Goal: Answer question/provide support: Share knowledge or assist other users

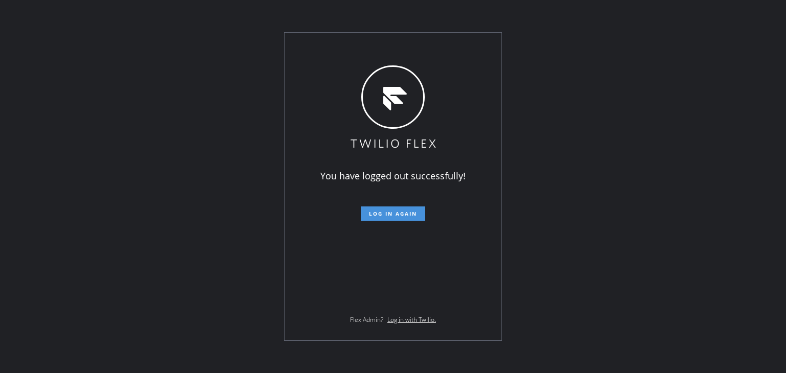
click at [397, 211] on span "Log in again" at bounding box center [393, 213] width 48 height 7
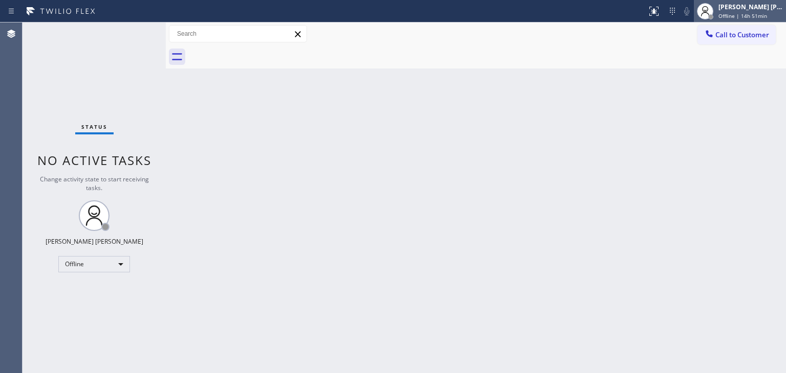
click at [766, 16] on span "Offline | 14h 51min" at bounding box center [742, 15] width 49 height 7
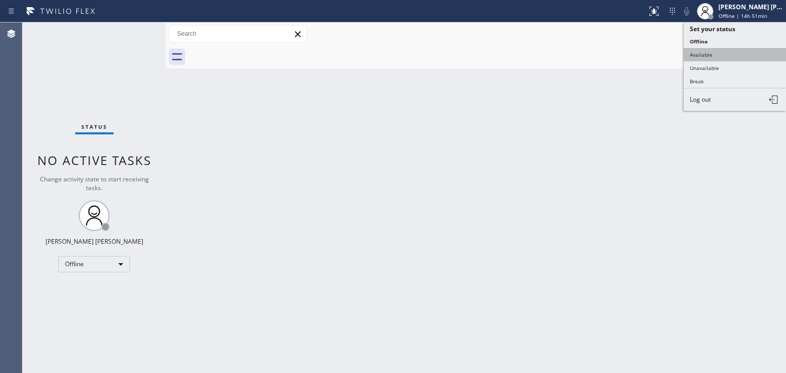
click at [724, 51] on button "Available" at bounding box center [734, 54] width 102 height 13
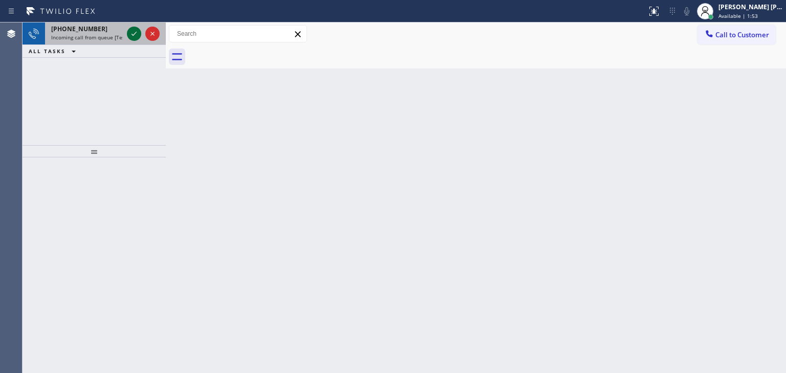
click at [134, 29] on icon at bounding box center [134, 34] width 12 height 12
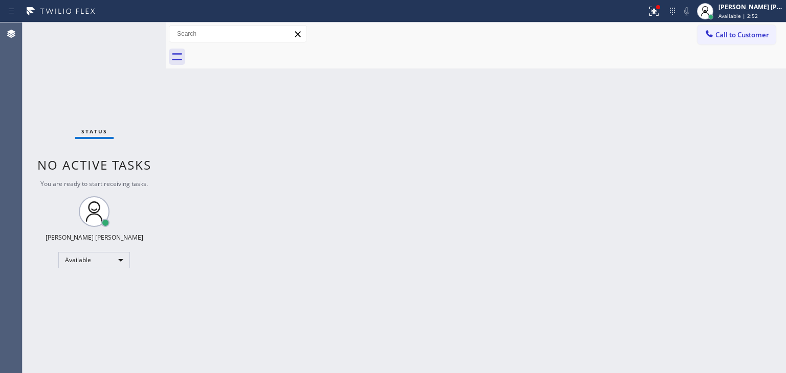
click at [136, 33] on div "Status No active tasks You are ready to start receiving tasks. [PERSON_NAME] [P…" at bounding box center [94, 198] width 143 height 351
click at [134, 32] on div "Status No active tasks You are ready to start receiving tasks. [PERSON_NAME] [P…" at bounding box center [94, 198] width 143 height 351
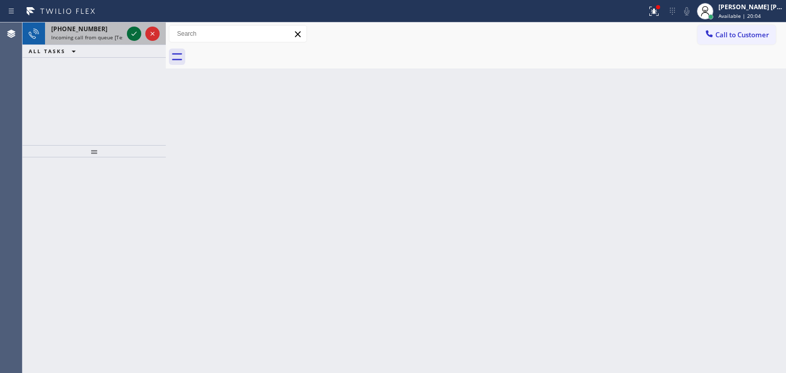
click at [135, 36] on icon at bounding box center [134, 34] width 12 height 12
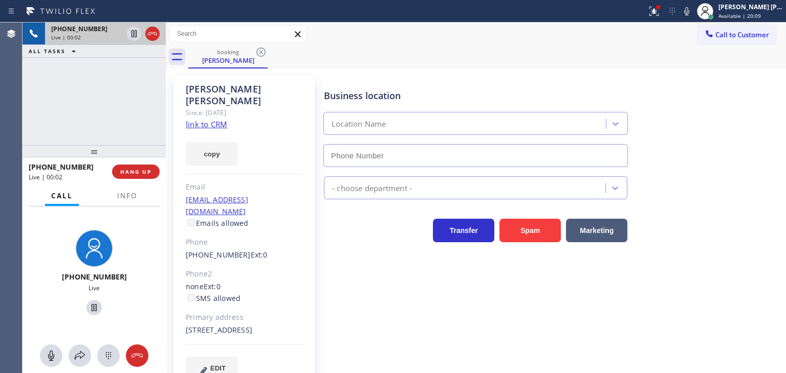
type input "[PHONE_NUMBER]"
click at [201, 119] on link "link to CRM" at bounding box center [206, 124] width 41 height 10
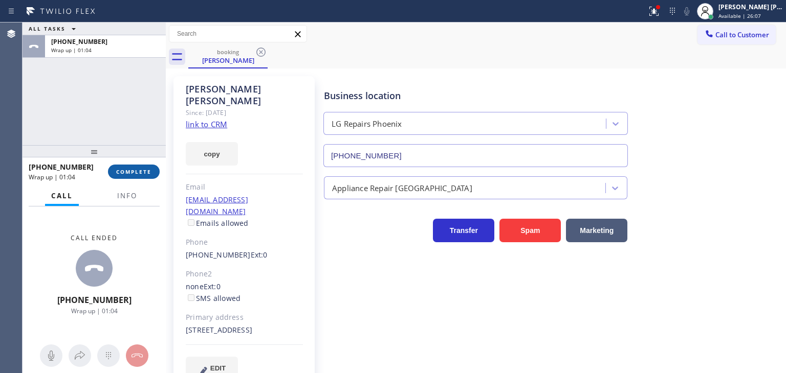
click at [151, 169] on button "COMPLETE" at bounding box center [134, 172] width 52 height 14
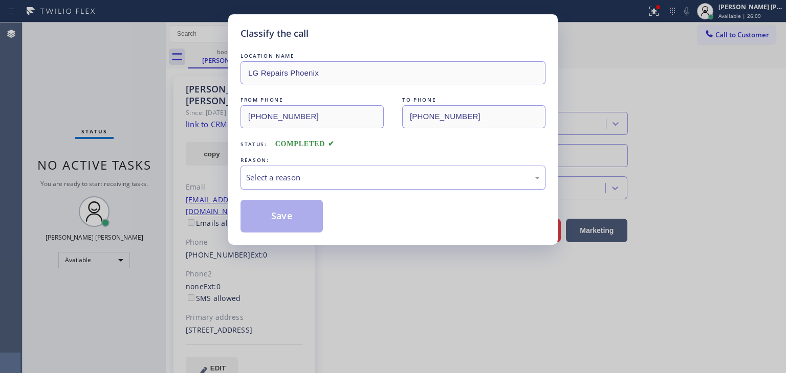
click at [298, 185] on div "Select a reason" at bounding box center [392, 178] width 305 height 24
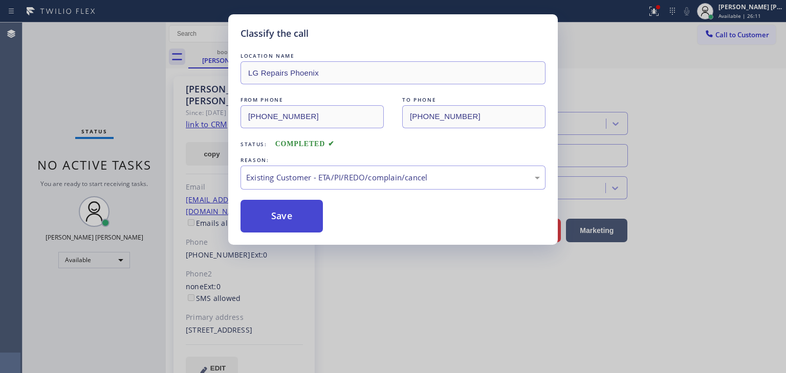
click at [297, 218] on button "Save" at bounding box center [281, 216] width 82 height 33
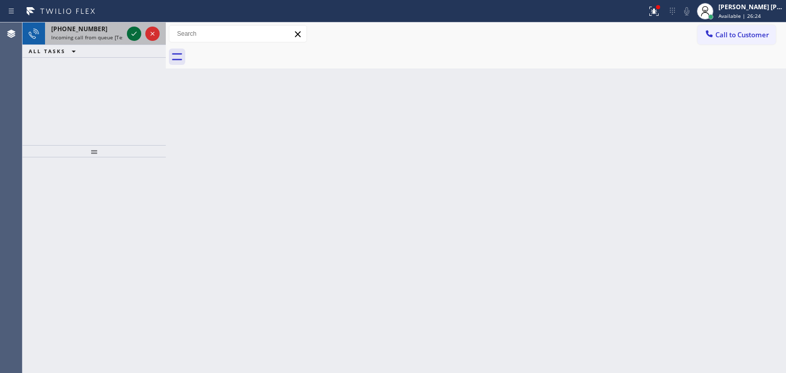
click at [135, 33] on icon at bounding box center [134, 34] width 12 height 12
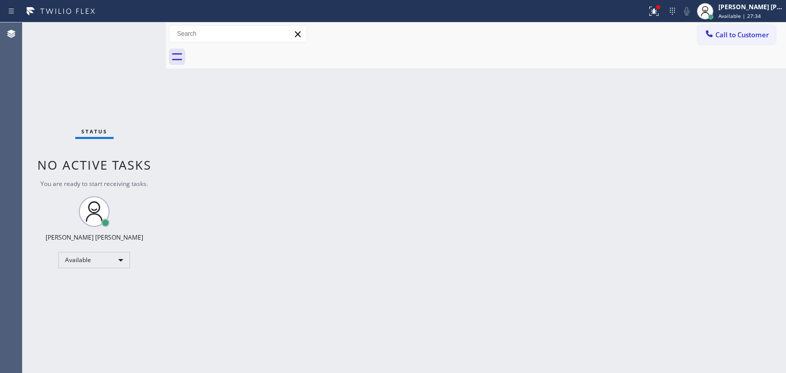
click at [136, 32] on div "Status No active tasks You are ready to start receiving tasks. [PERSON_NAME] [P…" at bounding box center [94, 198] width 143 height 351
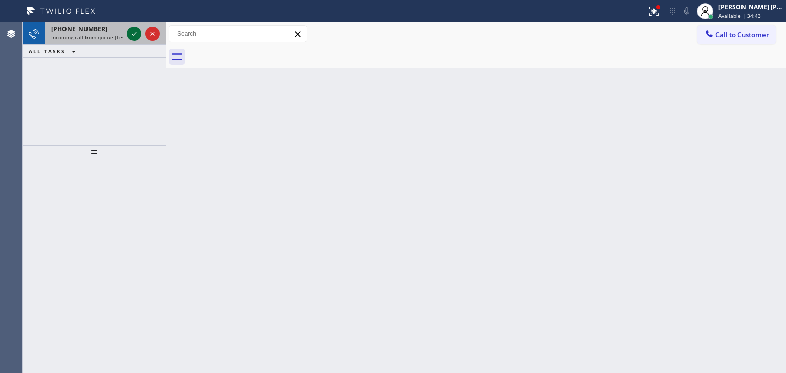
click at [133, 37] on icon at bounding box center [134, 34] width 12 height 12
click at [133, 35] on icon at bounding box center [133, 34] width 5 height 4
click at [139, 34] on icon at bounding box center [134, 34] width 12 height 12
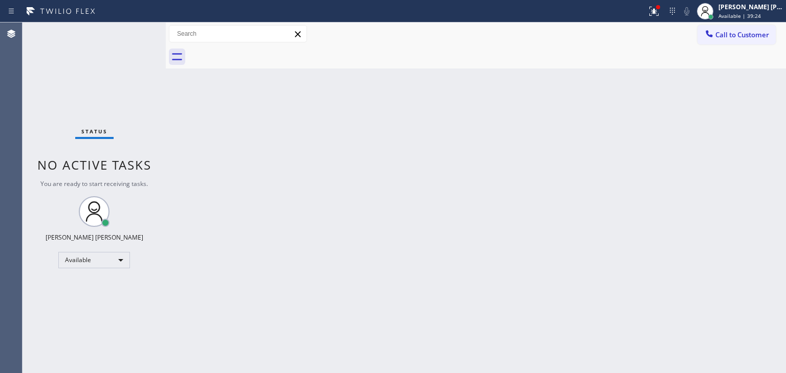
click at [135, 38] on div "Status No active tasks You are ready to start receiving tasks. [PERSON_NAME] [P…" at bounding box center [94, 198] width 143 height 351
click at [138, 93] on div "Status No active tasks You are ready to start receiving tasks. [PERSON_NAME] [P…" at bounding box center [94, 198] width 143 height 351
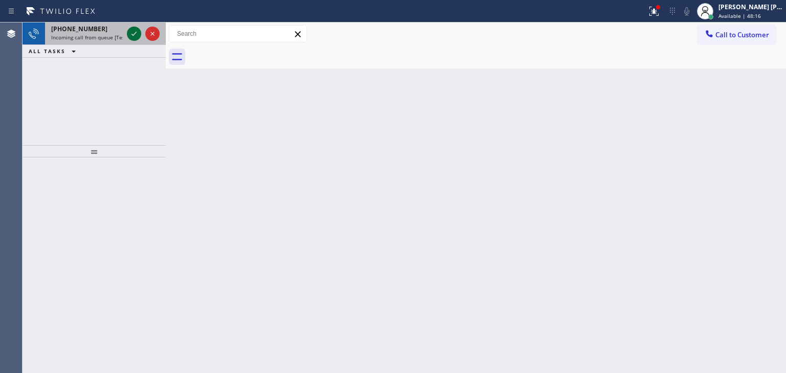
click at [134, 32] on icon at bounding box center [134, 34] width 12 height 12
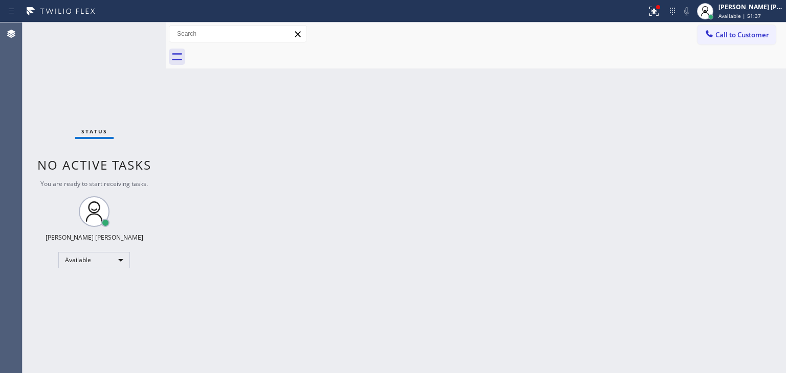
click at [134, 34] on div "Status No active tasks You are ready to start receiving tasks. [PERSON_NAME] [P…" at bounding box center [94, 198] width 143 height 351
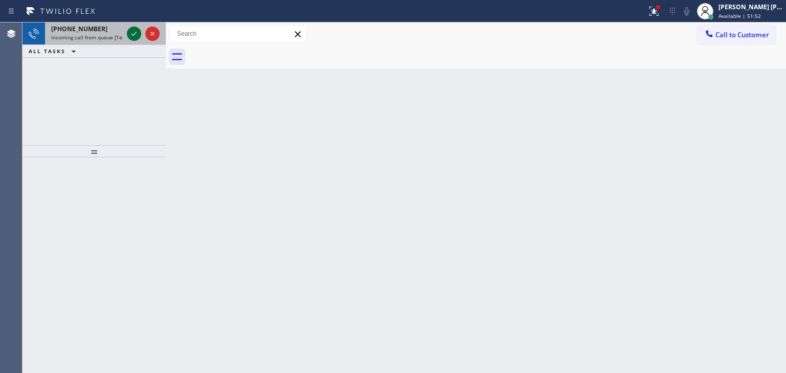
click at [136, 31] on icon at bounding box center [134, 34] width 12 height 12
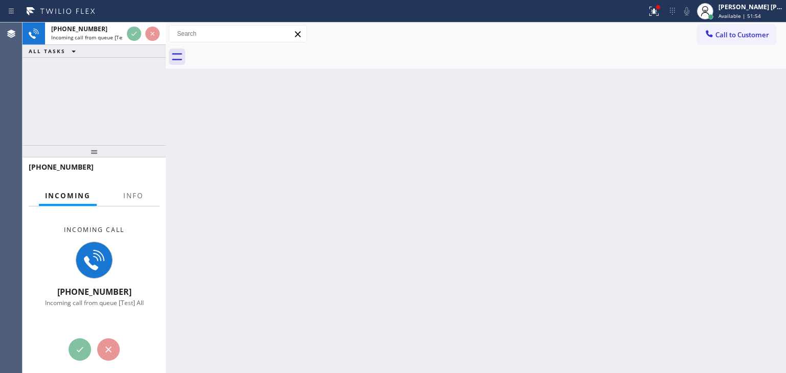
click at [131, 204] on div at bounding box center [133, 205] width 32 height 2
click at [133, 199] on span "Info" at bounding box center [133, 195] width 20 height 9
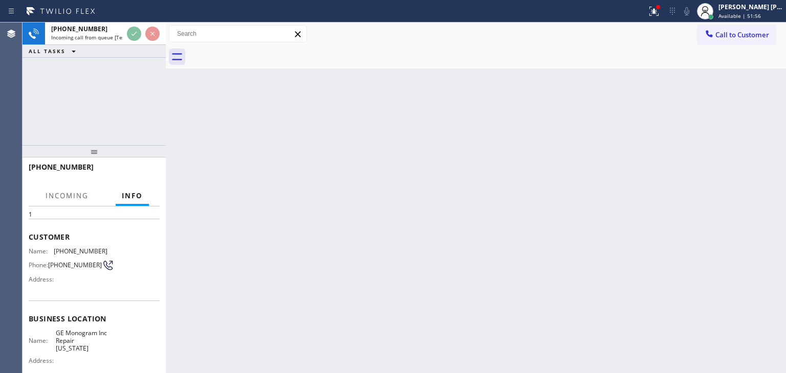
scroll to position [51, 0]
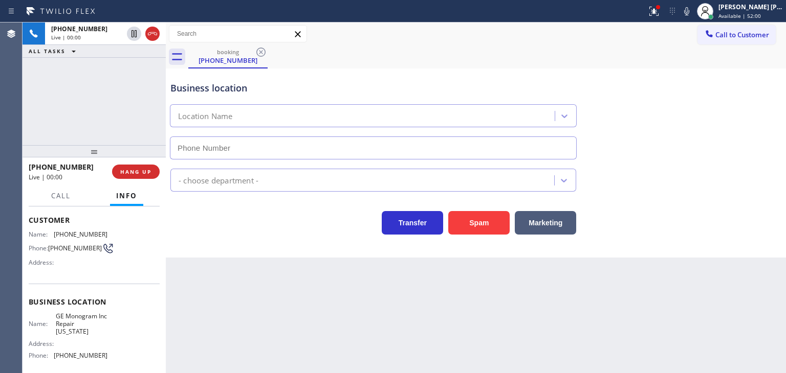
type input "[PHONE_NUMBER]"
click at [693, 14] on icon at bounding box center [686, 11] width 12 height 12
click at [693, 13] on icon at bounding box center [686, 11] width 12 height 12
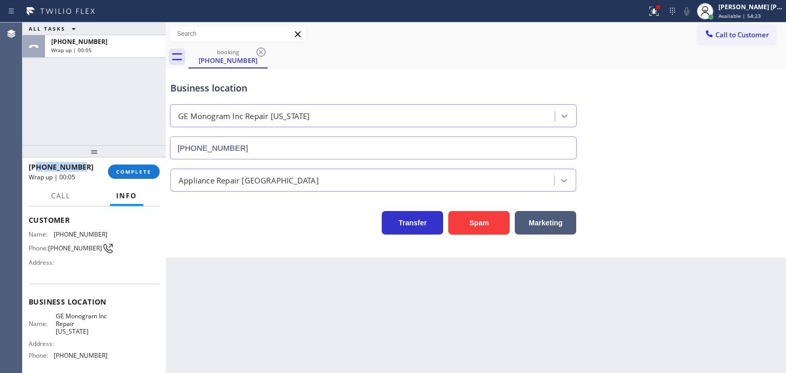
drag, startPoint x: 79, startPoint y: 167, endPoint x: 37, endPoint y: 170, distance: 42.1
click at [37, 170] on div "[PHONE_NUMBER]" at bounding box center [65, 167] width 72 height 10
copy span "9298235100"
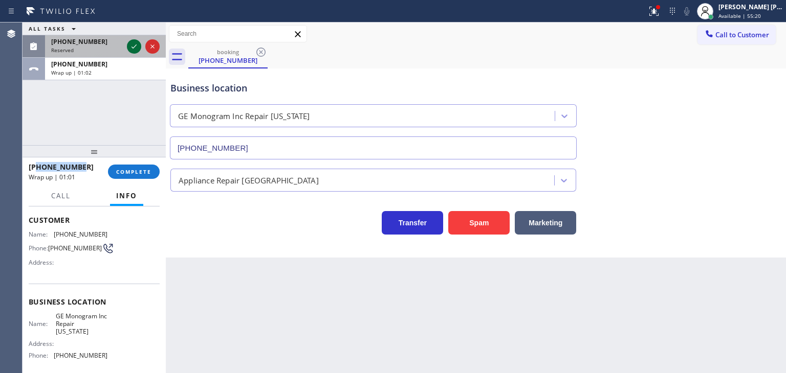
click at [136, 41] on icon at bounding box center [134, 46] width 12 height 12
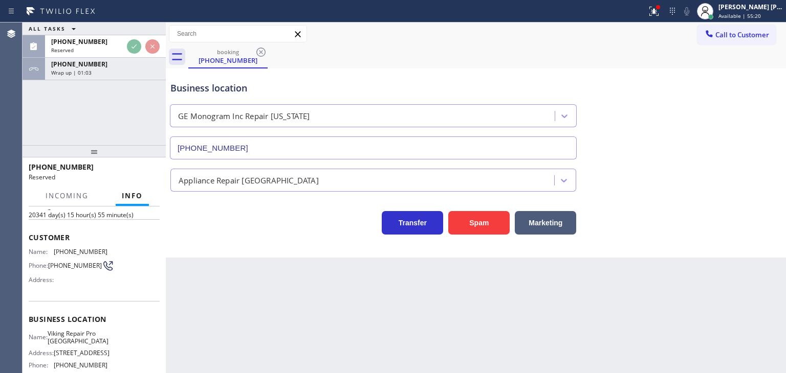
scroll to position [68, 0]
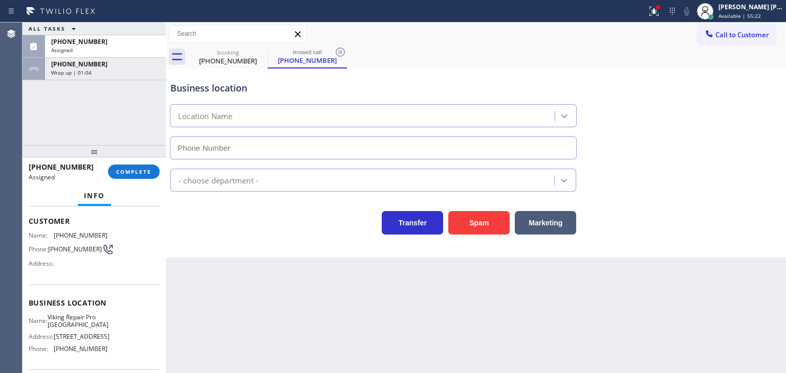
type input "[PHONE_NUMBER]"
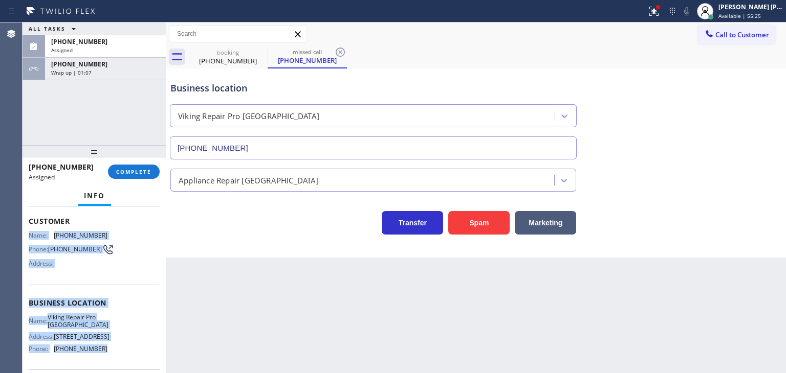
drag, startPoint x: 109, startPoint y: 305, endPoint x: 29, endPoint y: 236, distance: 106.3
click at [29, 236] on div "Context Queue: Appliance Repair High End Priority: 0 Task Age: [DEMOGRAPHIC_DAT…" at bounding box center [94, 294] width 131 height 305
copy div "Name: [PHONE_NUMBER] Phone: [PHONE_NUMBER] Address: Business location Name: Vik…"
click at [129, 171] on span "COMPLETE" at bounding box center [133, 171] width 35 height 7
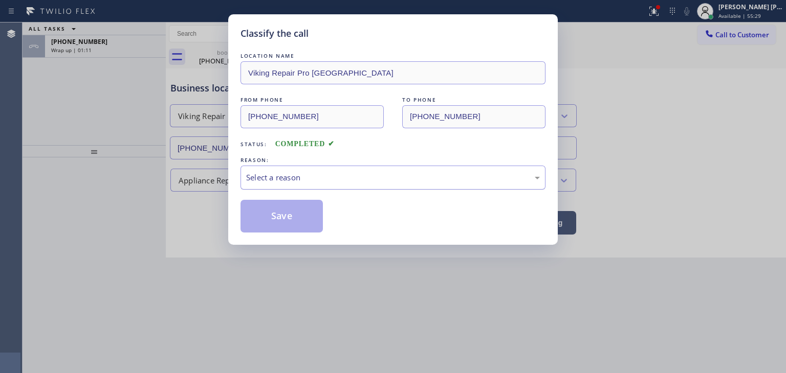
click at [283, 173] on div "Select a reason" at bounding box center [393, 178] width 294 height 12
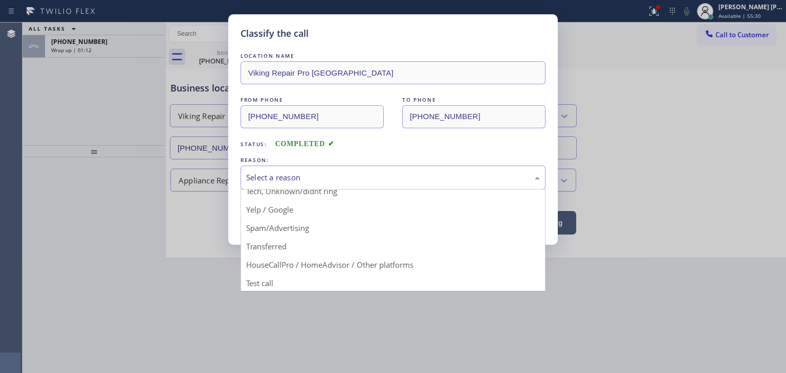
scroll to position [64, 0]
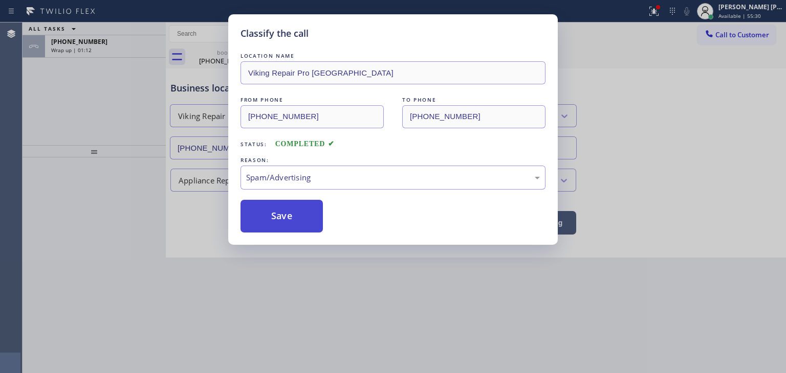
click at [291, 224] on button "Save" at bounding box center [281, 216] width 82 height 33
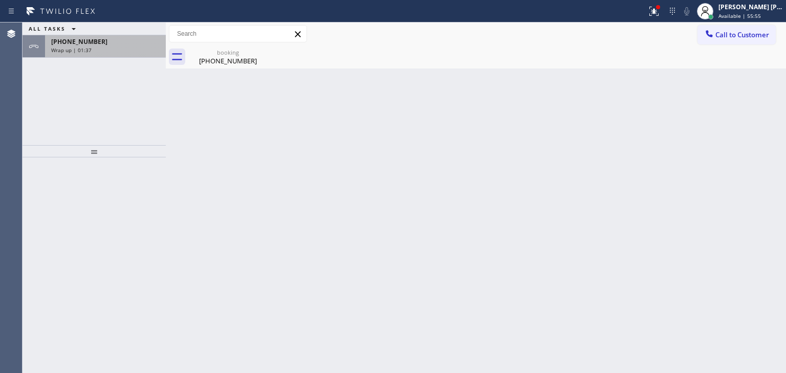
click at [102, 49] on div "Wrap up | 01:37" at bounding box center [105, 50] width 108 height 7
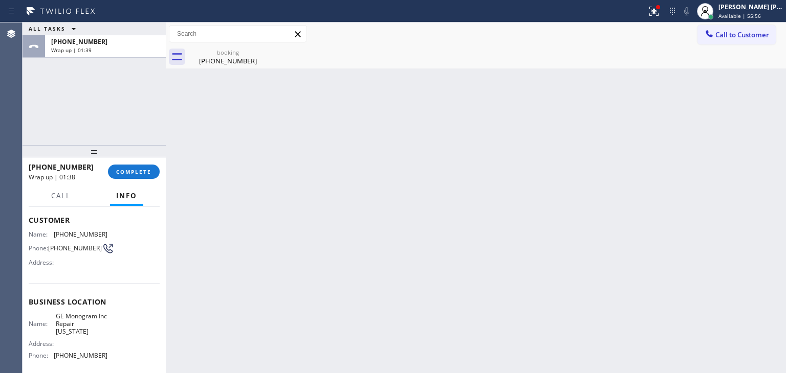
scroll to position [136, 0]
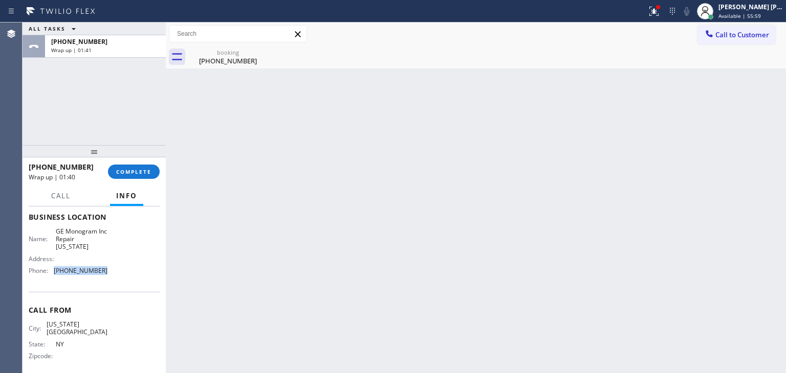
drag, startPoint x: 112, startPoint y: 275, endPoint x: 54, endPoint y: 270, distance: 58.0
click at [54, 270] on div "Name: GE Monogram Inc Repair [US_STATE] Address: Phone: [PHONE_NUMBER]" at bounding box center [94, 254] width 131 height 52
copy span "[PHONE_NUMBER]"
click at [142, 172] on span "COMPLETE" at bounding box center [133, 171] width 35 height 7
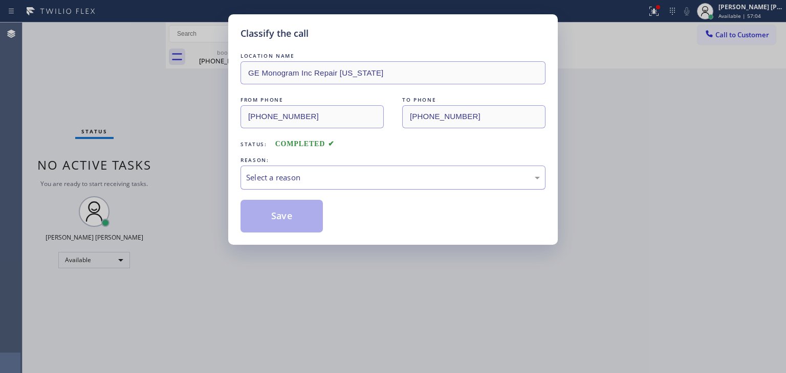
click at [319, 174] on div "Select a reason" at bounding box center [393, 178] width 294 height 12
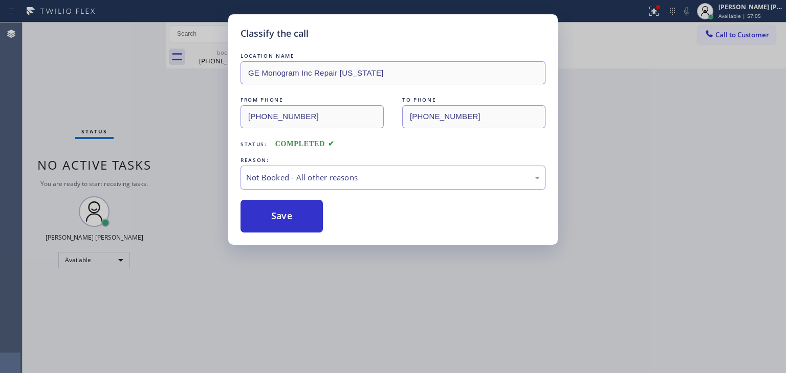
click at [299, 217] on button "Save" at bounding box center [281, 216] width 82 height 33
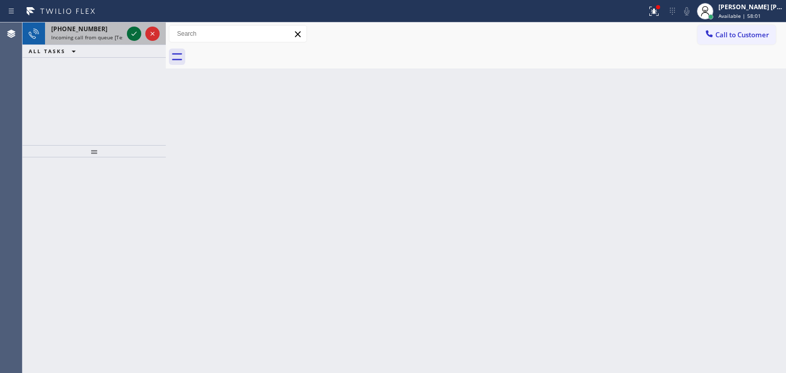
click at [134, 32] on icon at bounding box center [134, 34] width 12 height 12
click at [135, 31] on icon at bounding box center [134, 34] width 12 height 12
click at [135, 35] on icon at bounding box center [134, 34] width 12 height 12
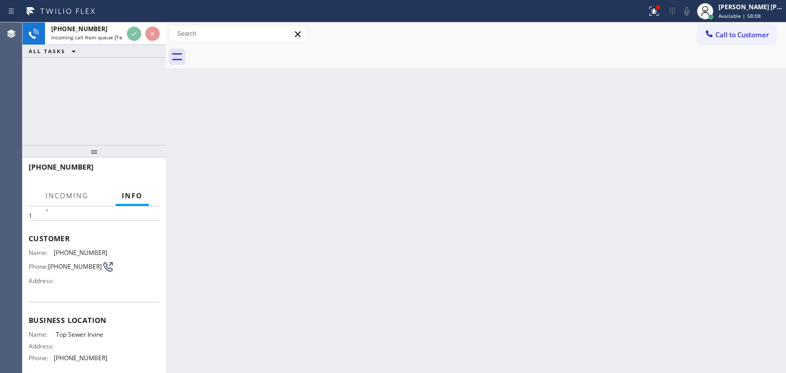
scroll to position [51, 0]
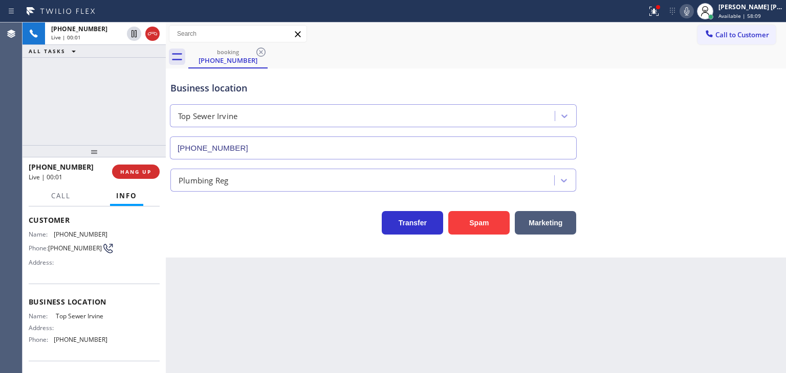
type input "[PHONE_NUMBER]"
click at [693, 6] on icon at bounding box center [686, 11] width 12 height 12
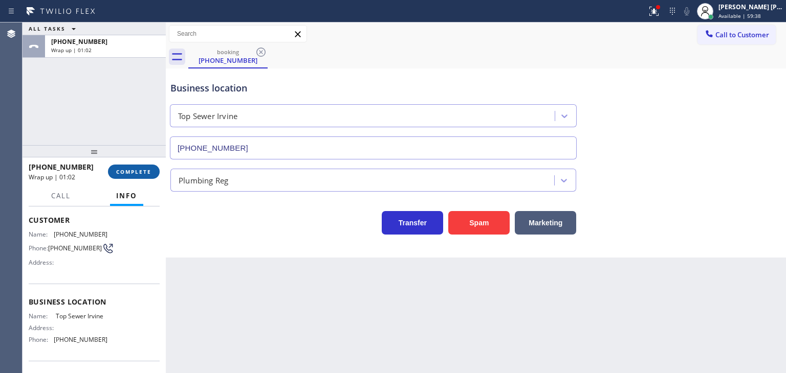
click at [125, 171] on span "COMPLETE" at bounding box center [133, 171] width 35 height 7
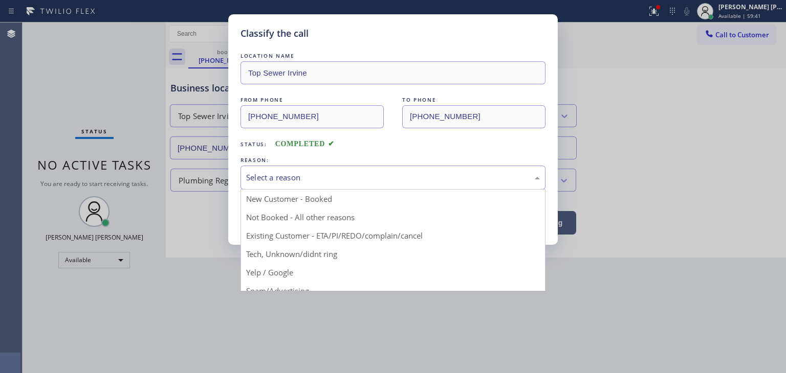
click at [328, 183] on div "Select a reason" at bounding box center [393, 178] width 294 height 12
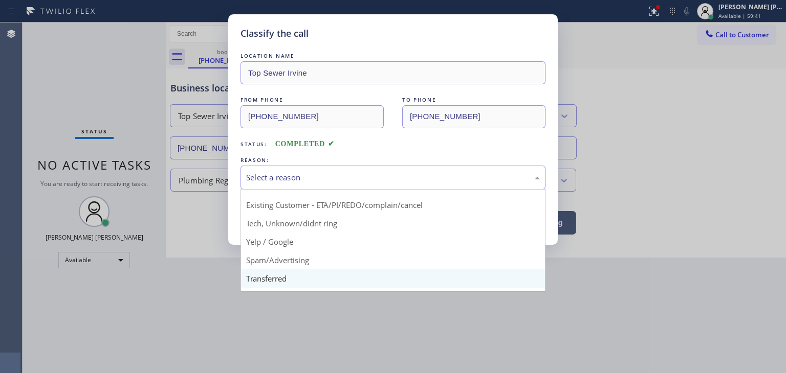
scroll to position [64, 0]
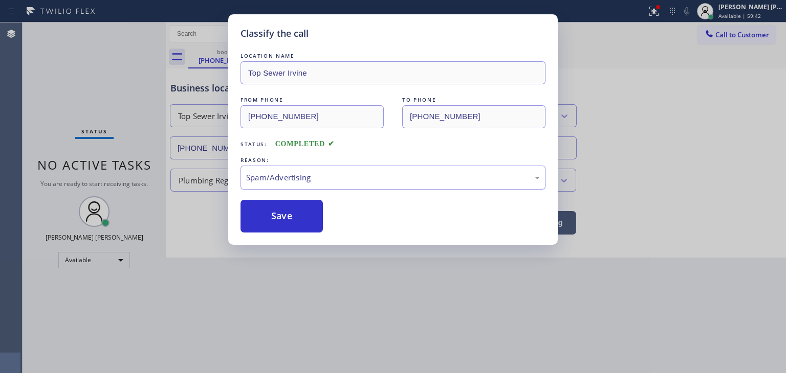
click at [295, 224] on button "Save" at bounding box center [281, 216] width 82 height 33
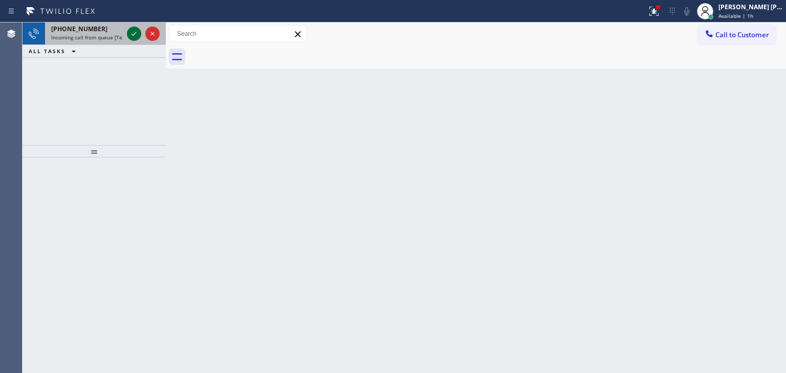
click at [132, 35] on icon at bounding box center [133, 34] width 5 height 4
click at [131, 32] on icon at bounding box center [134, 34] width 12 height 12
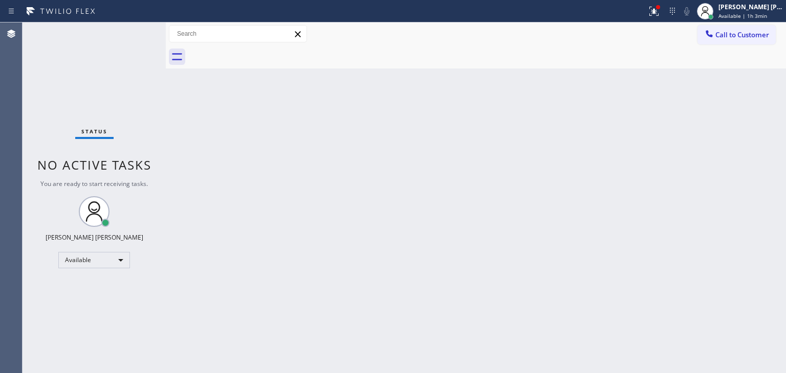
click at [134, 34] on div "Status No active tasks You are ready to start receiving tasks. [PERSON_NAME] [P…" at bounding box center [94, 198] width 143 height 351
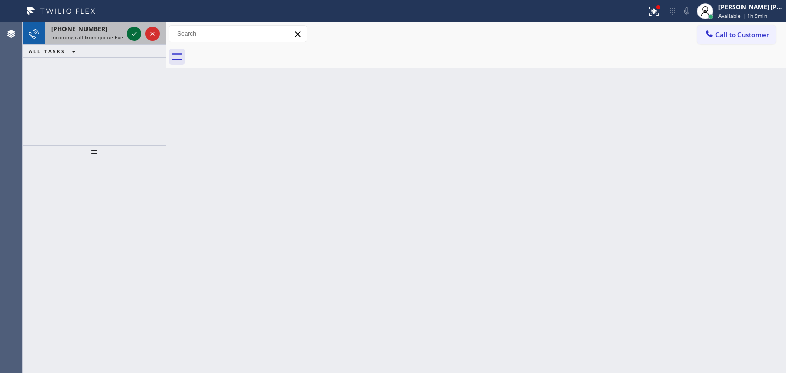
click at [129, 37] on icon at bounding box center [134, 34] width 12 height 12
click at [137, 37] on icon at bounding box center [134, 34] width 12 height 12
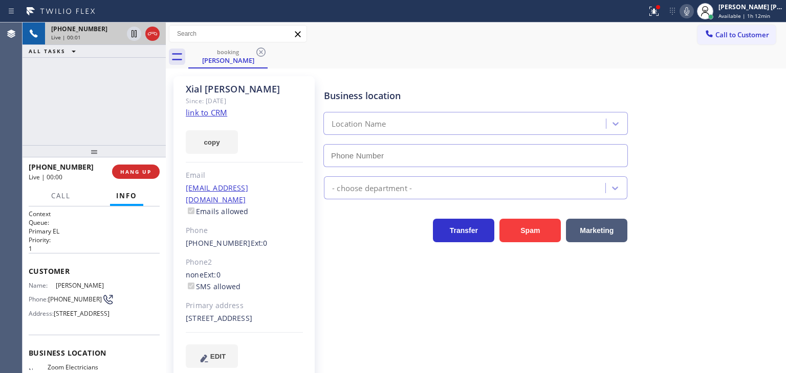
type input "[PHONE_NUMBER]"
click at [211, 113] on link "link to CRM" at bounding box center [206, 112] width 41 height 10
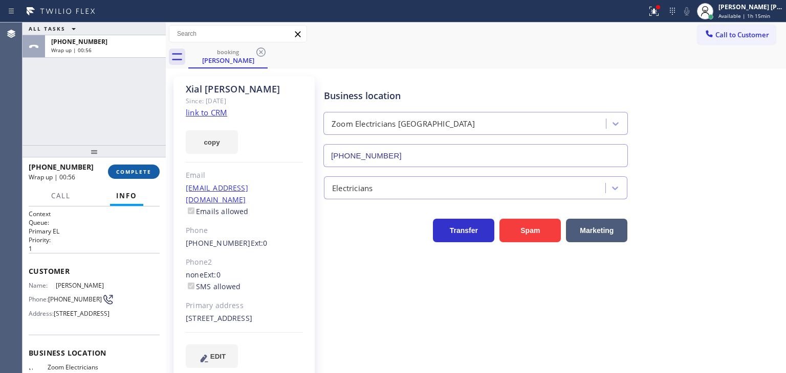
click at [131, 169] on span "COMPLETE" at bounding box center [133, 171] width 35 height 7
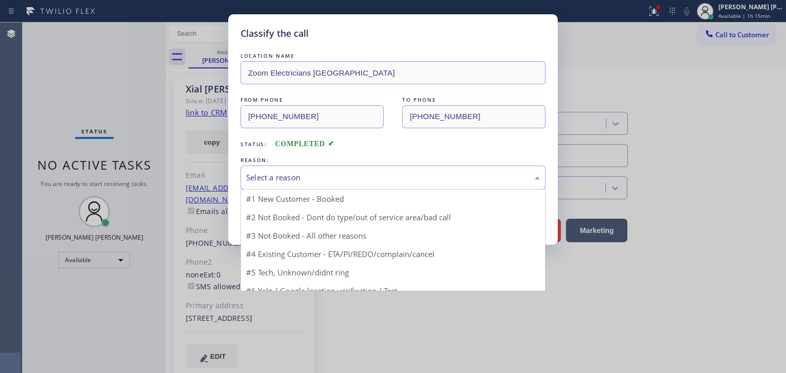
click at [273, 178] on div "Select a reason" at bounding box center [393, 178] width 294 height 12
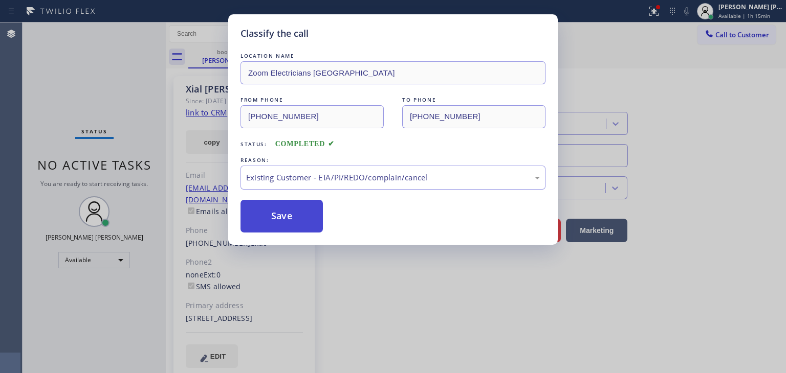
click at [277, 227] on button "Save" at bounding box center [281, 216] width 82 height 33
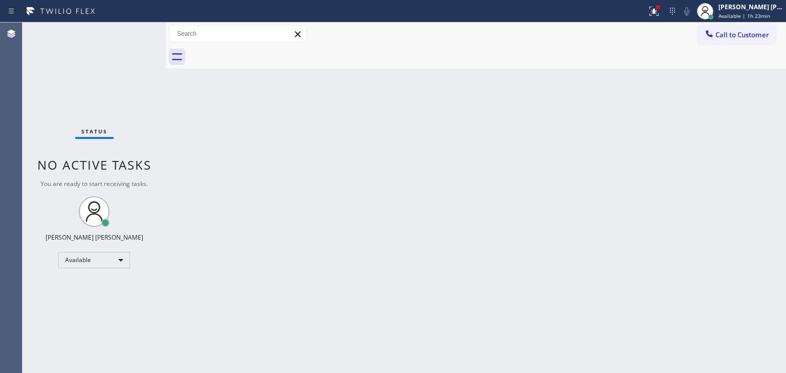
click at [132, 29] on div "Status No active tasks You are ready to start receiving tasks. [PERSON_NAME] [P…" at bounding box center [94, 198] width 143 height 351
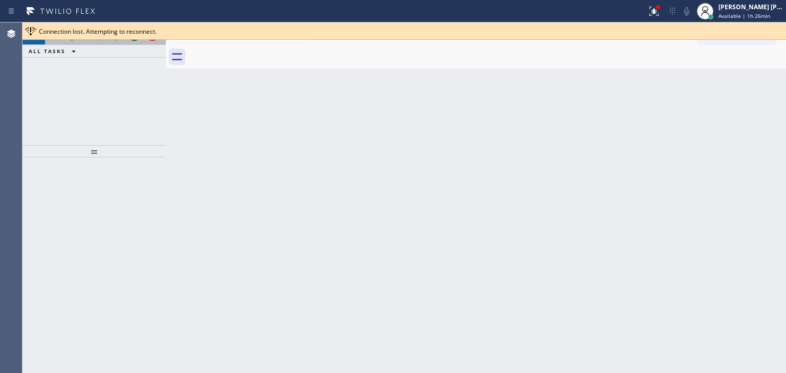
click at [135, 40] on button at bounding box center [134, 34] width 14 height 14
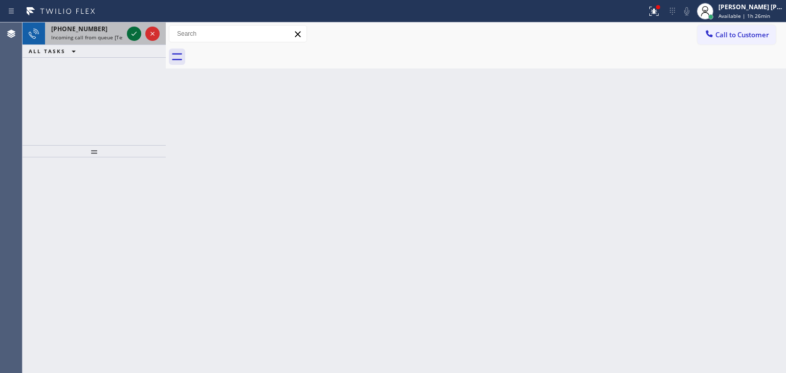
click at [135, 37] on icon at bounding box center [134, 34] width 12 height 12
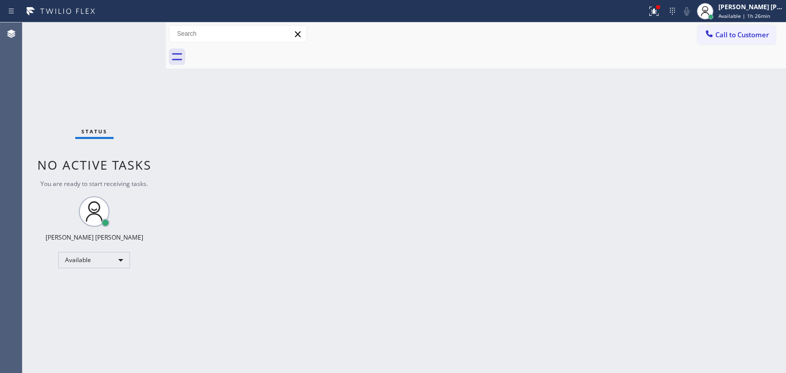
click at [132, 34] on div "Status No active tasks You are ready to start receiving tasks. [PERSON_NAME] [P…" at bounding box center [94, 198] width 143 height 351
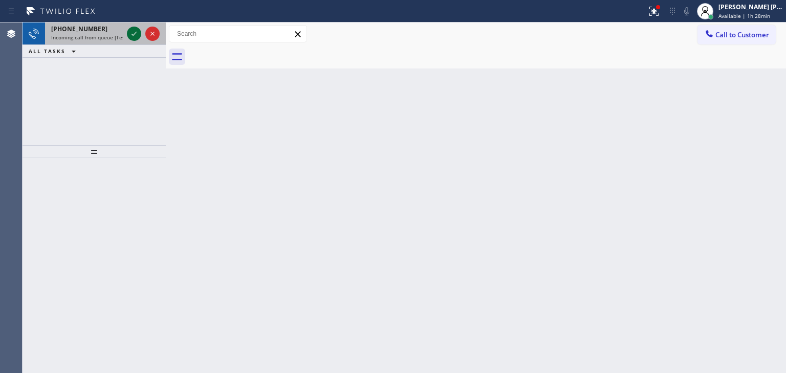
click at [133, 29] on icon at bounding box center [134, 34] width 12 height 12
click at [133, 32] on icon at bounding box center [134, 34] width 12 height 12
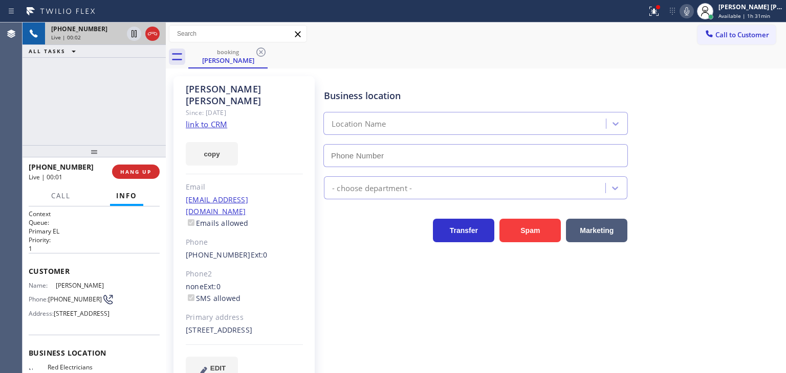
type input "[PHONE_NUMBER]"
click at [201, 119] on link "link to CRM" at bounding box center [206, 124] width 41 height 10
click at [693, 11] on icon at bounding box center [686, 11] width 12 height 12
click at [131, 32] on icon at bounding box center [133, 33] width 5 height 7
click at [693, 14] on icon at bounding box center [686, 11] width 12 height 12
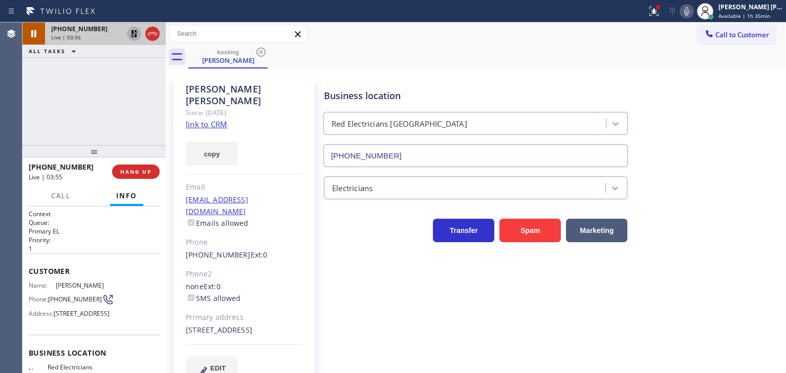
click at [132, 34] on icon at bounding box center [134, 34] width 12 height 12
click at [689, 9] on icon at bounding box center [686, 11] width 5 height 8
click at [693, 7] on icon at bounding box center [686, 11] width 12 height 12
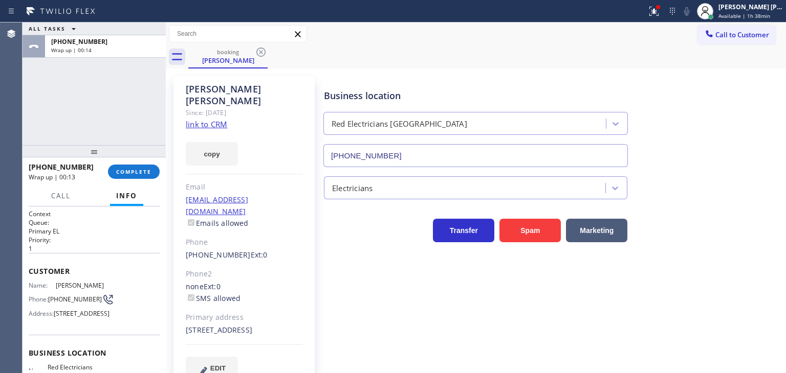
click at [133, 107] on div "ALL TASKS ALL TASKS ACTIVE TASKS TASKS IN WRAP UP [PHONE_NUMBER] Wrap up | 00:14" at bounding box center [94, 84] width 143 height 123
click at [130, 167] on button "COMPLETE" at bounding box center [134, 172] width 52 height 14
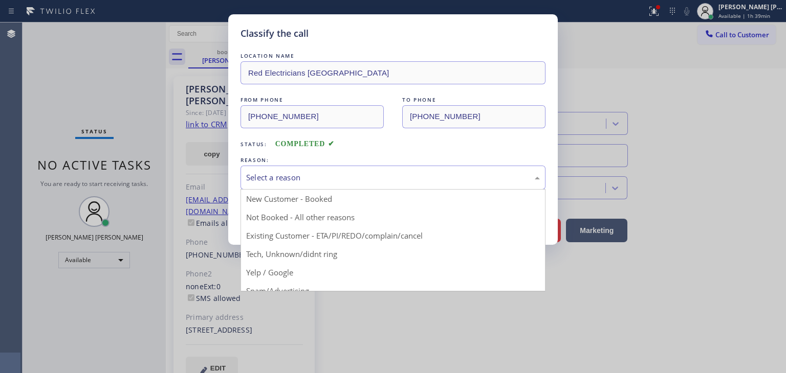
click at [282, 172] on div "Select a reason" at bounding box center [393, 178] width 294 height 12
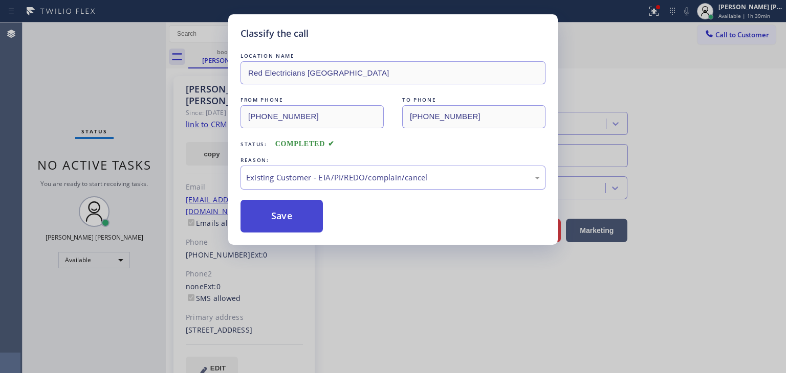
click at [292, 211] on button "Save" at bounding box center [281, 216] width 82 height 33
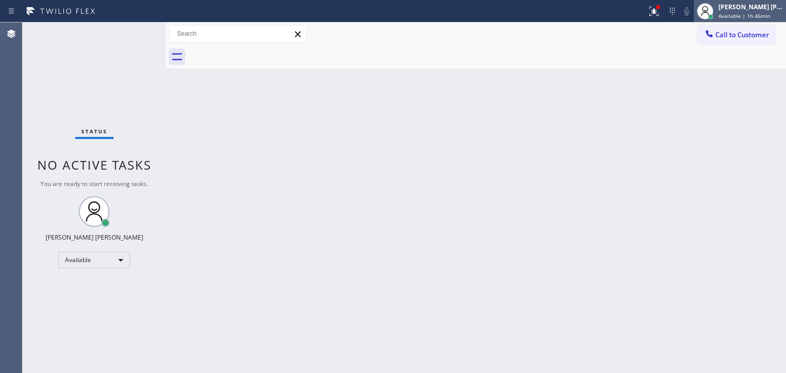
click at [767, 13] on span "Available | 1h 46min" at bounding box center [744, 15] width 52 height 7
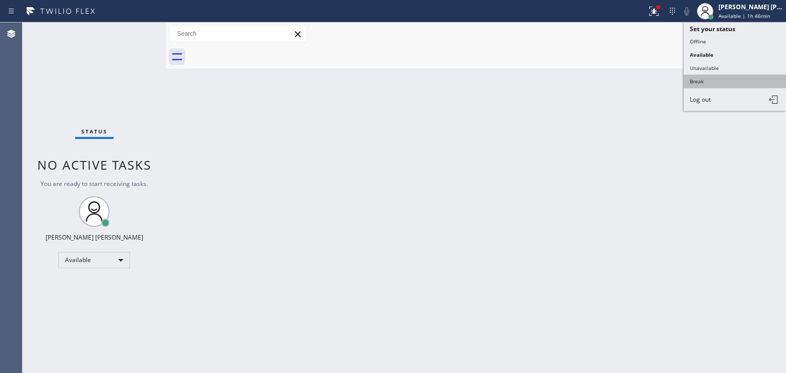
click at [720, 78] on button "Break" at bounding box center [734, 81] width 102 height 13
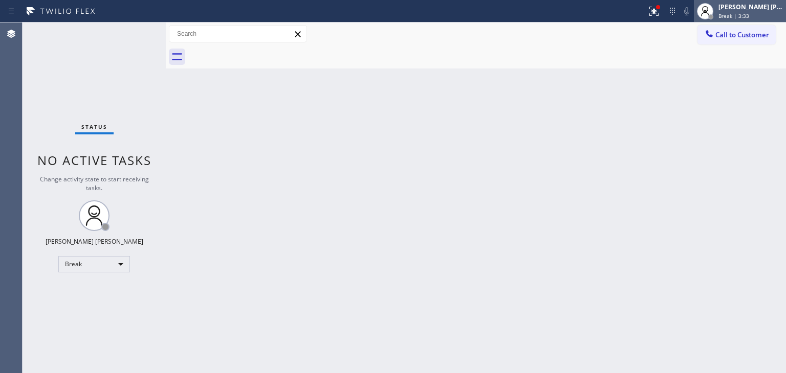
click at [749, 16] on span "Break | 3:33" at bounding box center [733, 15] width 31 height 7
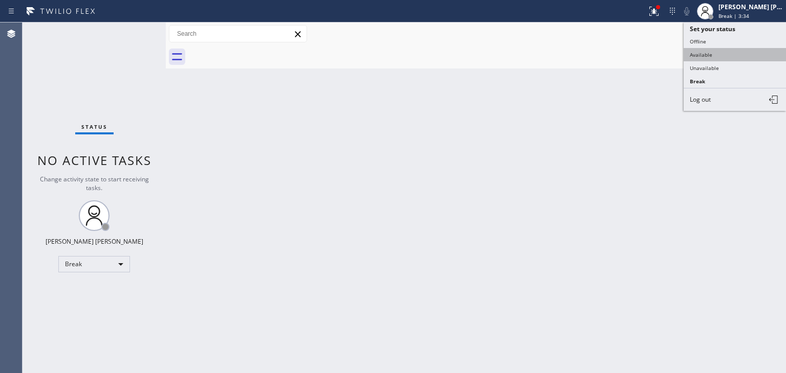
click at [738, 49] on button "Available" at bounding box center [734, 54] width 102 height 13
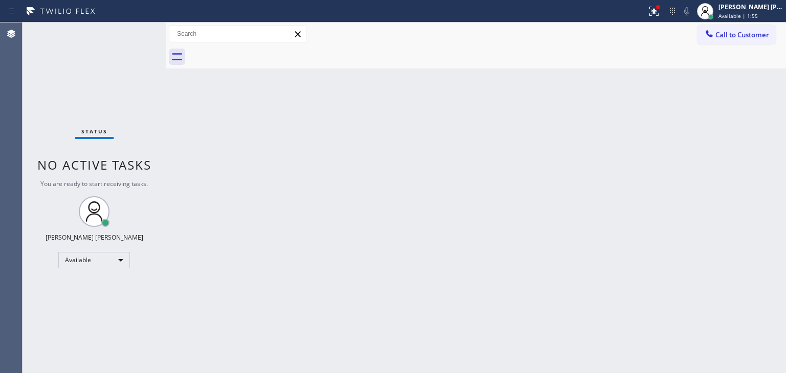
drag, startPoint x: 133, startPoint y: 52, endPoint x: 141, endPoint y: 48, distance: 9.2
click at [133, 52] on div "Status No active tasks You are ready to start receiving tasks. [PERSON_NAME] [P…" at bounding box center [94, 198] width 143 height 351
click at [137, 33] on div "Status No active tasks You are ready to start receiving tasks. [PERSON_NAME] [P…" at bounding box center [94, 198] width 143 height 351
click at [135, 29] on div "Status No active tasks You are ready to start receiving tasks. [PERSON_NAME] [P…" at bounding box center [94, 198] width 143 height 351
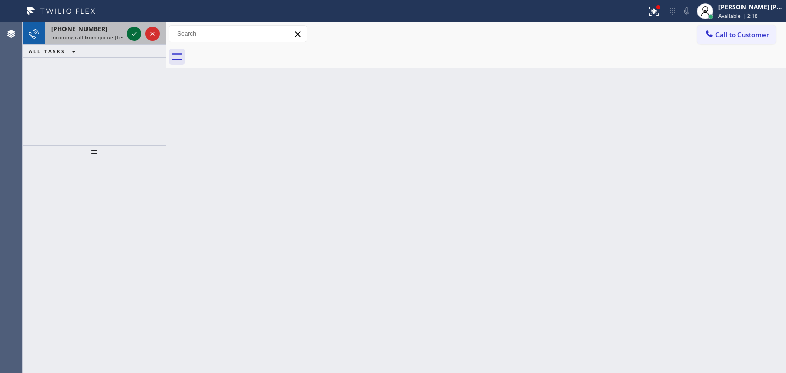
click at [135, 30] on icon at bounding box center [134, 34] width 12 height 12
click at [134, 34] on icon at bounding box center [133, 34] width 5 height 4
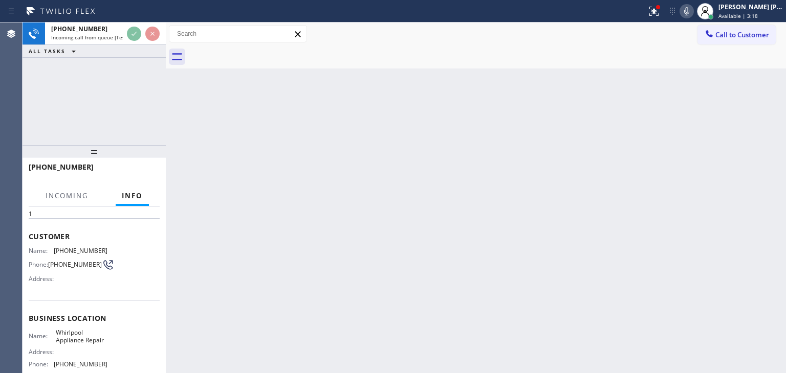
scroll to position [51, 0]
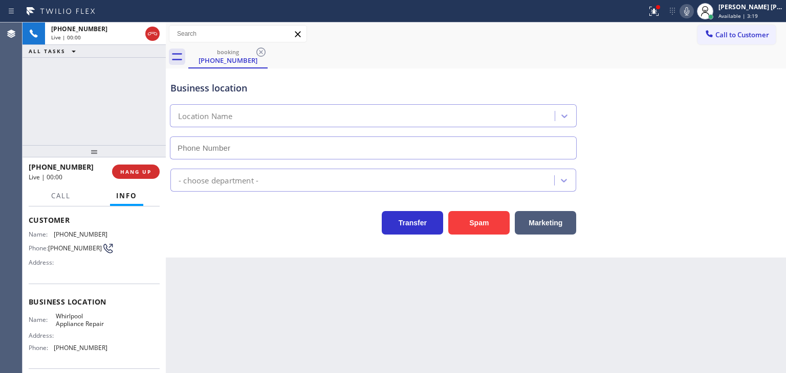
type input "[PHONE_NUMBER]"
click at [655, 7] on icon at bounding box center [652, 10] width 6 height 7
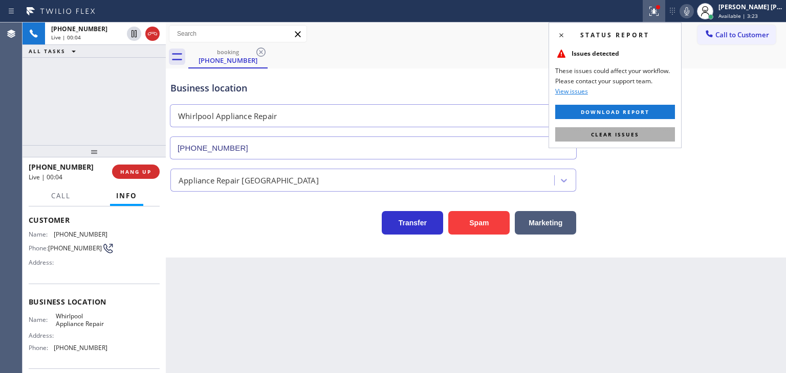
click at [610, 132] on span "Clear issues" at bounding box center [615, 134] width 48 height 7
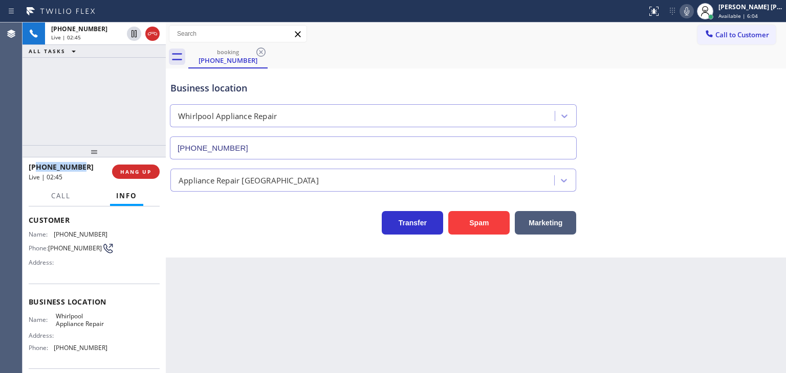
drag, startPoint x: 84, startPoint y: 169, endPoint x: 35, endPoint y: 169, distance: 48.6
click at [35, 169] on div "[PHONE_NUMBER]" at bounding box center [67, 167] width 76 height 10
copy span "3105612820"
drag, startPoint x: 106, startPoint y: 350, endPoint x: 55, endPoint y: 355, distance: 51.4
click at [55, 355] on div "Name: Whirlpool Appliance Repair Address: Phone: [PHONE_NUMBER]" at bounding box center [94, 335] width 131 height 44
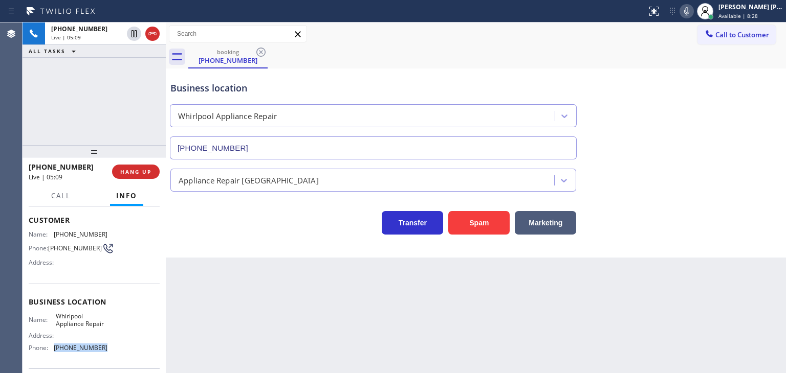
copy span "[PHONE_NUMBER]"
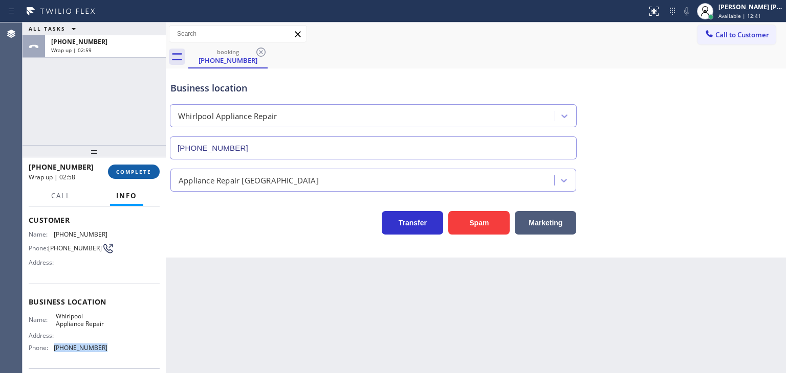
click at [141, 169] on span "COMPLETE" at bounding box center [133, 171] width 35 height 7
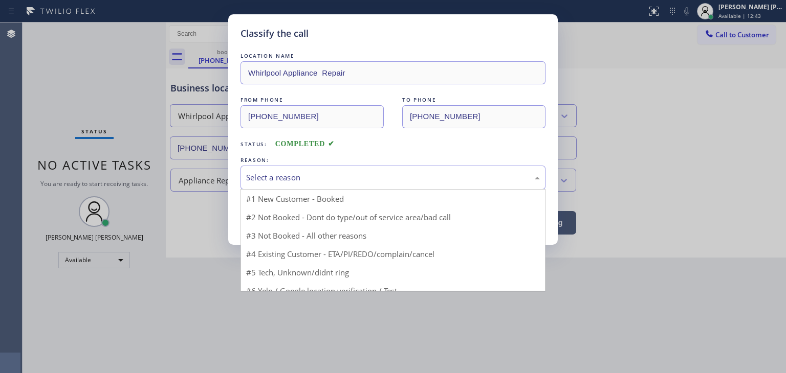
click at [293, 177] on div "Select a reason" at bounding box center [393, 178] width 294 height 12
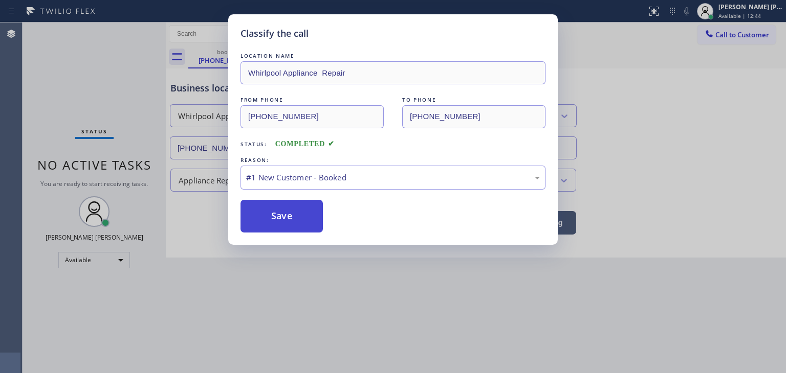
click at [286, 216] on button "Save" at bounding box center [281, 216] width 82 height 33
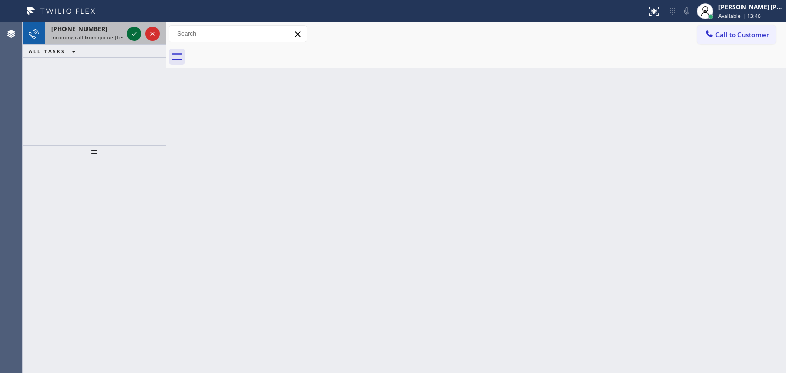
click at [132, 33] on icon at bounding box center [134, 34] width 12 height 12
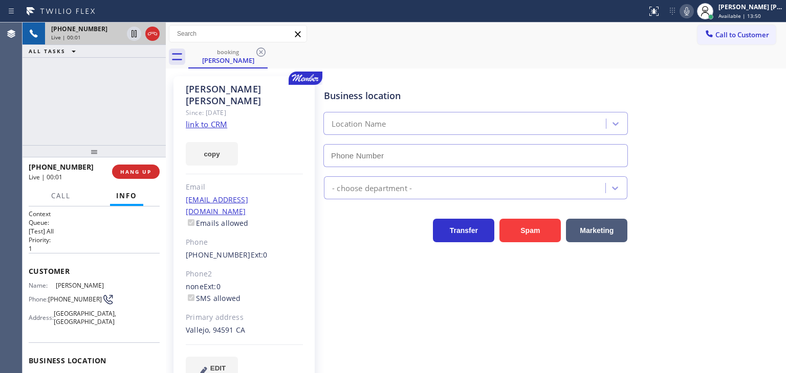
type input "[PHONE_NUMBER]"
click at [204, 119] on link "link to CRM" at bounding box center [206, 124] width 41 height 10
click at [693, 12] on icon at bounding box center [686, 11] width 12 height 12
click at [693, 5] on icon at bounding box center [686, 11] width 12 height 12
drag, startPoint x: 261, startPoint y: 89, endPoint x: 188, endPoint y: 87, distance: 73.2
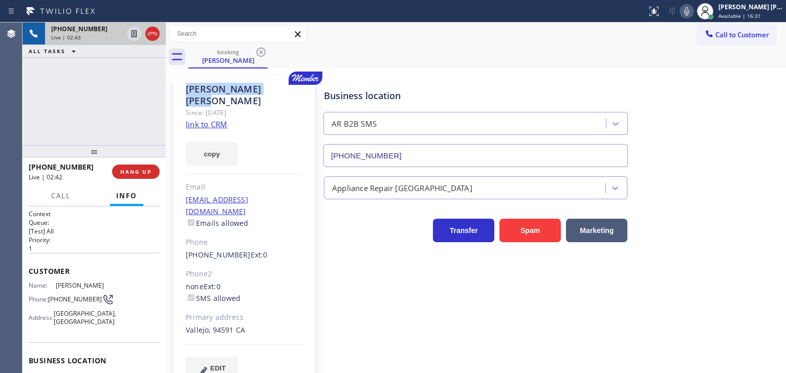
click at [188, 87] on div "[PERSON_NAME]" at bounding box center [244, 95] width 117 height 24
copy div "[PERSON_NAME]"
drag, startPoint x: 289, startPoint y: 190, endPoint x: 186, endPoint y: 188, distance: 102.3
click at [186, 188] on div "[PERSON_NAME] Since: [DATE] link to CRM copy Email [EMAIL_ADDRESS][DOMAIN_NAME]…" at bounding box center [243, 234] width 141 height 317
copy link "[EMAIL_ADDRESS][DOMAIN_NAME]"
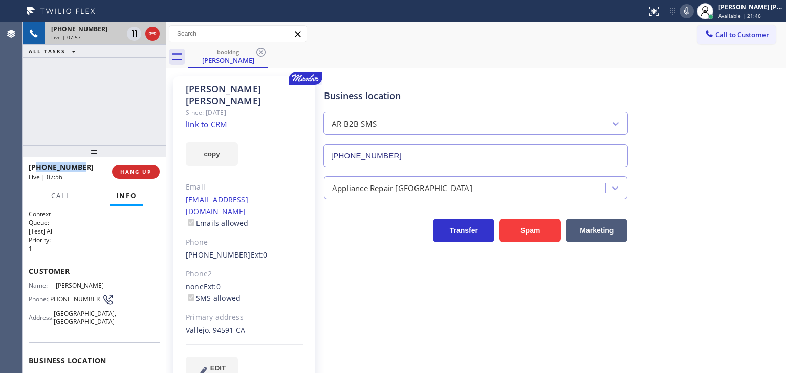
drag, startPoint x: 81, startPoint y: 168, endPoint x: 37, endPoint y: 164, distance: 44.2
click at [37, 164] on div "[PHONE_NUMBER]" at bounding box center [67, 167] width 76 height 10
copy span "7073159136"
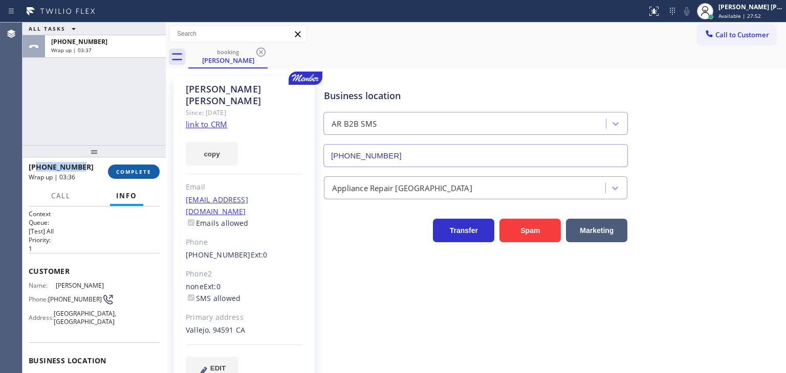
click at [127, 171] on span "COMPLETE" at bounding box center [133, 171] width 35 height 7
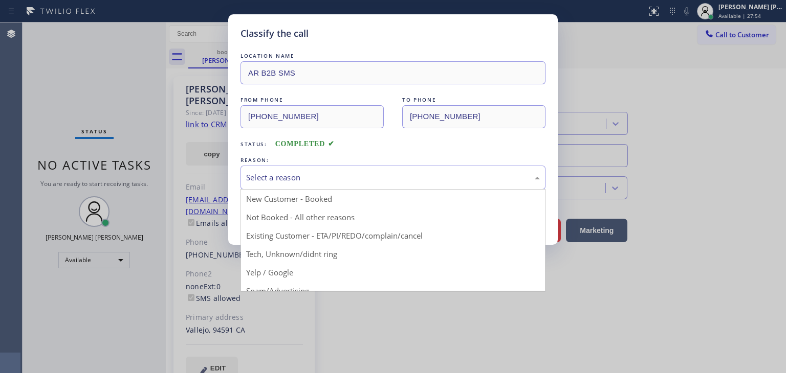
click at [289, 176] on div "Select a reason" at bounding box center [393, 178] width 294 height 12
drag, startPoint x: 287, startPoint y: 180, endPoint x: 286, endPoint y: 197, distance: 17.4
click at [286, 179] on div "New Customer - Booked" at bounding box center [393, 178] width 294 height 12
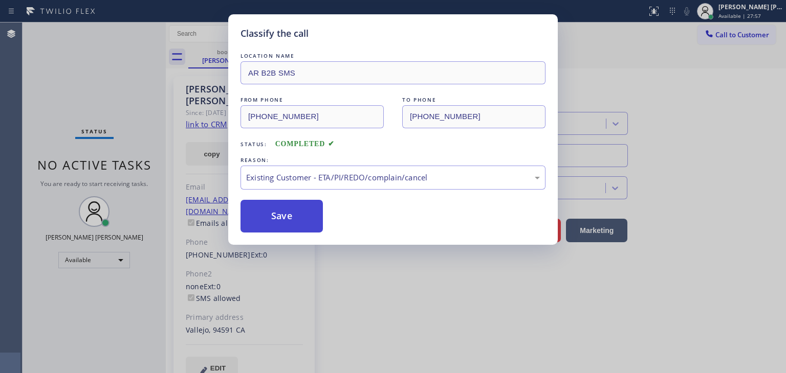
click at [281, 232] on button "Save" at bounding box center [281, 216] width 82 height 33
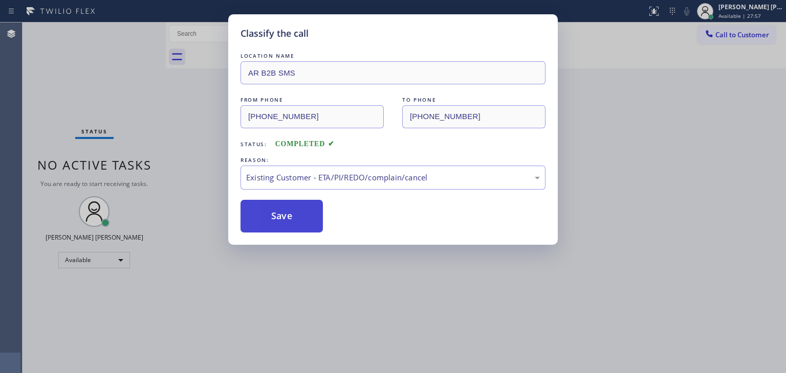
click at [285, 210] on button "Save" at bounding box center [281, 216] width 82 height 33
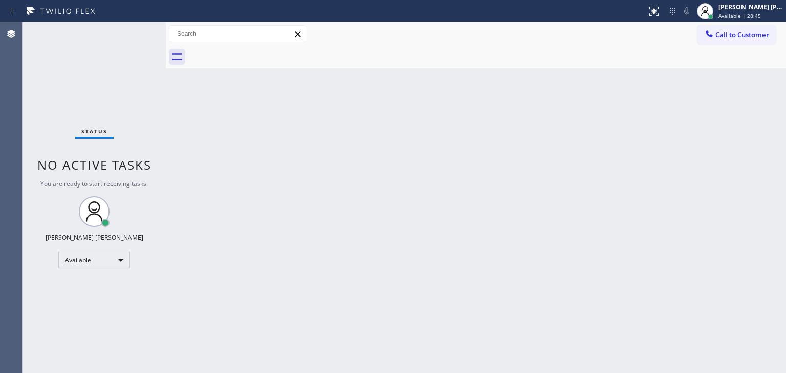
click at [132, 33] on div "Status No active tasks You are ready to start receiving tasks. [PERSON_NAME] [P…" at bounding box center [94, 198] width 143 height 351
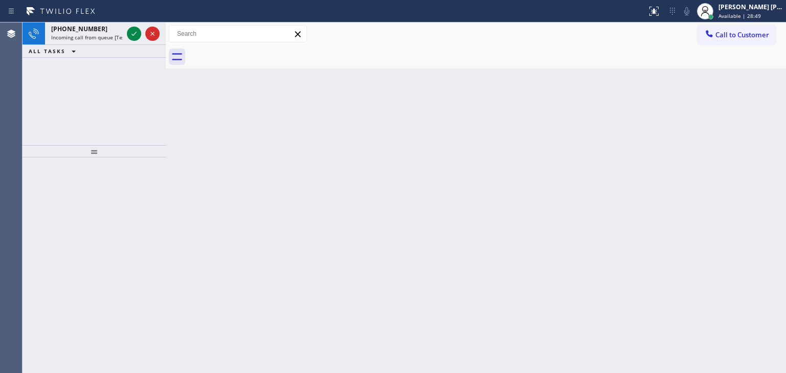
drag, startPoint x: 135, startPoint y: 35, endPoint x: 125, endPoint y: 97, distance: 63.2
click at [135, 35] on icon at bounding box center [134, 34] width 12 height 12
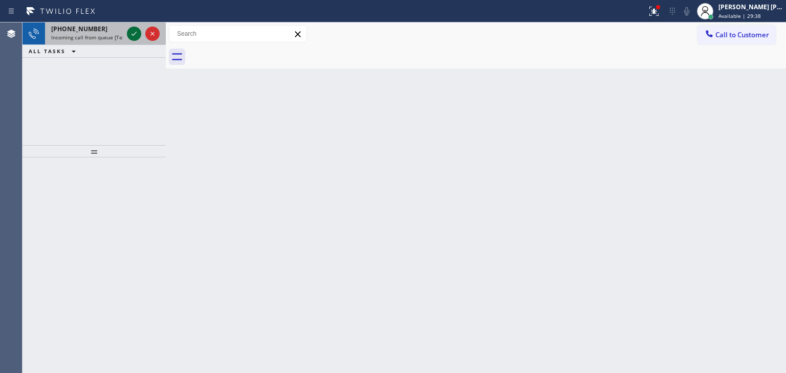
click at [132, 28] on icon at bounding box center [134, 34] width 12 height 12
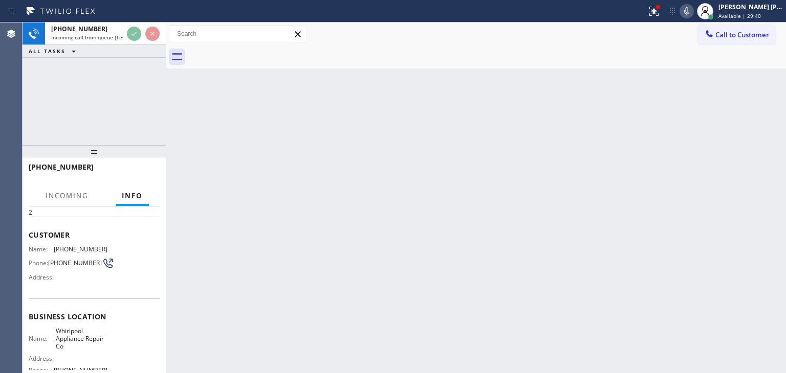
scroll to position [51, 0]
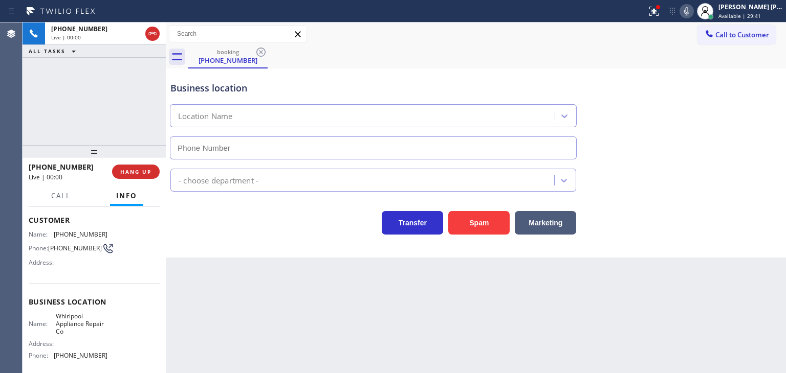
type input "[PHONE_NUMBER]"
click at [693, 14] on icon at bounding box center [686, 11] width 12 height 12
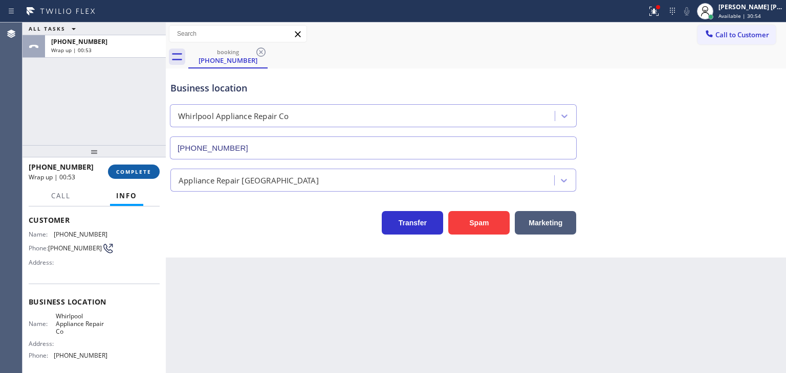
click at [145, 172] on span "COMPLETE" at bounding box center [133, 171] width 35 height 7
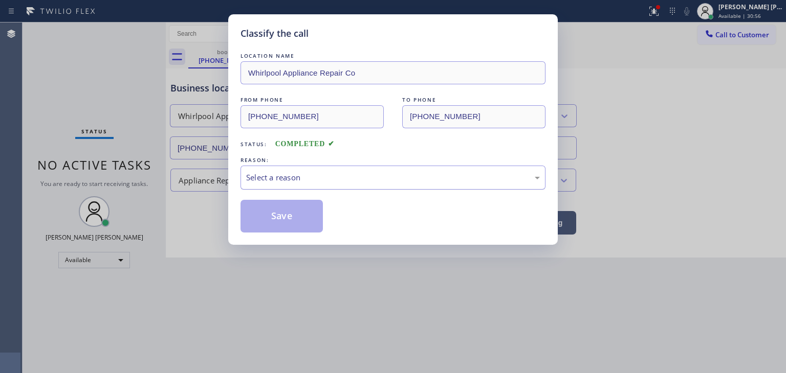
click at [308, 182] on div "Select a reason" at bounding box center [393, 178] width 294 height 12
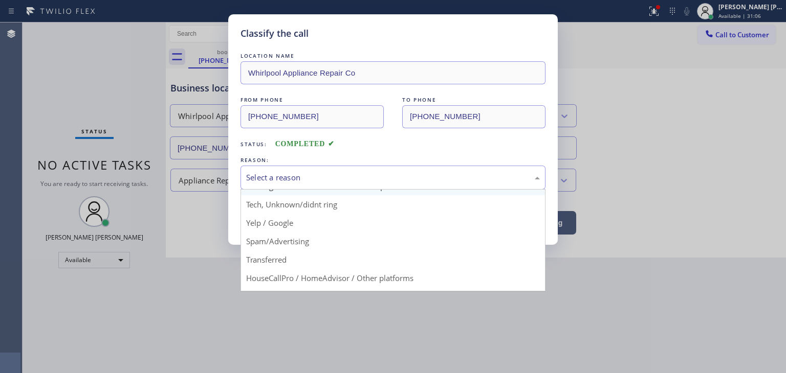
scroll to position [51, 0]
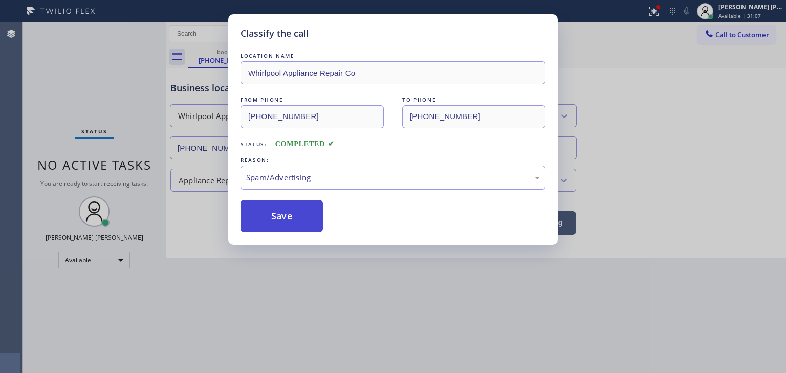
click at [286, 221] on button "Save" at bounding box center [281, 216] width 82 height 33
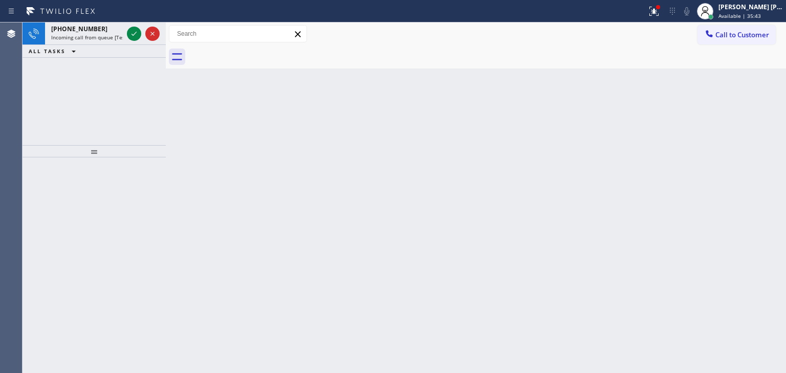
drag, startPoint x: 134, startPoint y: 33, endPoint x: 139, endPoint y: 58, distance: 25.5
click at [134, 33] on icon at bounding box center [134, 34] width 12 height 12
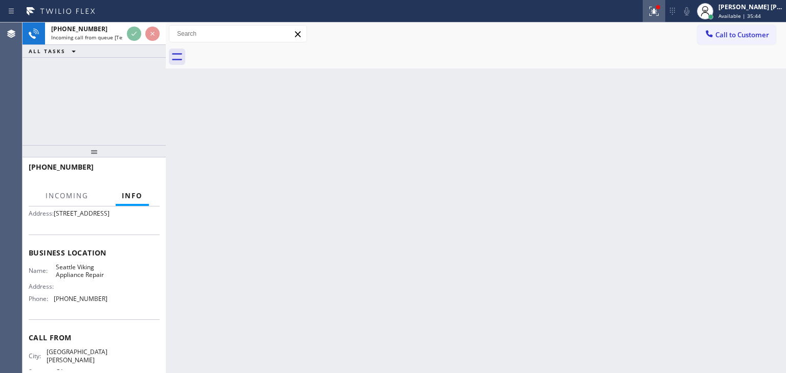
scroll to position [102, 0]
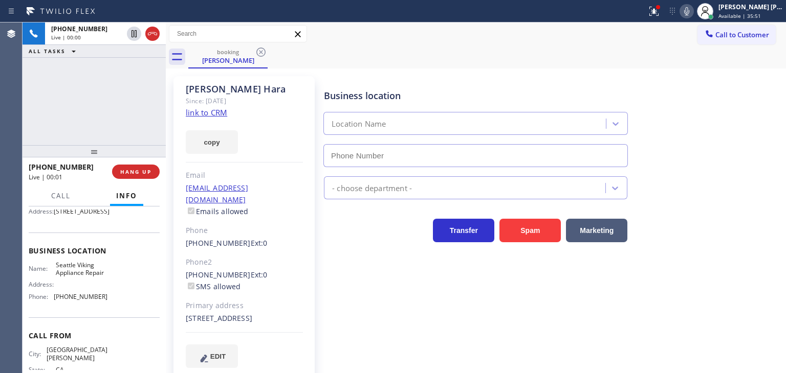
type input "[PHONE_NUMBER]"
click at [210, 114] on link "link to CRM" at bounding box center [206, 112] width 41 height 10
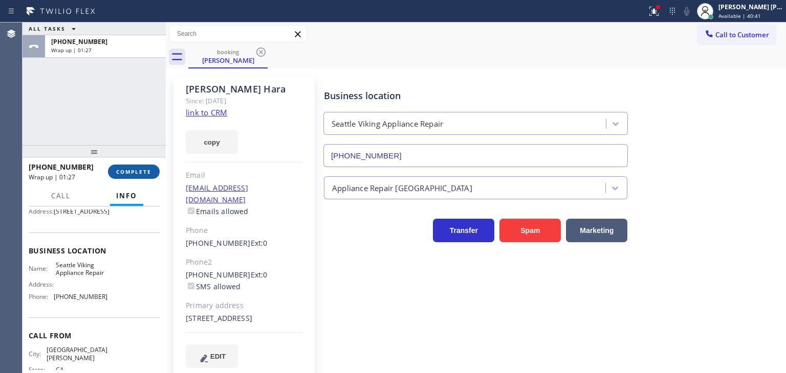
click at [129, 166] on button "COMPLETE" at bounding box center [134, 172] width 52 height 14
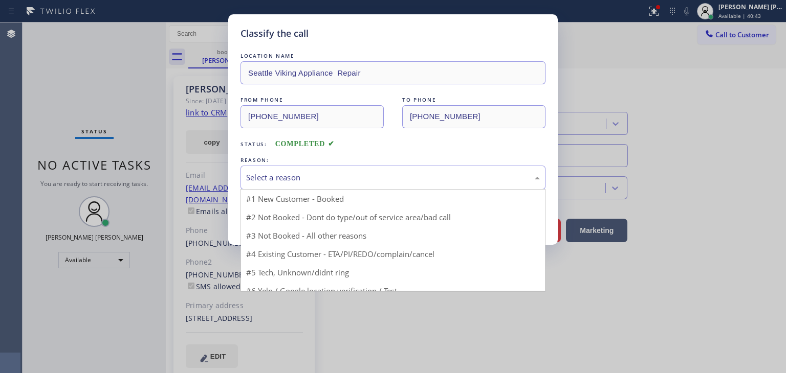
click at [364, 179] on div "Select a reason" at bounding box center [393, 178] width 294 height 12
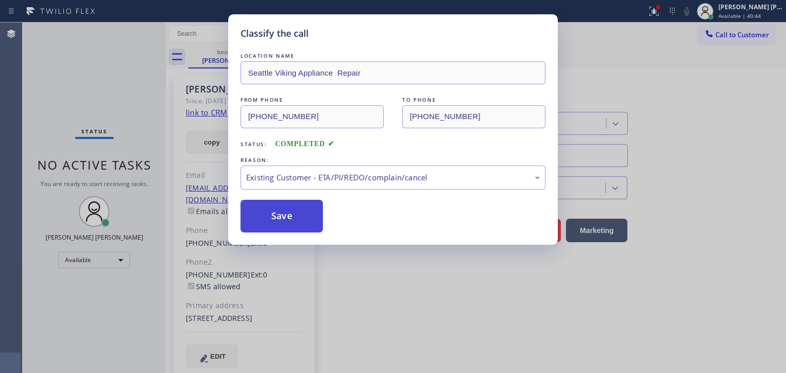
click at [295, 214] on button "Save" at bounding box center [281, 216] width 82 height 33
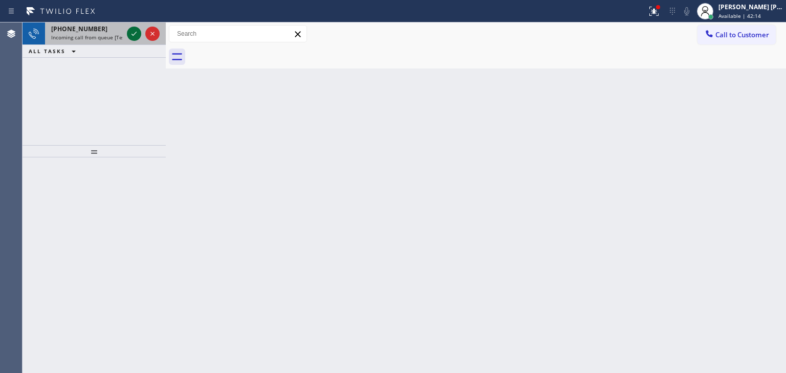
click at [131, 30] on icon at bounding box center [134, 34] width 12 height 12
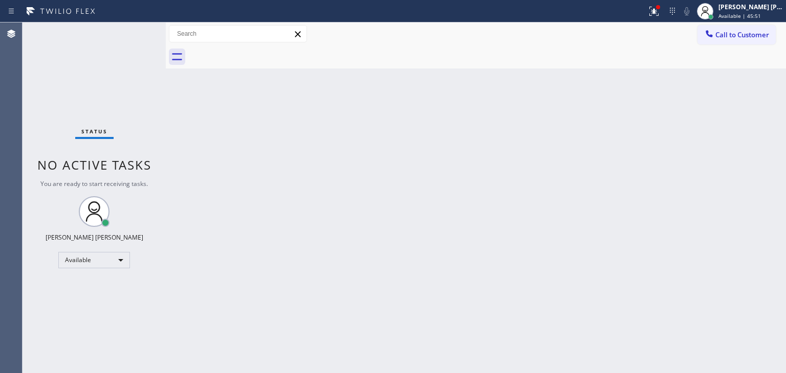
click at [127, 42] on div "Status No active tasks You are ready to start receiving tasks. [PERSON_NAME] [P…" at bounding box center [94, 198] width 143 height 351
click at [127, 45] on div "Status No active tasks You are ready to start receiving tasks. [PERSON_NAME] [P…" at bounding box center [94, 198] width 143 height 351
drag, startPoint x: 124, startPoint y: 64, endPoint x: 124, endPoint y: 49, distance: 14.8
click at [124, 64] on div "Status No active tasks You are ready to start receiving tasks. [PERSON_NAME] [P…" at bounding box center [94, 198] width 143 height 351
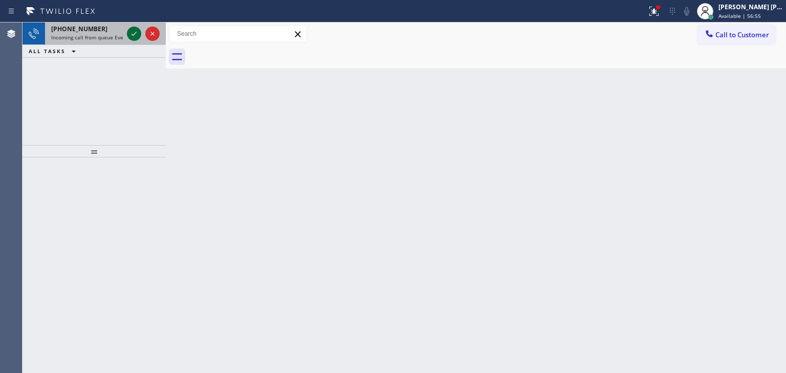
click at [135, 36] on icon at bounding box center [134, 34] width 12 height 12
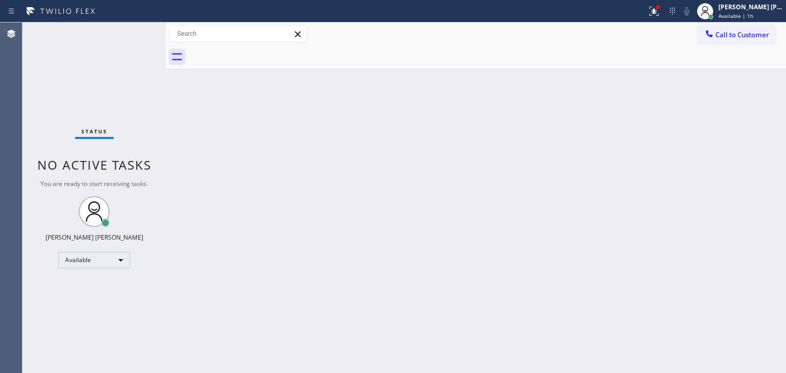
click at [131, 36] on div "Status No active tasks You are ready to start receiving tasks. [PERSON_NAME] [P…" at bounding box center [94, 198] width 143 height 351
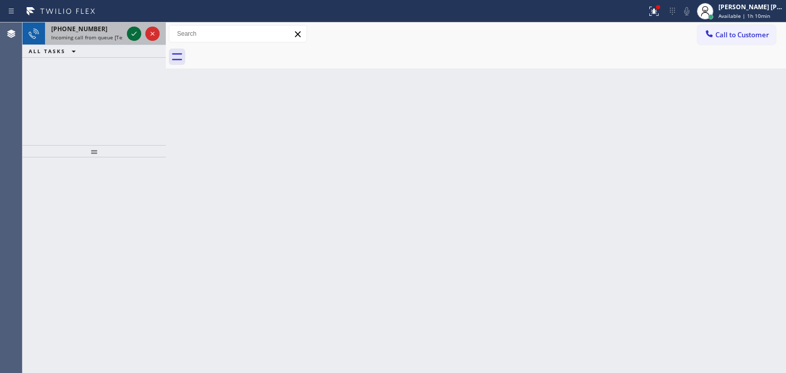
click at [134, 29] on icon at bounding box center [134, 34] width 12 height 12
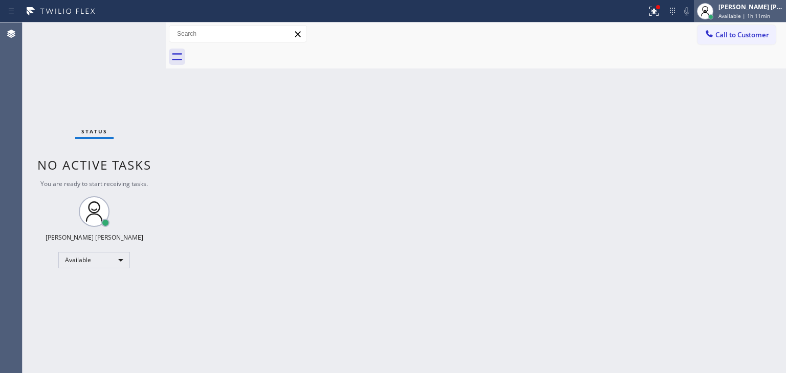
click at [761, 17] on span "Available | 1h 11min" at bounding box center [744, 15] width 52 height 7
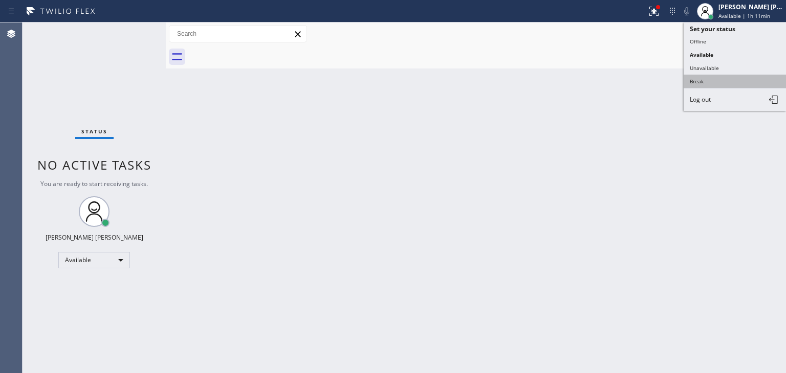
click at [702, 79] on button "Break" at bounding box center [734, 81] width 102 height 13
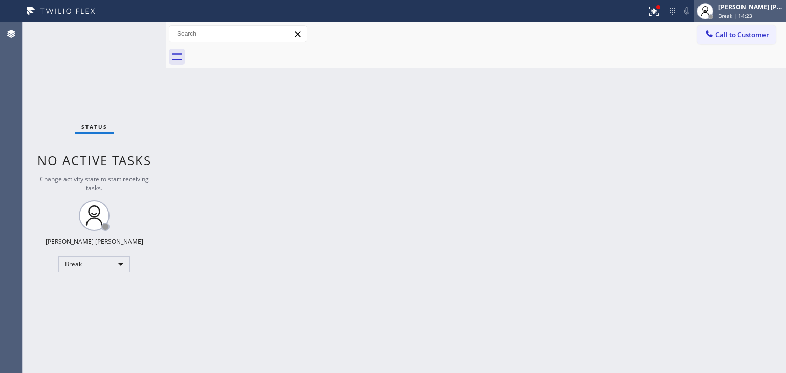
click at [744, 14] on span "Break | 14:23" at bounding box center [735, 15] width 34 height 7
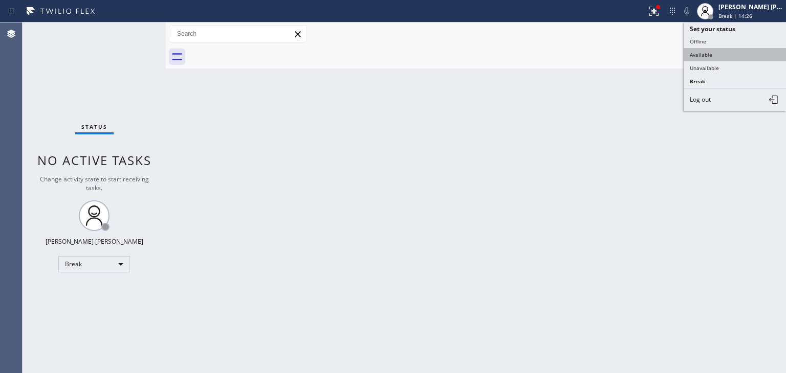
click at [712, 54] on button "Available" at bounding box center [734, 54] width 102 height 13
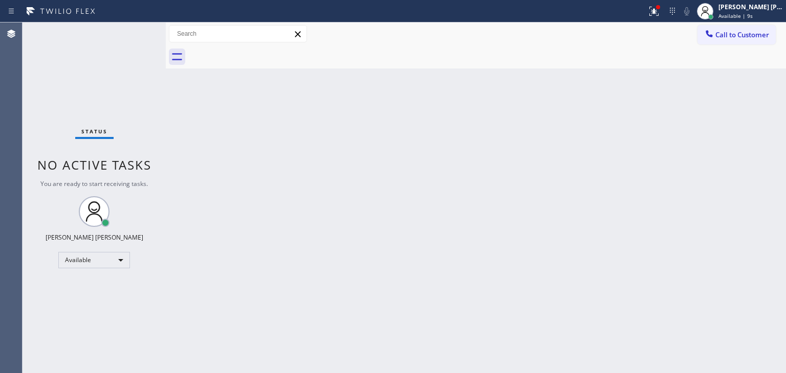
click at [130, 35] on div "Status No active tasks You are ready to start receiving tasks. [PERSON_NAME] [P…" at bounding box center [94, 198] width 143 height 351
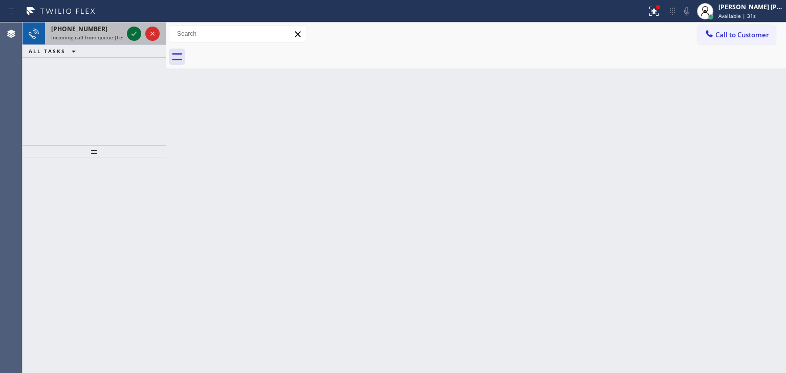
click at [136, 37] on icon at bounding box center [134, 34] width 12 height 12
click at [134, 33] on icon at bounding box center [134, 34] width 12 height 12
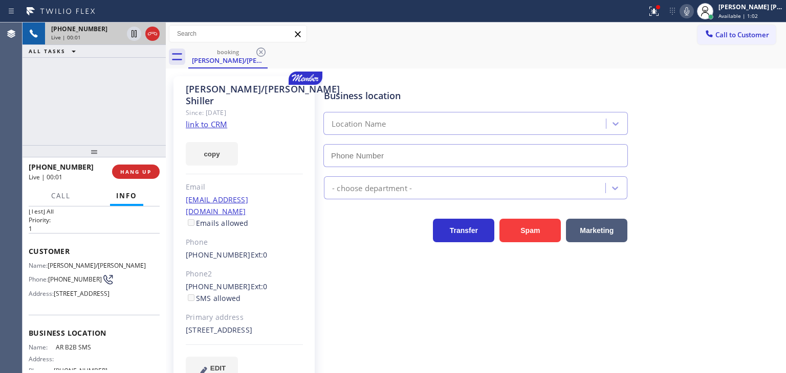
scroll to position [51, 0]
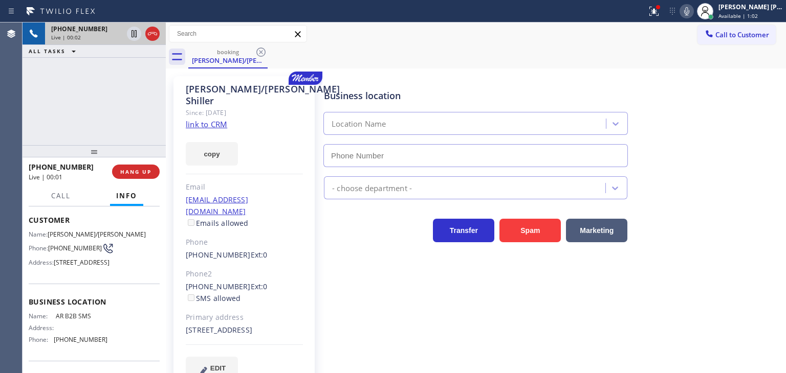
type input "[PHONE_NUMBER]"
click at [206, 119] on link "link to CRM" at bounding box center [206, 124] width 41 height 10
click at [747, 112] on div "Business location AR B2B SMS [PHONE_NUMBER]" at bounding box center [552, 121] width 461 height 93
click at [55, 194] on span "Call" at bounding box center [60, 195] width 19 height 9
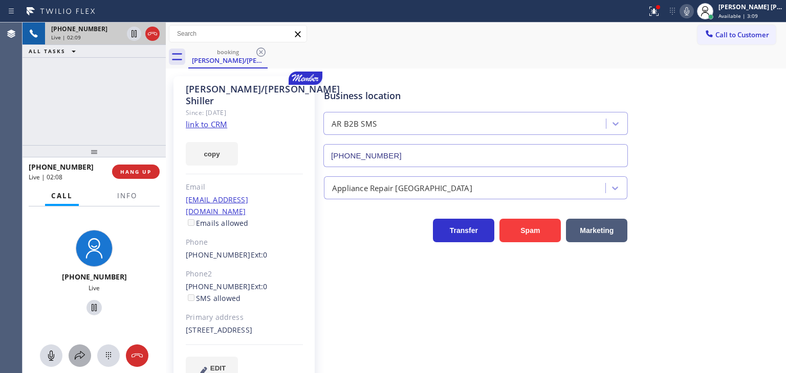
click at [78, 359] on icon at bounding box center [80, 356] width 12 height 12
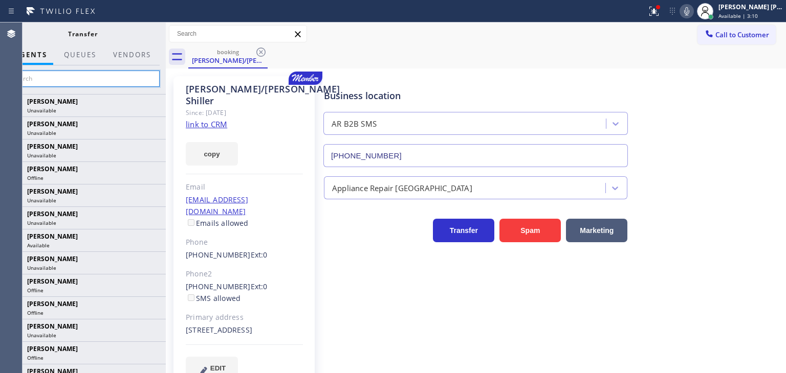
click at [120, 79] on input "text" at bounding box center [83, 79] width 154 height 16
type input "Axe"
click at [141, 76] on input "Axe" at bounding box center [83, 79] width 154 height 16
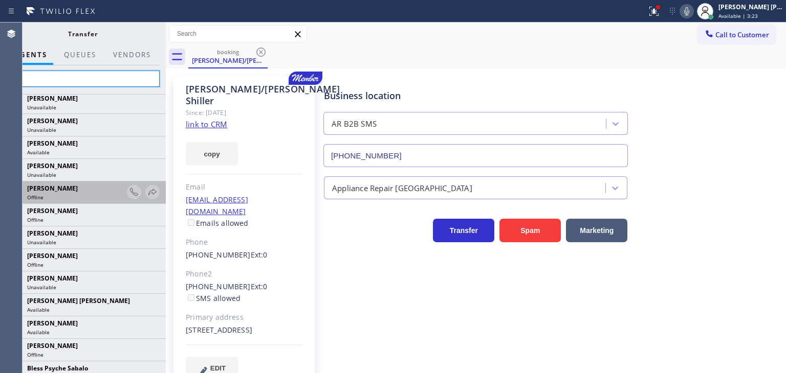
scroll to position [153, 0]
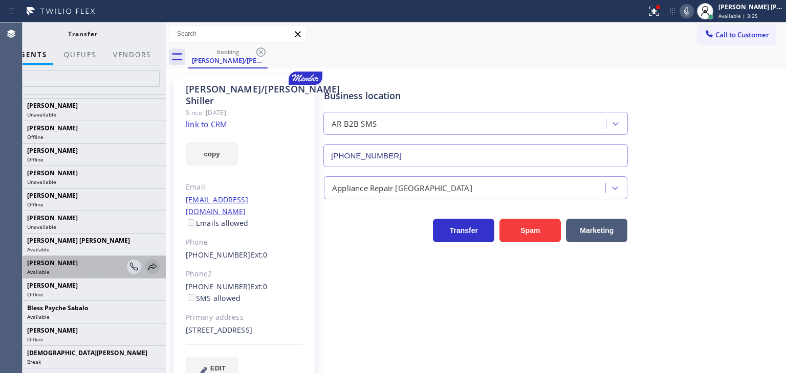
click at [146, 270] on icon at bounding box center [152, 267] width 12 height 12
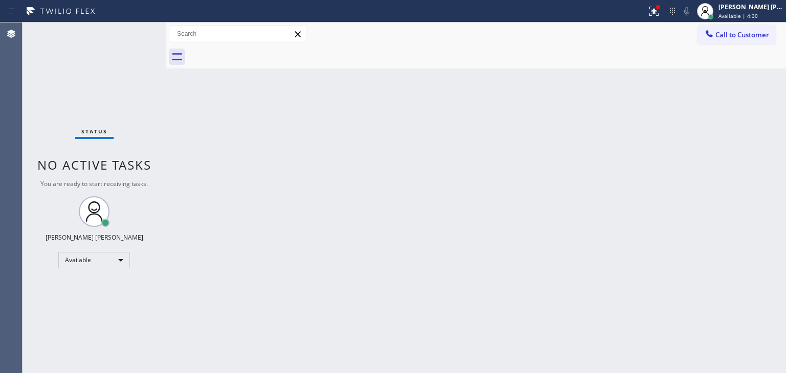
click at [134, 33] on div "Status No active tasks You are ready to start receiving tasks. [PERSON_NAME] [P…" at bounding box center [94, 198] width 143 height 351
click at [123, 85] on div "Status No active tasks You are ready to start receiving tasks. [PERSON_NAME] [P…" at bounding box center [94, 198] width 143 height 351
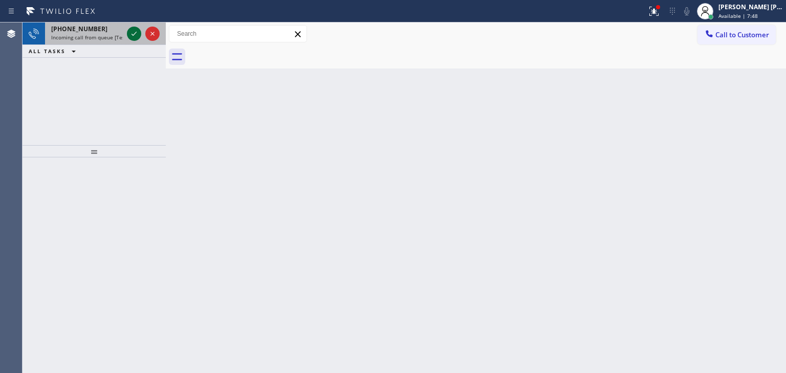
click at [133, 32] on icon at bounding box center [134, 34] width 12 height 12
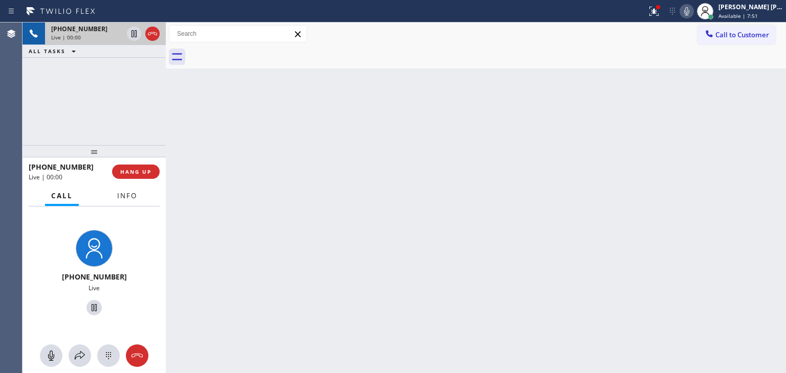
click at [130, 191] on span "Info" at bounding box center [127, 195] width 20 height 9
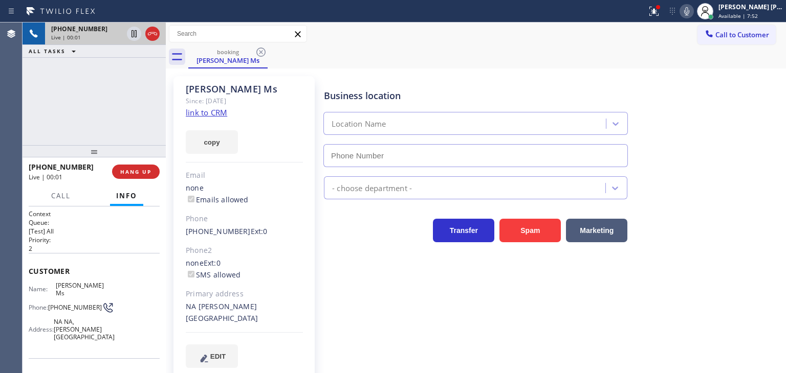
type input "[PHONE_NUMBER]"
click at [693, 11] on icon at bounding box center [686, 11] width 12 height 12
click at [203, 113] on link "link to CRM" at bounding box center [206, 112] width 41 height 10
click at [693, 13] on icon at bounding box center [686, 11] width 12 height 12
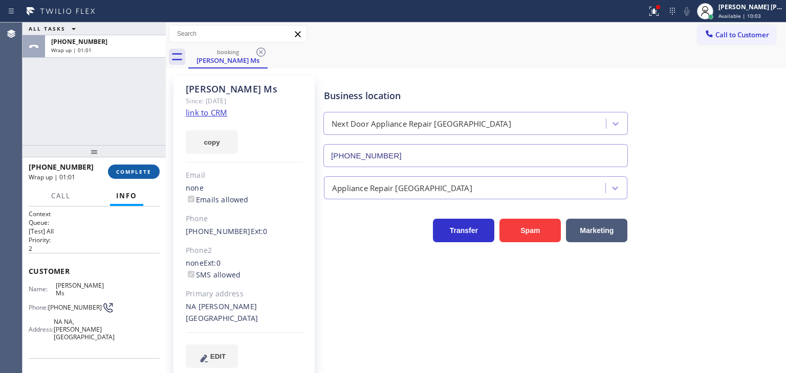
click at [135, 170] on span "COMPLETE" at bounding box center [133, 171] width 35 height 7
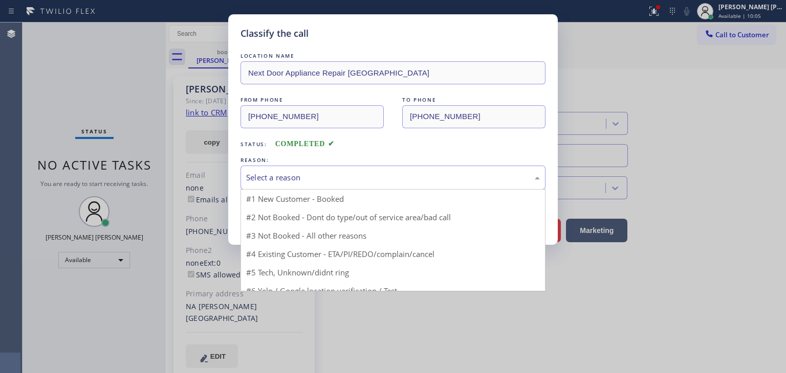
click at [327, 178] on div "Select a reason" at bounding box center [393, 178] width 294 height 12
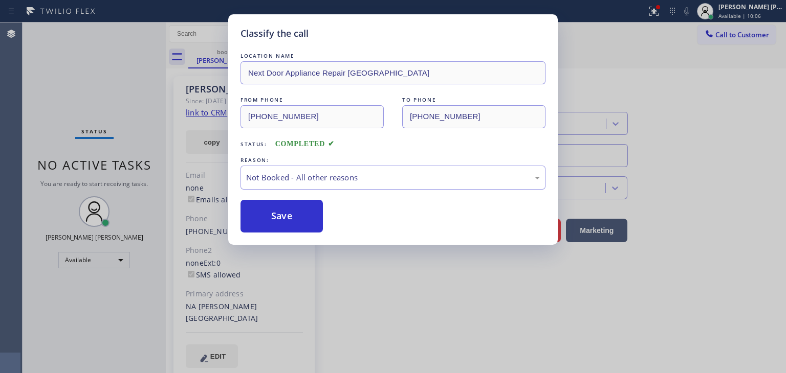
click at [289, 213] on button "Save" at bounding box center [281, 216] width 82 height 33
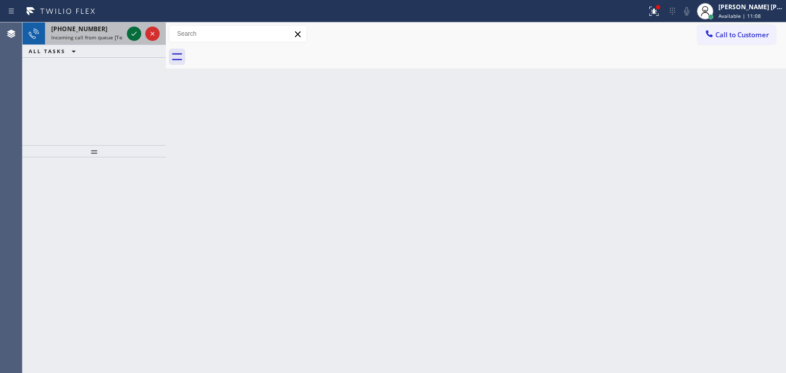
click at [134, 33] on icon at bounding box center [134, 34] width 12 height 12
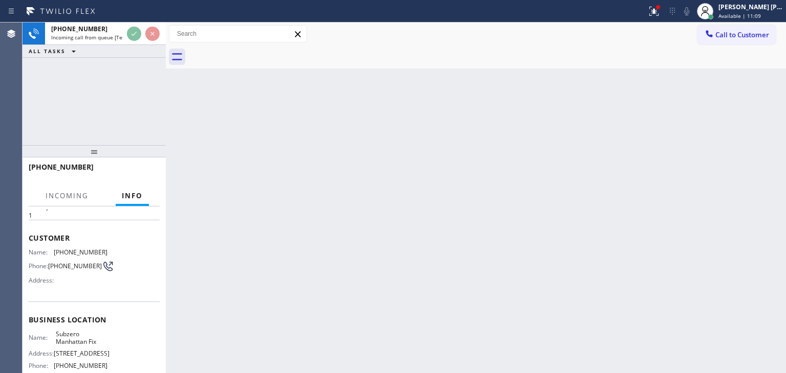
scroll to position [51, 0]
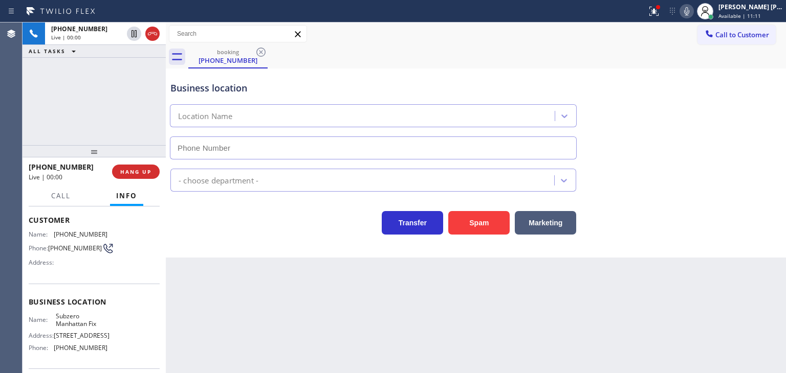
type input "[PHONE_NUMBER]"
drag, startPoint x: 90, startPoint y: 166, endPoint x: 38, endPoint y: 170, distance: 51.3
click at [38, 170] on div "[PHONE_NUMBER]" at bounding box center [67, 167] width 76 height 10
copy span "6199529691"
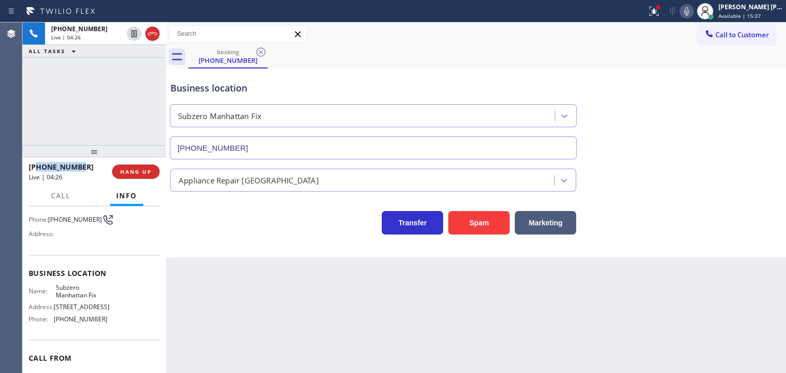
scroll to position [102, 0]
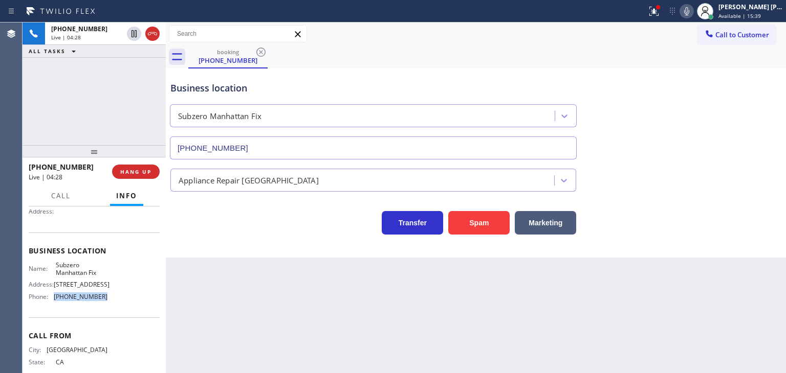
drag, startPoint x: 103, startPoint y: 303, endPoint x: 54, endPoint y: 301, distance: 49.1
click at [54, 301] on div "Name: Subzero Manhattan Fix Address: [STREET_ADDRESS] Phone: [PHONE_NUMBER]" at bounding box center [94, 283] width 131 height 44
copy span "[PHONE_NUMBER]"
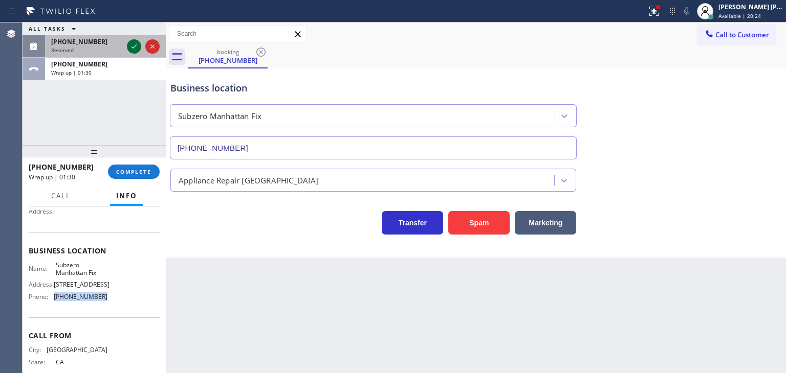
click at [137, 47] on icon at bounding box center [134, 46] width 12 height 12
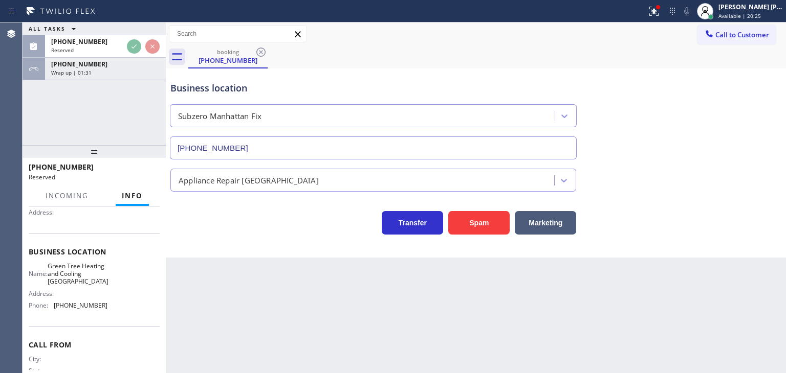
scroll to position [110, 0]
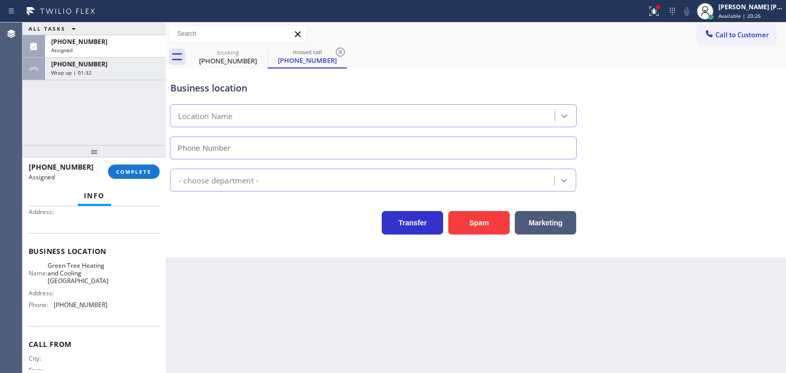
type input "[PHONE_NUMBER]"
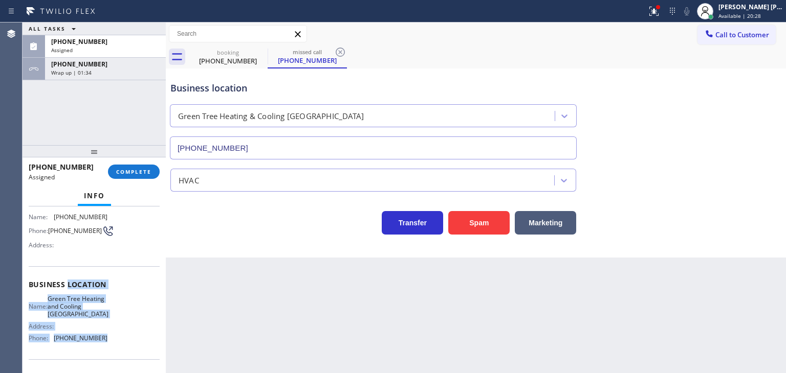
scroll to position [59, 0]
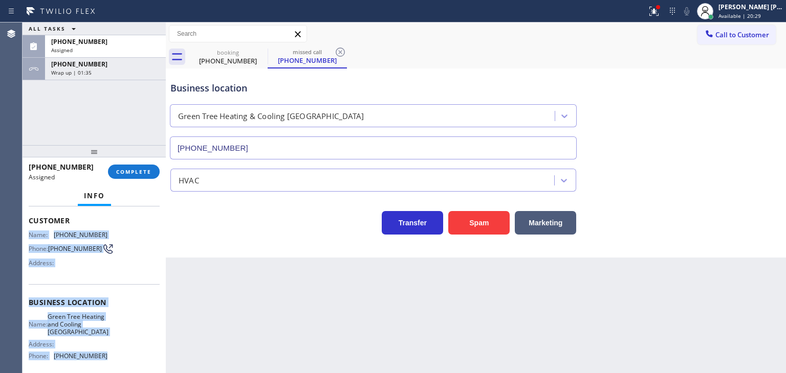
drag, startPoint x: 117, startPoint y: 323, endPoint x: 26, endPoint y: 234, distance: 127.3
click at [26, 234] on div "Context Queue: HVAC Priority: 0 Task Age: Customer Name: [PHONE_NUMBER] Phone: …" at bounding box center [94, 290] width 143 height 167
click at [127, 174] on span "COMPLETE" at bounding box center [133, 171] width 35 height 7
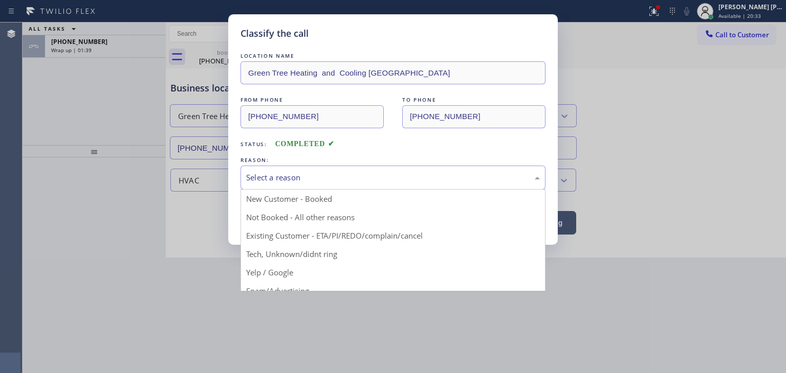
click at [276, 181] on div "Select a reason" at bounding box center [393, 178] width 294 height 12
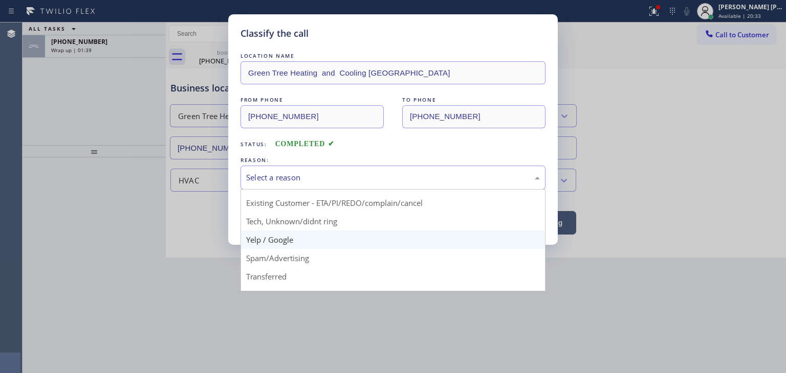
scroll to position [51, 0]
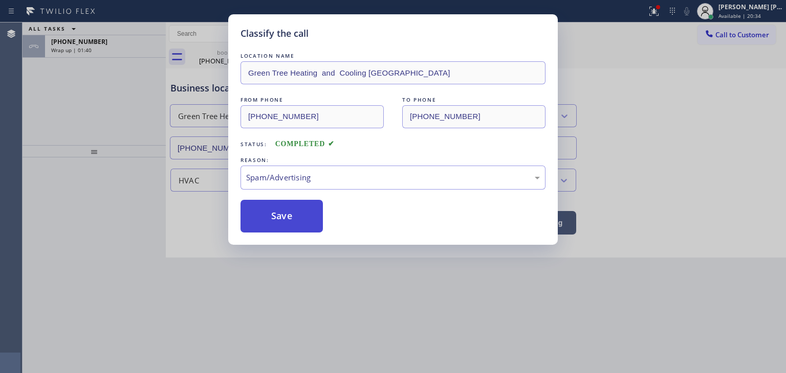
click at [297, 217] on button "Save" at bounding box center [281, 216] width 82 height 33
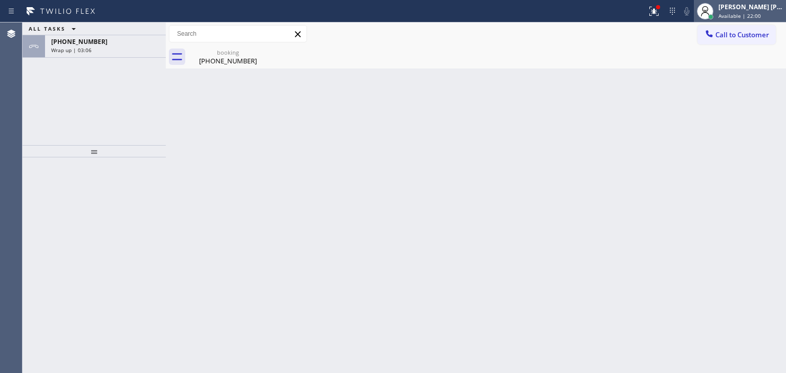
click at [747, 14] on span "Available | 22:00" at bounding box center [739, 15] width 42 height 7
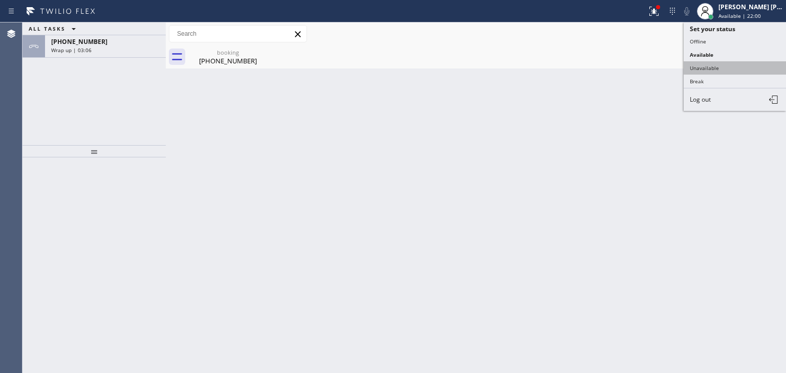
click at [725, 64] on button "Unavailable" at bounding box center [734, 67] width 102 height 13
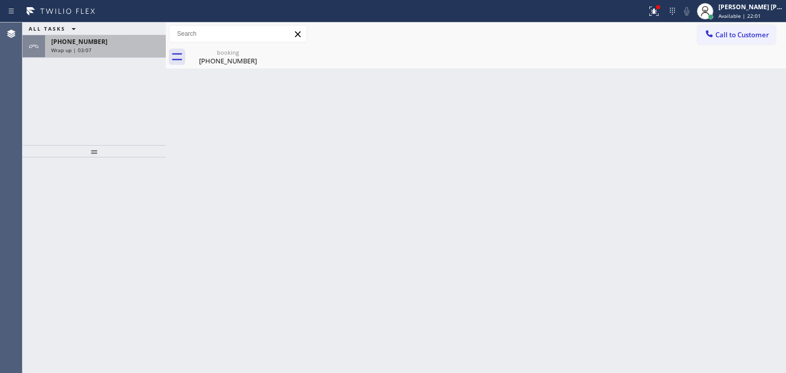
click at [127, 39] on div "[PHONE_NUMBER]" at bounding box center [105, 41] width 108 height 9
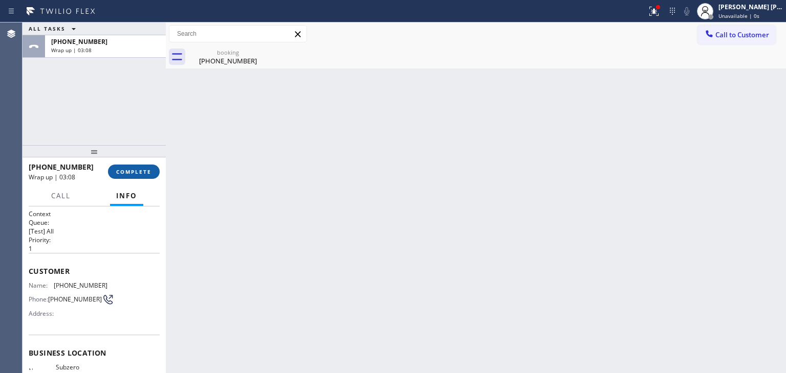
click at [152, 174] on button "COMPLETE" at bounding box center [134, 172] width 52 height 14
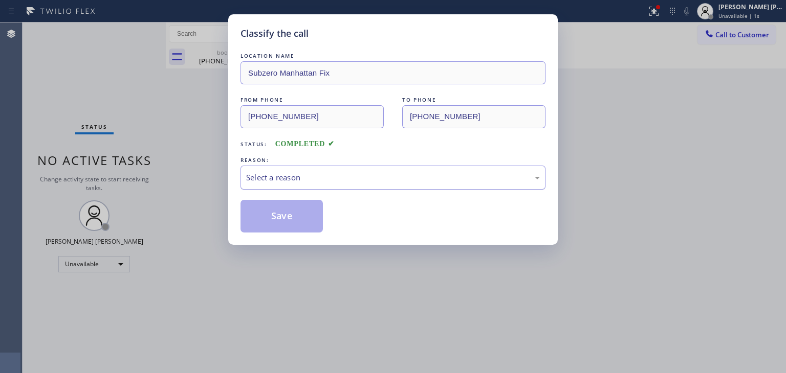
click at [282, 176] on div "Select a reason" at bounding box center [393, 178] width 294 height 12
click at [278, 210] on button "Save" at bounding box center [281, 216] width 82 height 33
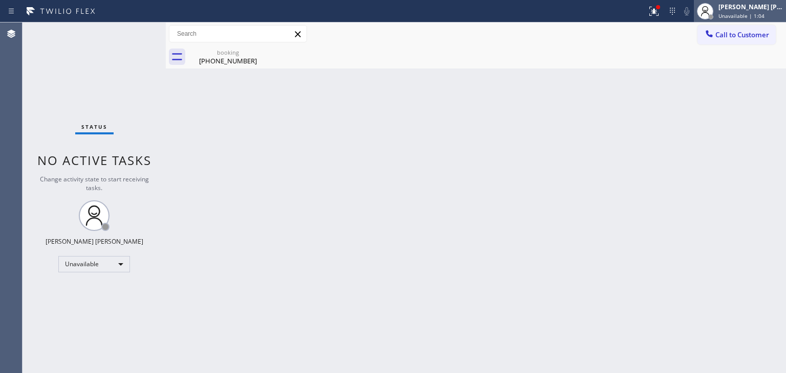
click at [766, 12] on div "[PERSON_NAME] [PERSON_NAME] Unavailable | 1:04" at bounding box center [751, 11] width 70 height 18
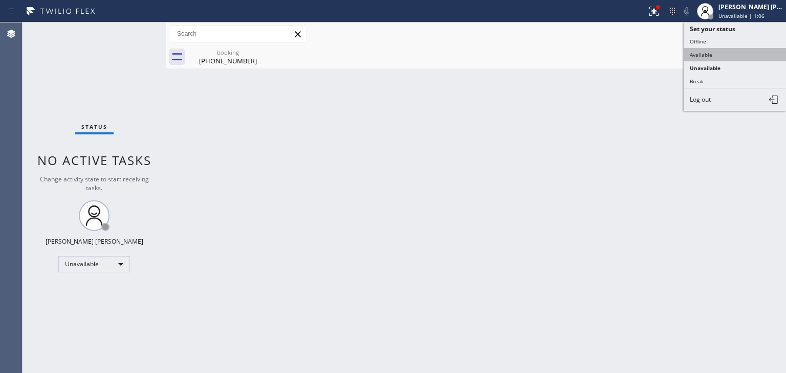
click at [726, 55] on button "Available" at bounding box center [734, 54] width 102 height 13
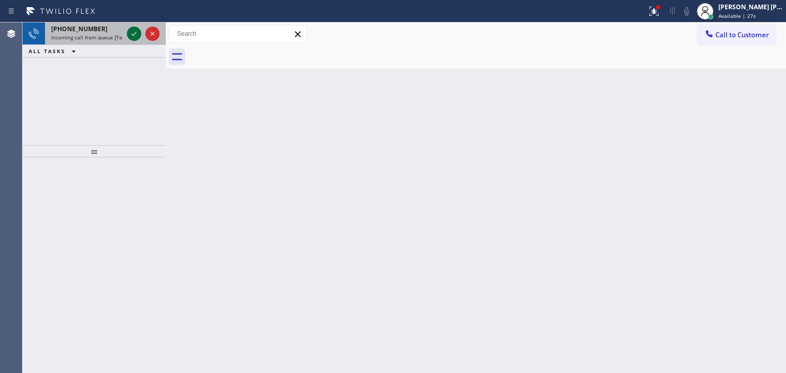
click at [137, 34] on icon at bounding box center [134, 34] width 12 height 12
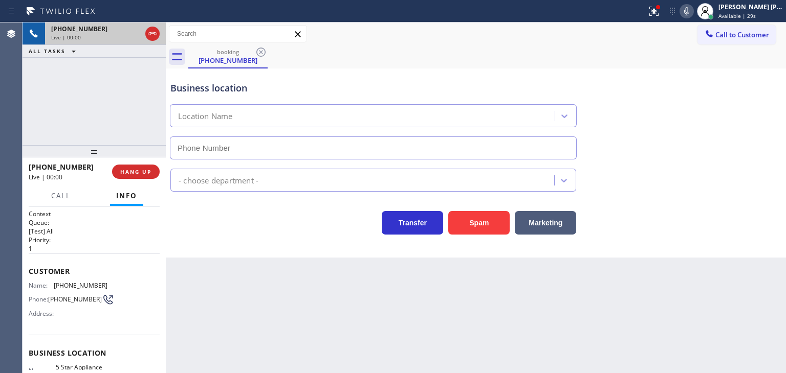
type input "[PHONE_NUMBER]"
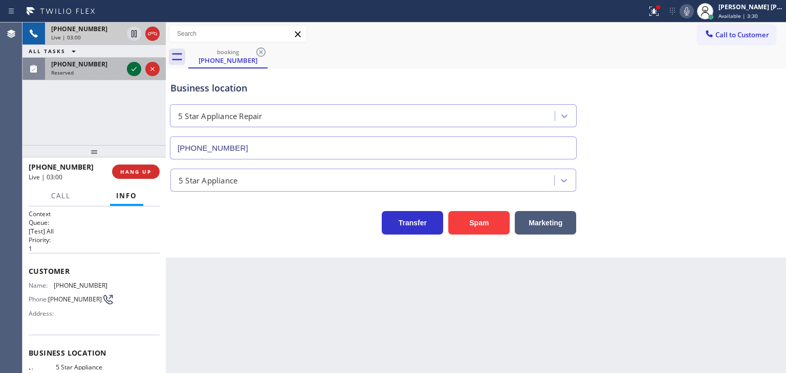
click at [136, 72] on icon at bounding box center [134, 69] width 12 height 12
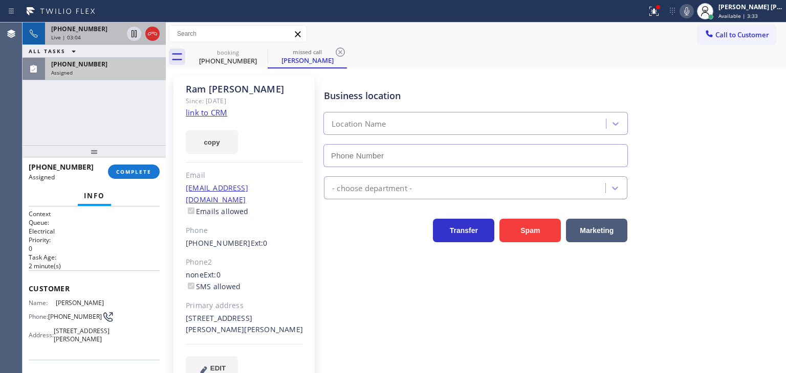
type input "[PHONE_NUMBER]"
click at [93, 32] on div "[PHONE_NUMBER]" at bounding box center [87, 29] width 72 height 9
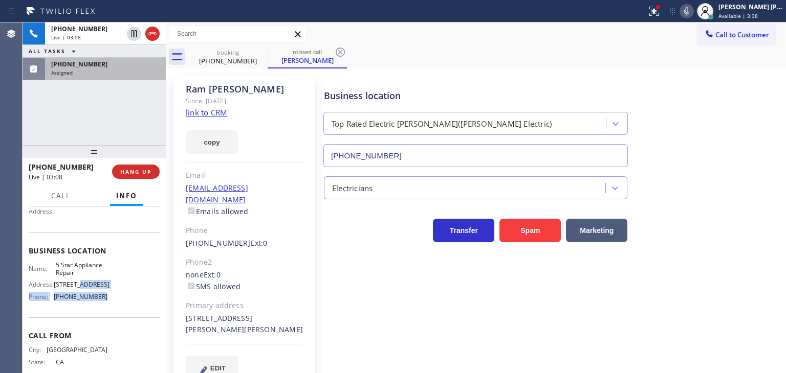
scroll to position [51, 0]
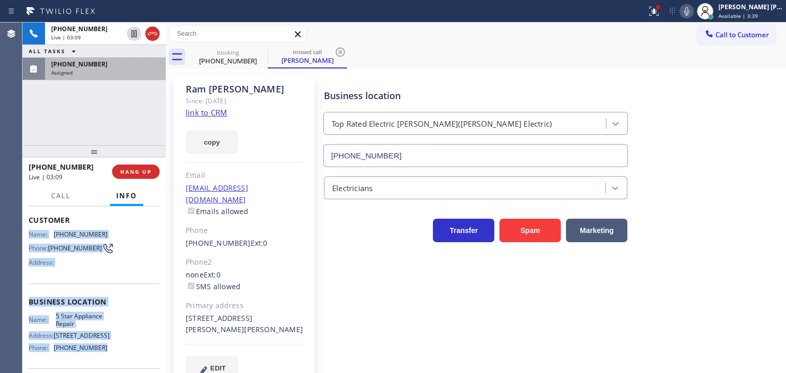
drag, startPoint x: 108, startPoint y: 300, endPoint x: 26, endPoint y: 232, distance: 106.8
click at [26, 232] on div "Context Queue: [Test] All Priority: 1 Customer Name: [PHONE_NUMBER] Phone: [PHO…" at bounding box center [94, 290] width 143 height 167
drag, startPoint x: 113, startPoint y: 70, endPoint x: 110, endPoint y: 121, distance: 51.2
click at [112, 71] on div "Assigned" at bounding box center [105, 72] width 108 height 7
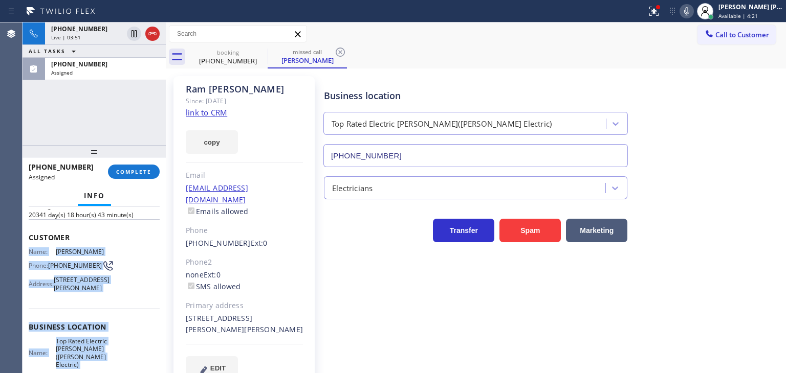
scroll to position [68, 0]
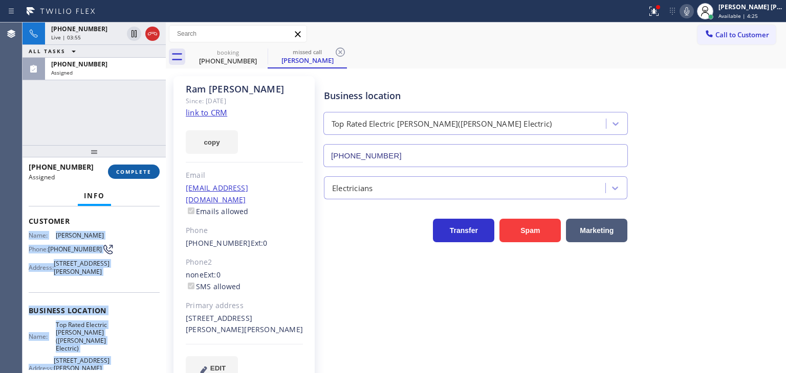
click at [124, 168] on span "COMPLETE" at bounding box center [133, 171] width 35 height 7
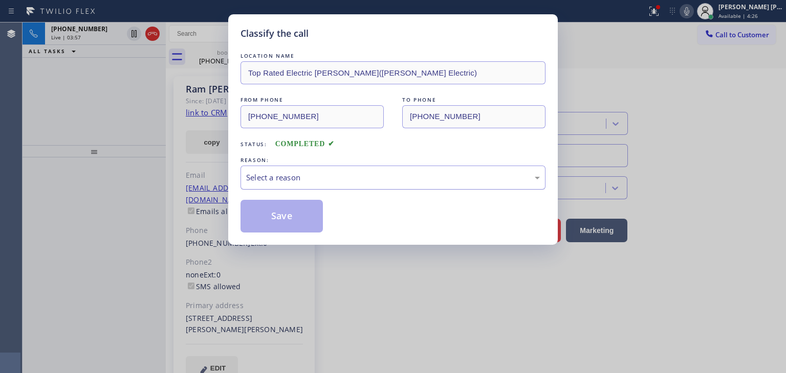
click at [345, 170] on div "Select a reason" at bounding box center [392, 178] width 305 height 24
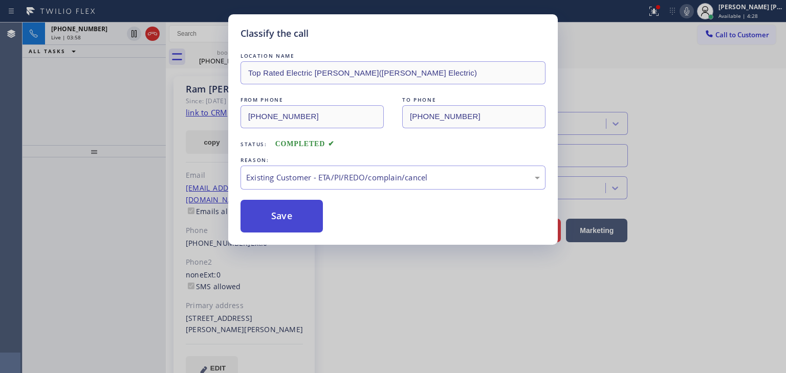
click at [270, 224] on button "Save" at bounding box center [281, 216] width 82 height 33
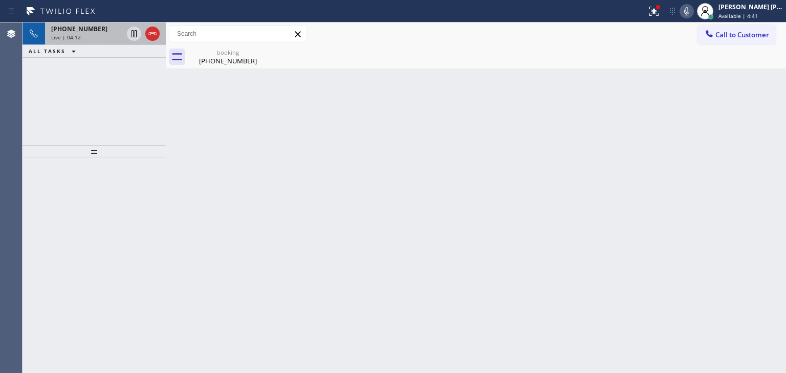
click at [93, 41] on div "[PHONE_NUMBER] Live | 04:12" at bounding box center [85, 34] width 80 height 23
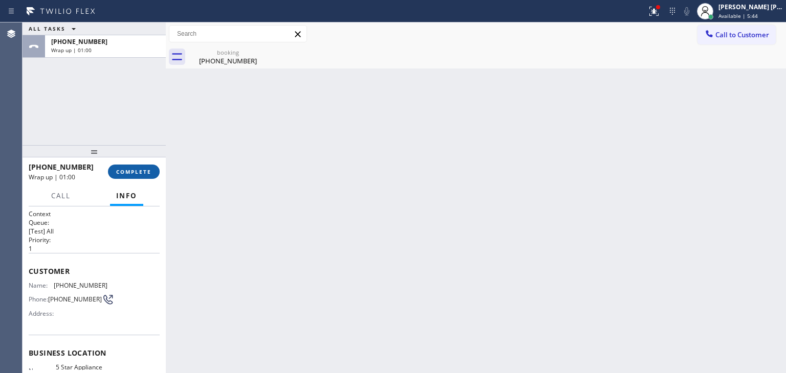
click at [137, 174] on span "COMPLETE" at bounding box center [133, 171] width 35 height 7
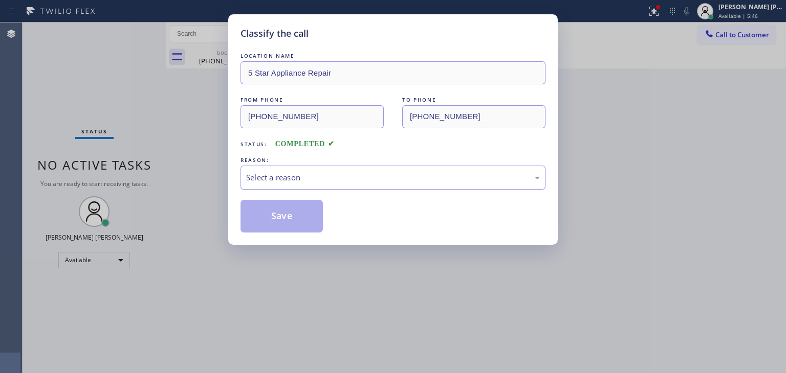
click at [273, 178] on div "Select a reason" at bounding box center [393, 178] width 294 height 12
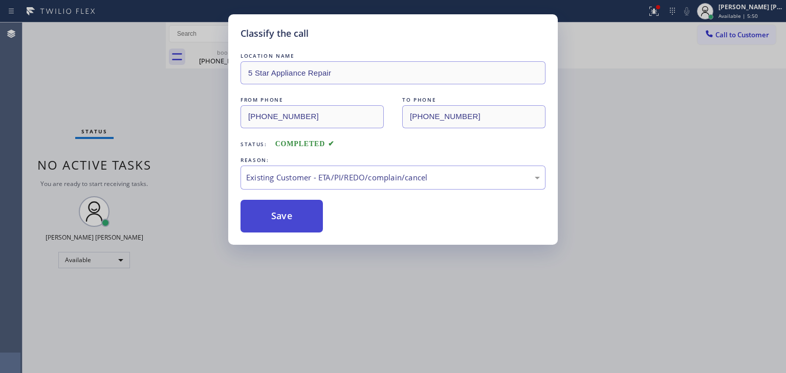
click at [290, 223] on button "Save" at bounding box center [281, 216] width 82 height 33
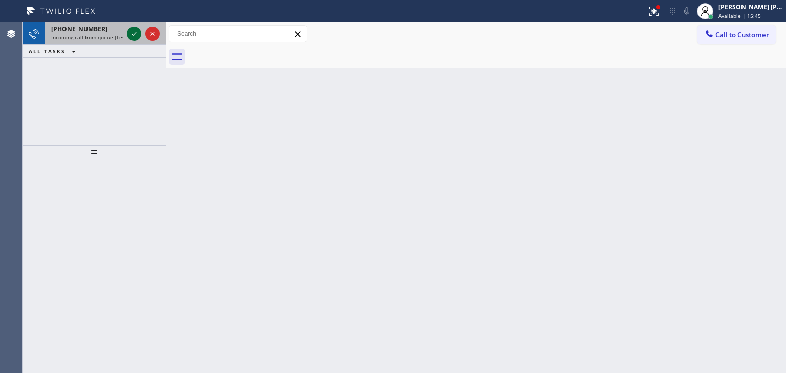
click at [135, 36] on icon at bounding box center [134, 34] width 12 height 12
click at [138, 35] on icon at bounding box center [134, 34] width 12 height 12
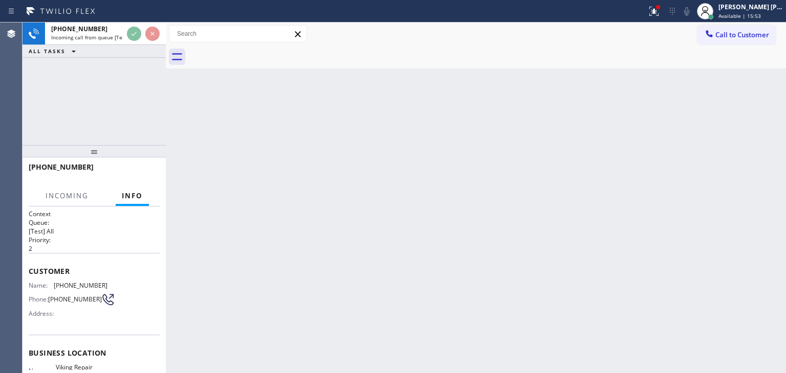
scroll to position [51, 0]
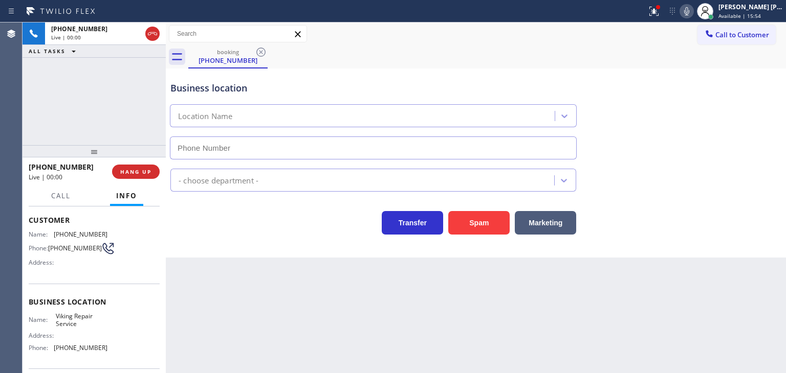
type input "[PHONE_NUMBER]"
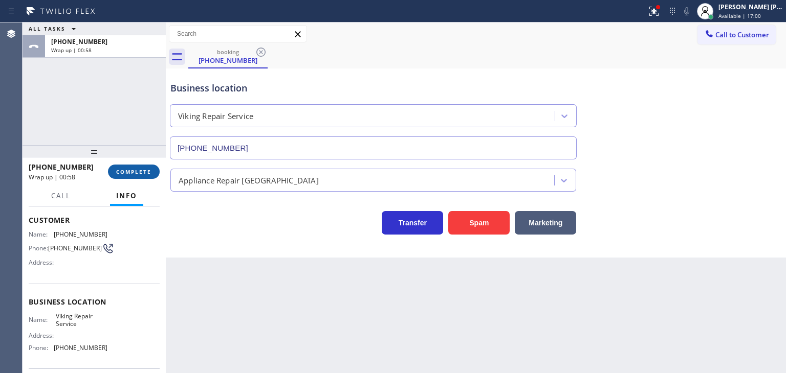
click at [139, 169] on span "COMPLETE" at bounding box center [133, 171] width 35 height 7
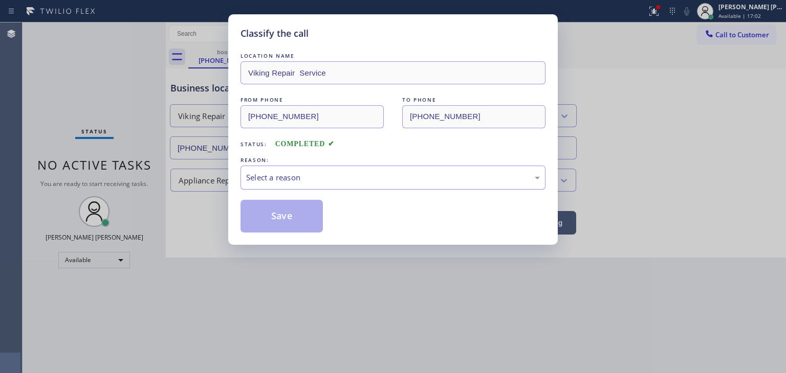
click at [290, 180] on div "Select a reason" at bounding box center [393, 178] width 294 height 12
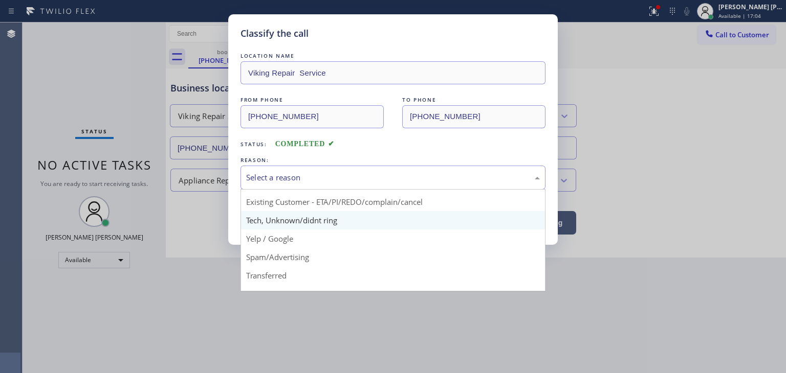
scroll to position [51, 0]
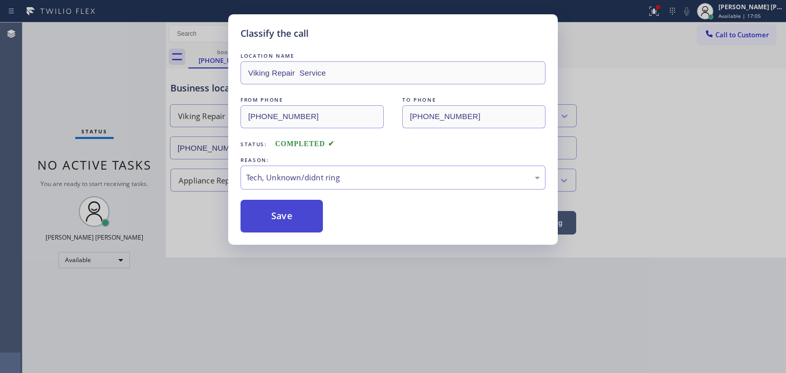
click at [284, 213] on button "Save" at bounding box center [281, 216] width 82 height 33
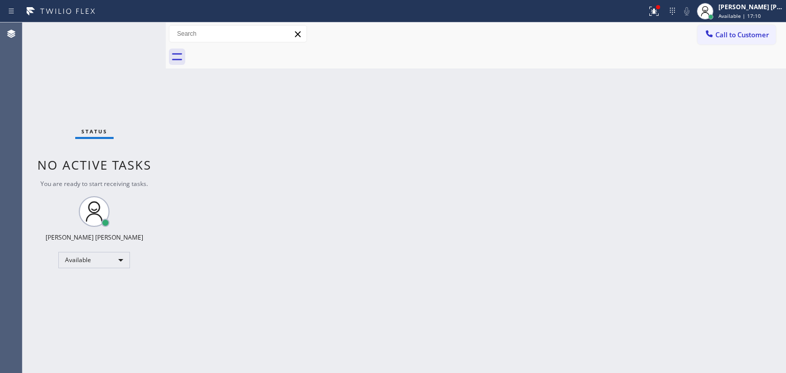
click at [132, 31] on div "Status No active tasks You are ready to start receiving tasks. [PERSON_NAME] [P…" at bounding box center [94, 198] width 143 height 351
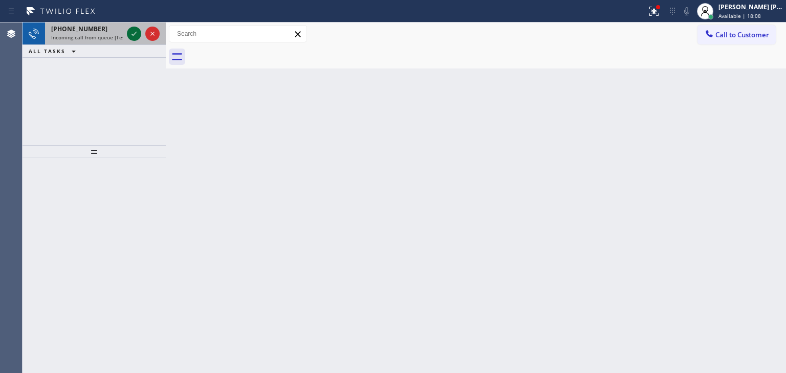
click at [131, 32] on icon at bounding box center [134, 34] width 12 height 12
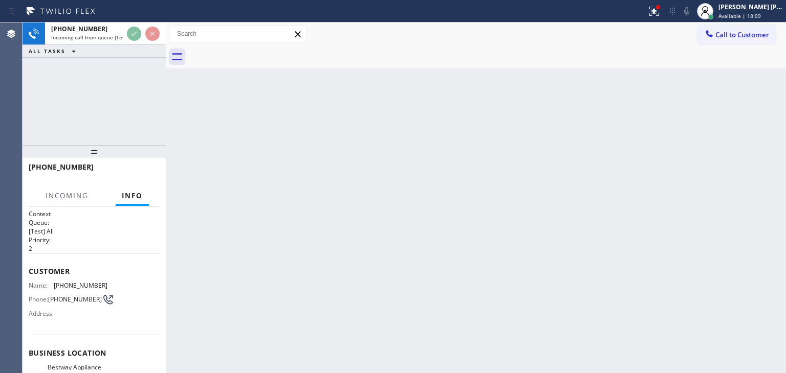
scroll to position [27, 0]
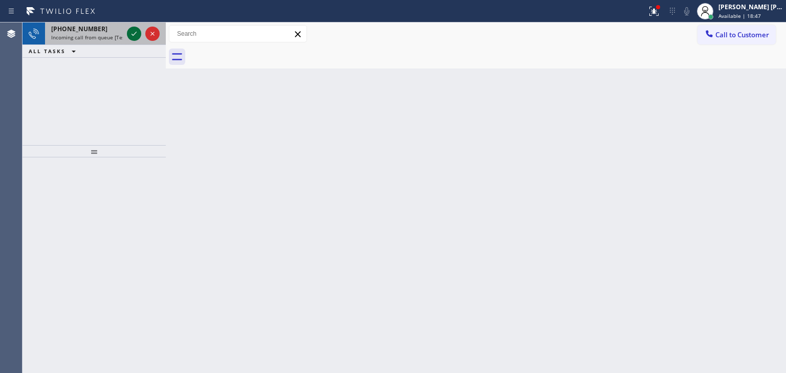
click at [133, 32] on icon at bounding box center [134, 34] width 12 height 12
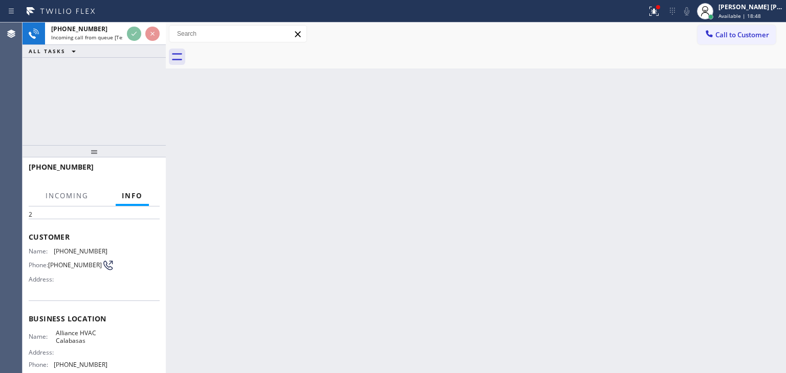
scroll to position [51, 0]
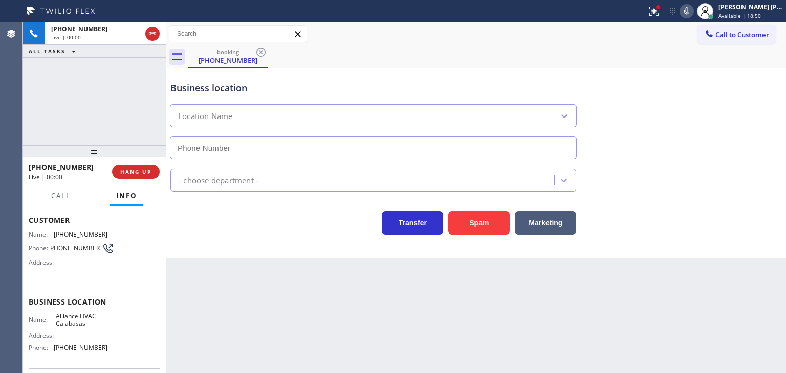
type input "[PHONE_NUMBER]"
click at [689, 11] on icon at bounding box center [686, 11] width 5 height 8
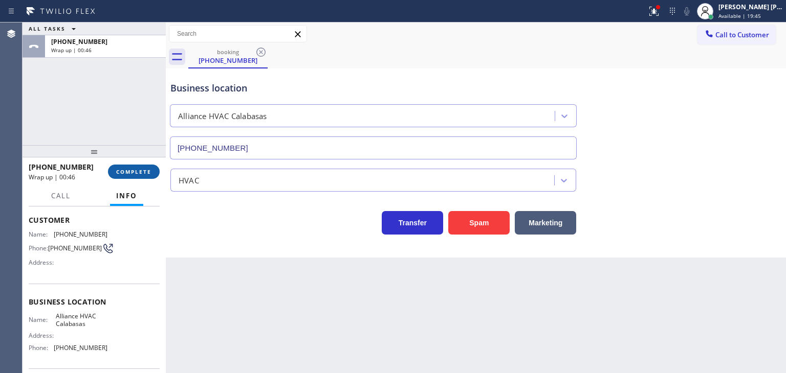
click at [135, 168] on span "COMPLETE" at bounding box center [133, 171] width 35 height 7
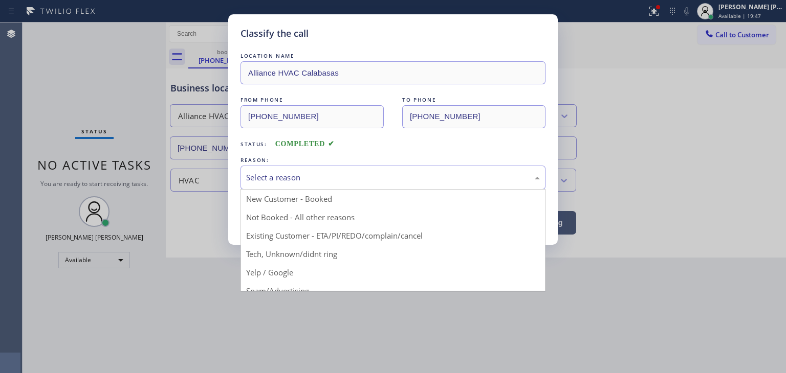
click at [286, 174] on div "Select a reason" at bounding box center [393, 178] width 294 height 12
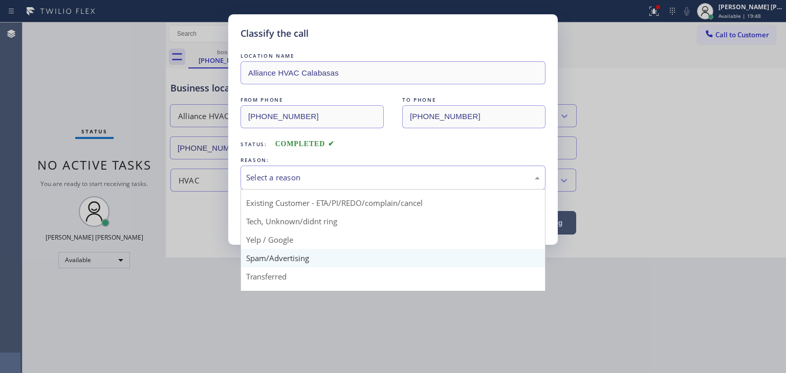
scroll to position [51, 0]
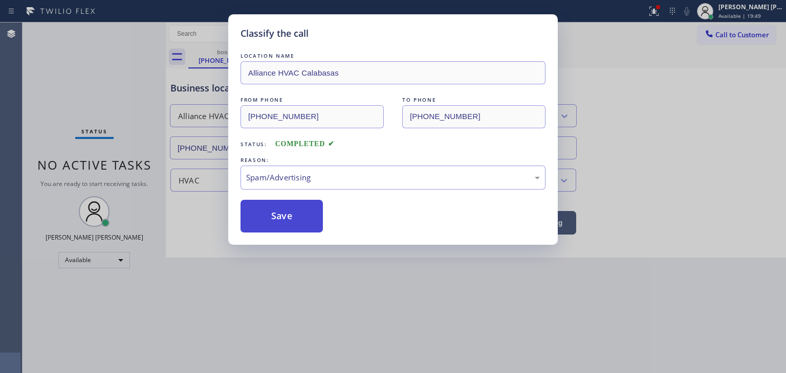
click at [277, 213] on button "Save" at bounding box center [281, 216] width 82 height 33
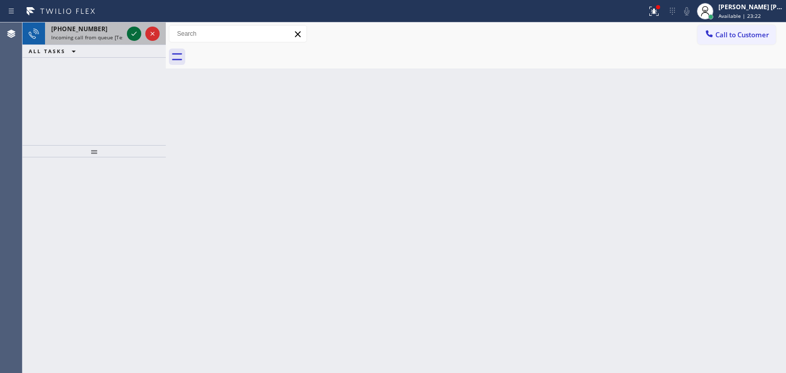
click at [134, 34] on icon at bounding box center [133, 34] width 5 height 4
click at [132, 35] on icon at bounding box center [134, 34] width 12 height 12
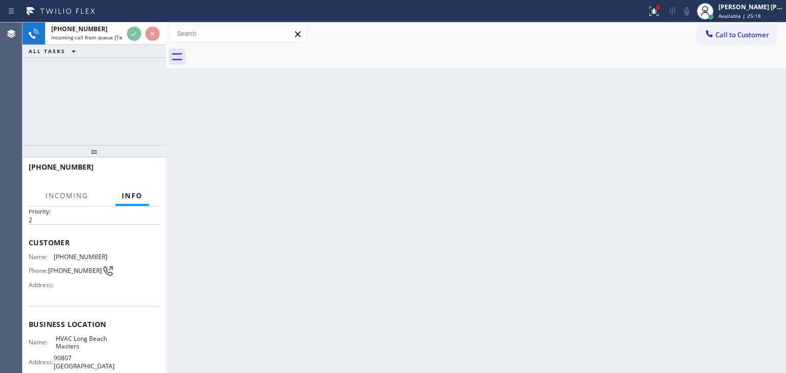
scroll to position [51, 0]
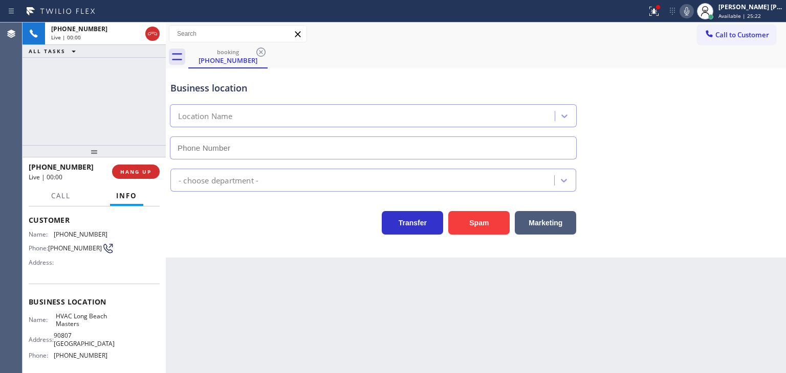
type input "[PHONE_NUMBER]"
click at [693, 11] on icon at bounding box center [686, 11] width 12 height 12
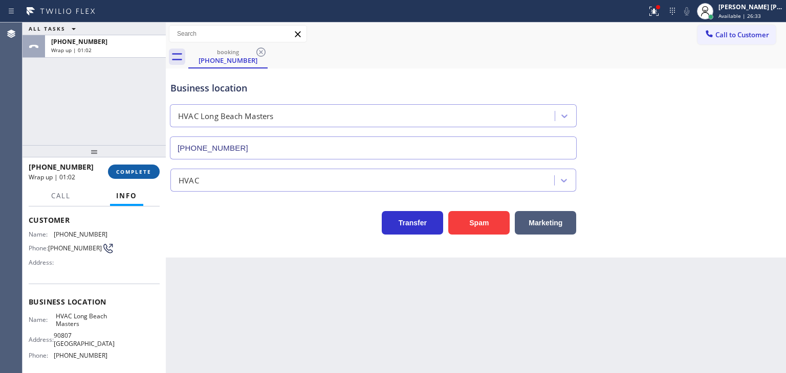
click at [143, 172] on span "COMPLETE" at bounding box center [133, 171] width 35 height 7
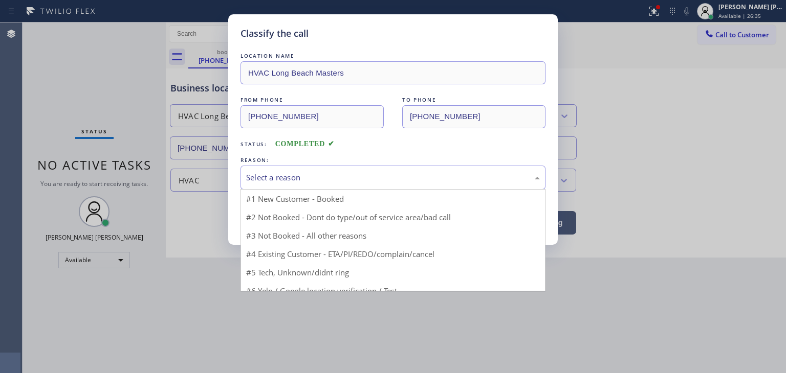
click at [284, 175] on div "Select a reason" at bounding box center [393, 178] width 294 height 12
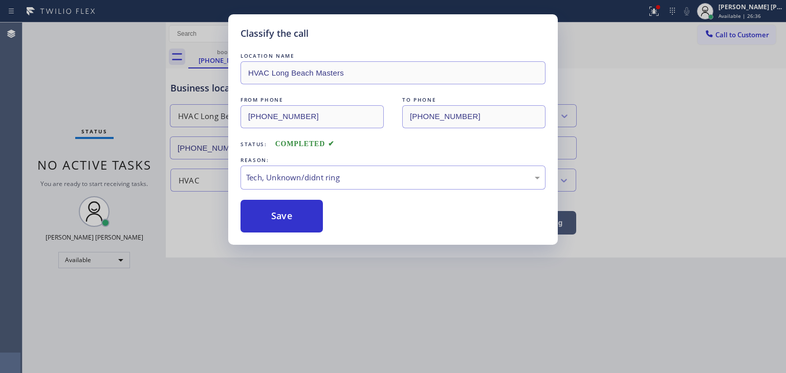
drag, startPoint x: 286, startPoint y: 215, endPoint x: 232, endPoint y: 158, distance: 79.2
click at [286, 215] on button "Save" at bounding box center [281, 216] width 82 height 33
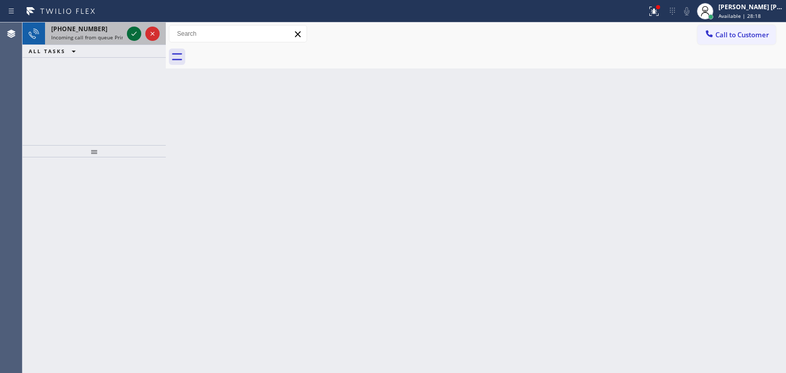
click at [132, 32] on icon at bounding box center [134, 34] width 12 height 12
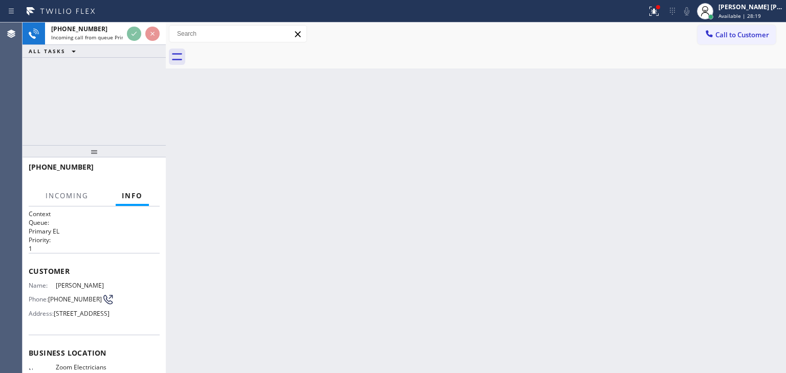
scroll to position [51, 0]
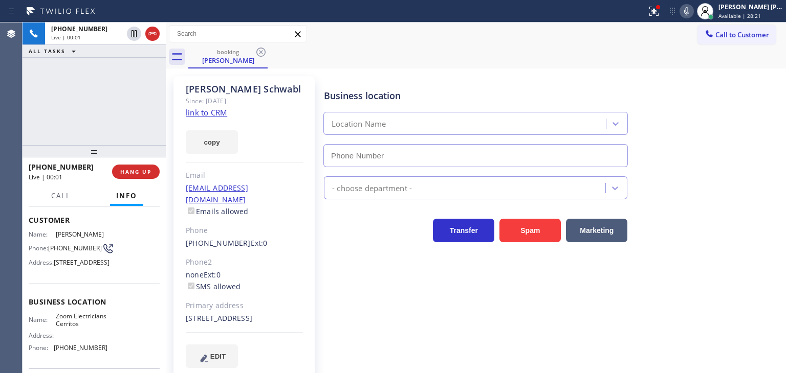
type input "[PHONE_NUMBER]"
click at [210, 113] on link "link to CRM" at bounding box center [206, 112] width 41 height 10
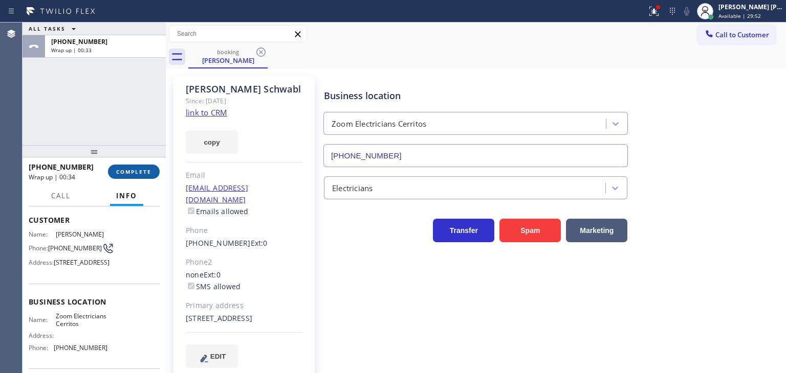
click at [129, 171] on span "COMPLETE" at bounding box center [133, 171] width 35 height 7
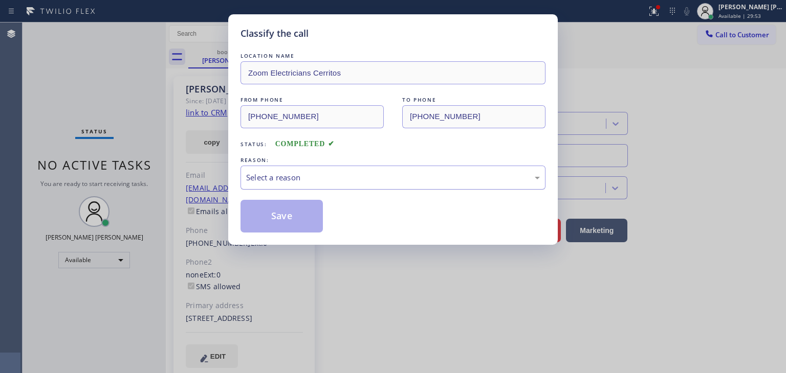
click at [270, 174] on div "Select a reason" at bounding box center [393, 178] width 294 height 12
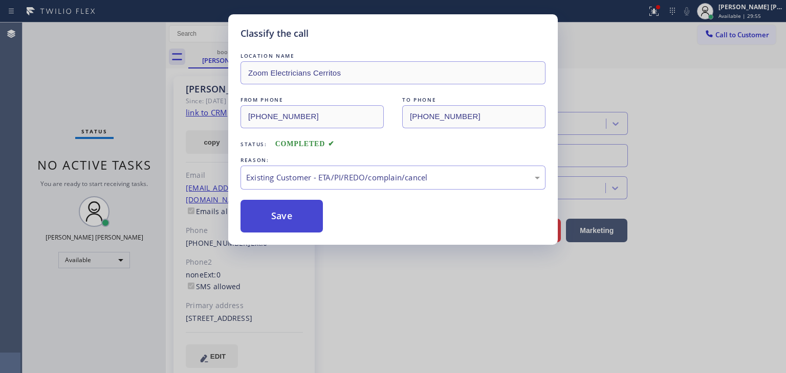
click at [274, 212] on button "Save" at bounding box center [281, 216] width 82 height 33
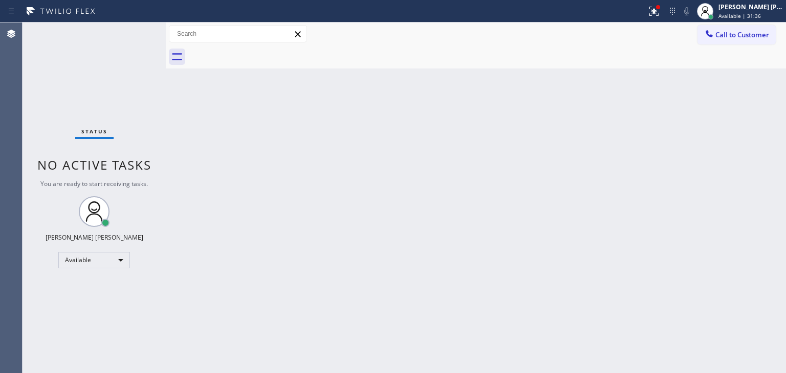
click at [129, 40] on div "Status No active tasks You are ready to start receiving tasks. [PERSON_NAME] [P…" at bounding box center [94, 198] width 143 height 351
click at [132, 32] on div "Status No active tasks You are ready to start receiving tasks. [PERSON_NAME] [P…" at bounding box center [94, 198] width 143 height 351
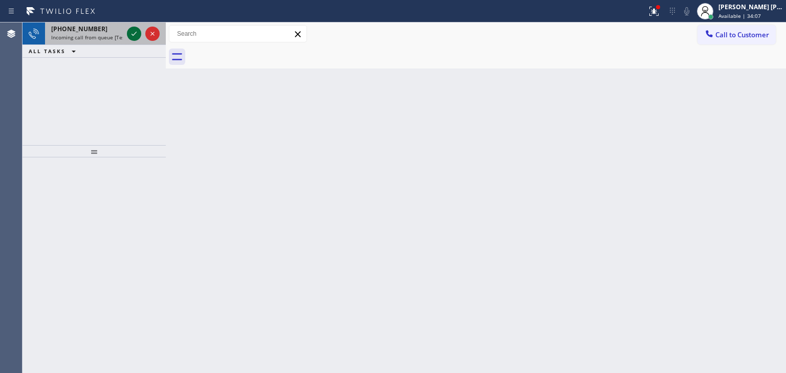
click at [132, 32] on icon at bounding box center [134, 34] width 12 height 12
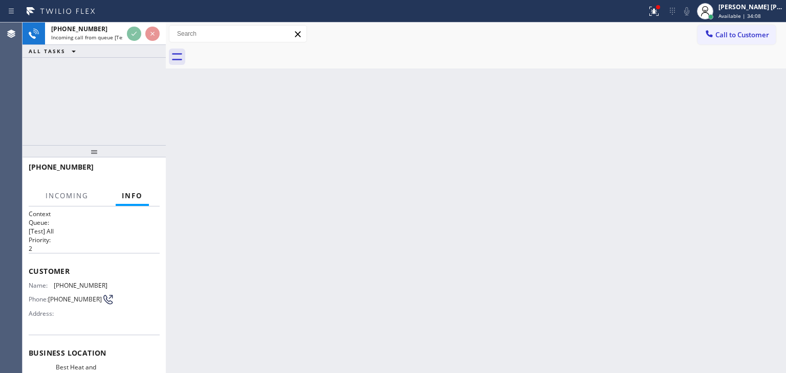
scroll to position [33, 0]
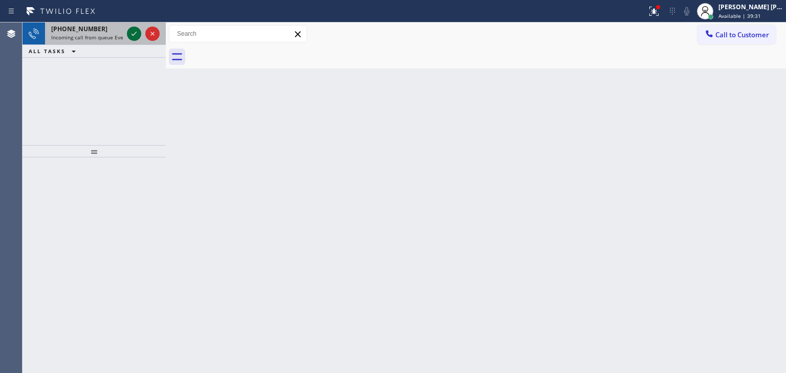
click at [133, 36] on icon at bounding box center [134, 34] width 12 height 12
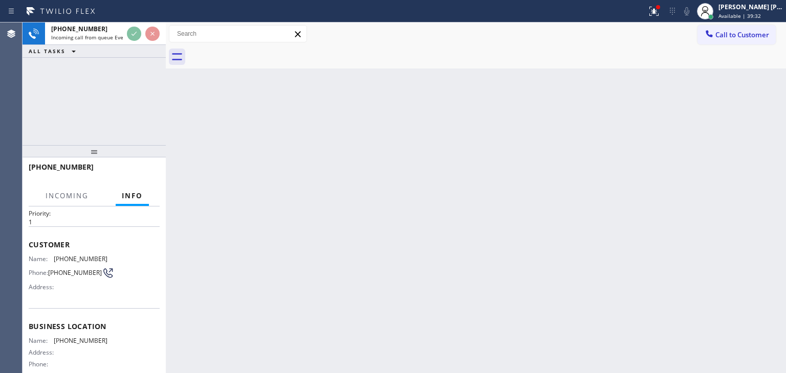
scroll to position [51, 0]
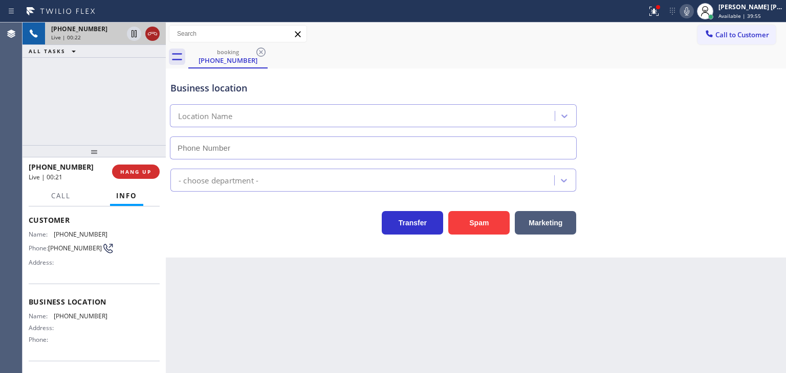
click at [151, 33] on icon at bounding box center [152, 34] width 12 height 12
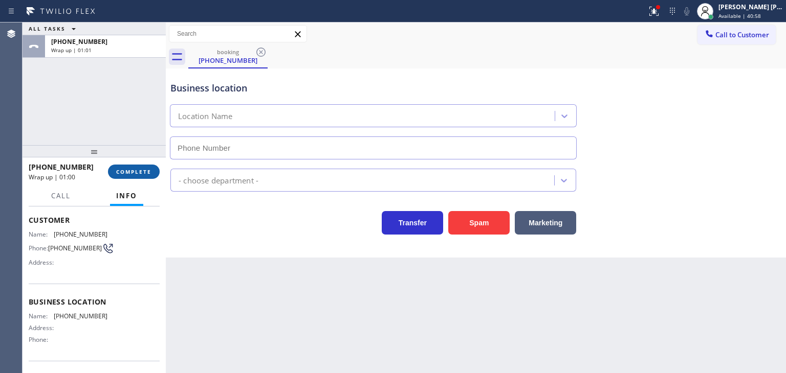
click at [137, 170] on span "COMPLETE" at bounding box center [133, 171] width 35 height 7
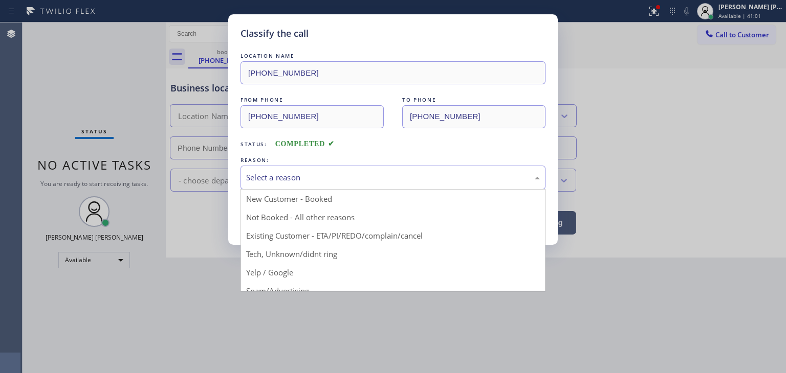
click at [302, 170] on div "Select a reason" at bounding box center [392, 178] width 305 height 24
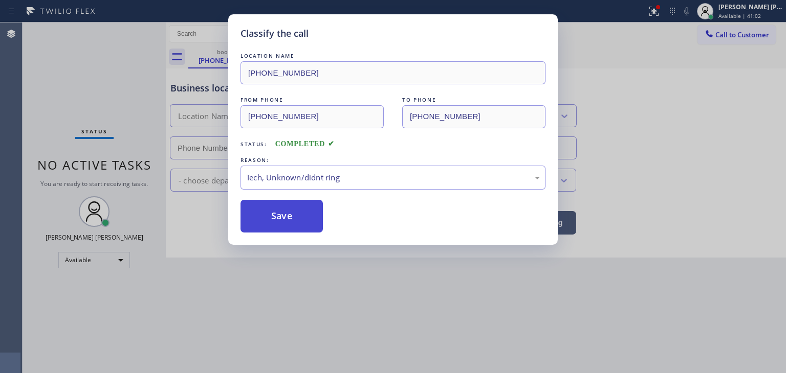
click at [295, 218] on button "Save" at bounding box center [281, 216] width 82 height 33
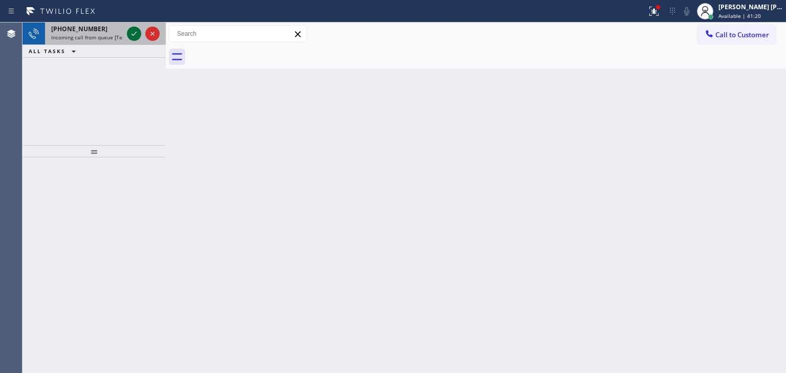
click at [133, 33] on icon at bounding box center [134, 34] width 12 height 12
click at [135, 33] on icon at bounding box center [133, 34] width 5 height 4
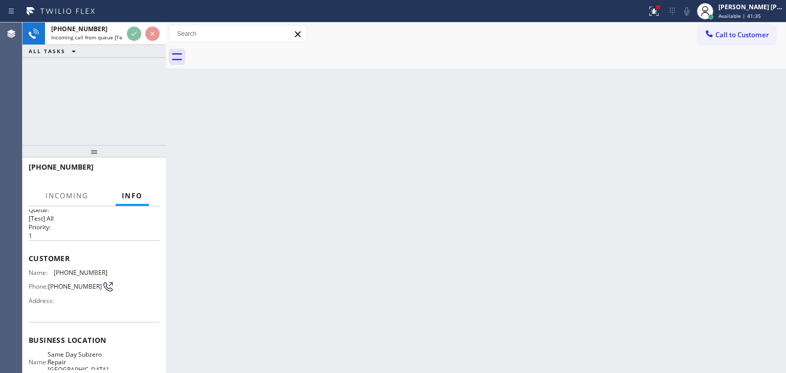
scroll to position [51, 0]
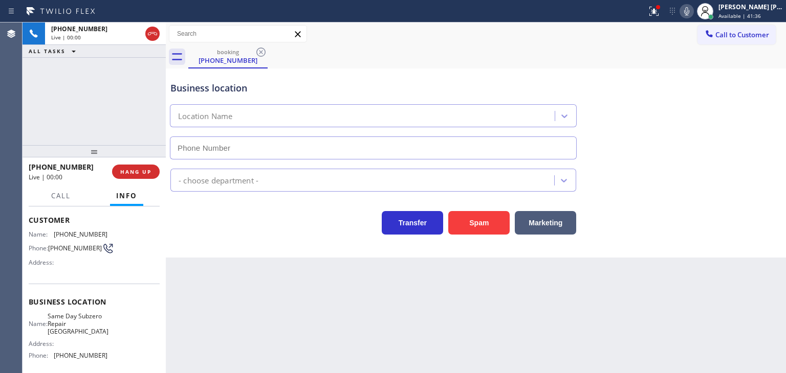
type input "[PHONE_NUMBER]"
click at [689, 11] on icon at bounding box center [686, 11] width 5 height 8
click at [150, 175] on span "HANG UP" at bounding box center [135, 171] width 31 height 7
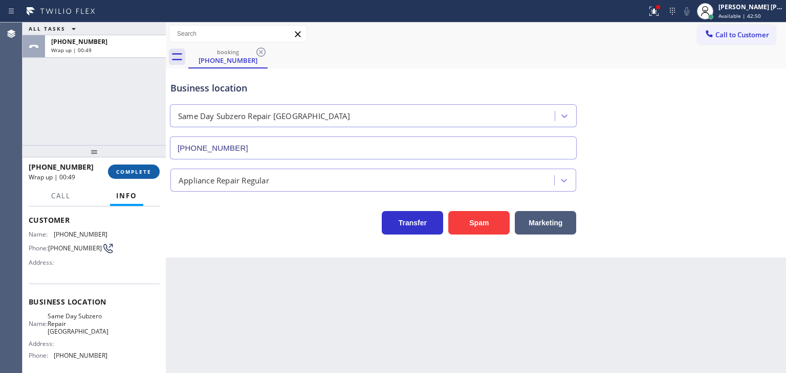
click at [137, 169] on span "COMPLETE" at bounding box center [133, 171] width 35 height 7
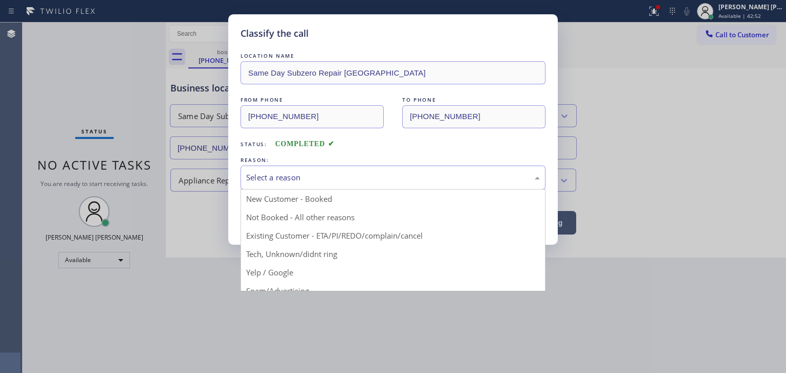
click at [358, 176] on div "Select a reason" at bounding box center [393, 178] width 294 height 12
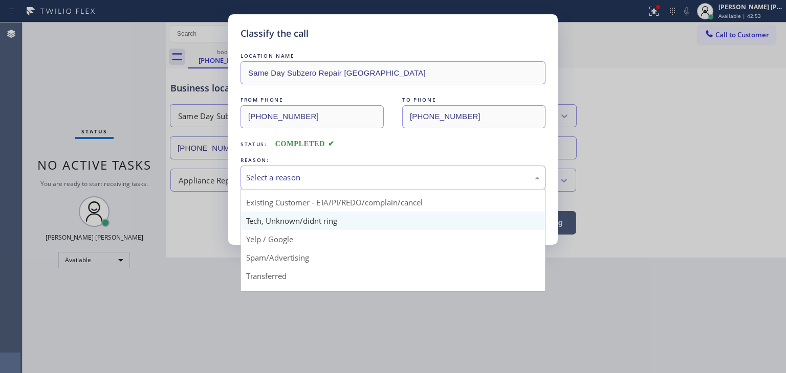
scroll to position [51, 0]
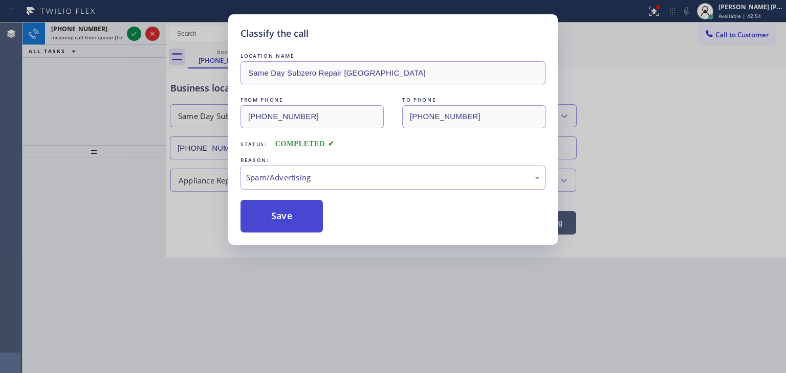
drag, startPoint x: 280, startPoint y: 215, endPoint x: 275, endPoint y: 211, distance: 7.0
click at [280, 215] on button "Save" at bounding box center [281, 216] width 82 height 33
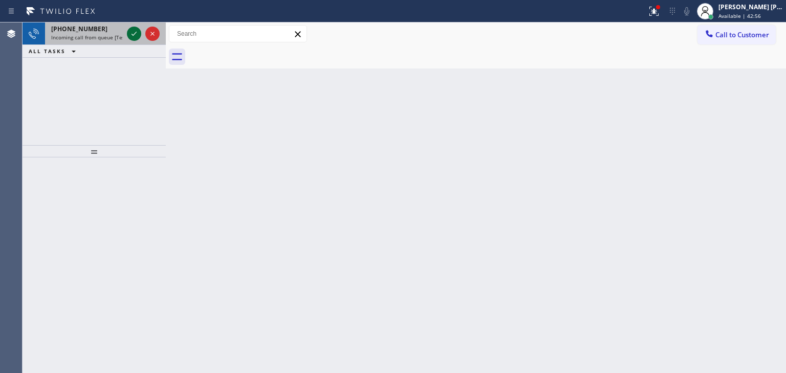
click at [135, 35] on icon at bounding box center [134, 34] width 12 height 12
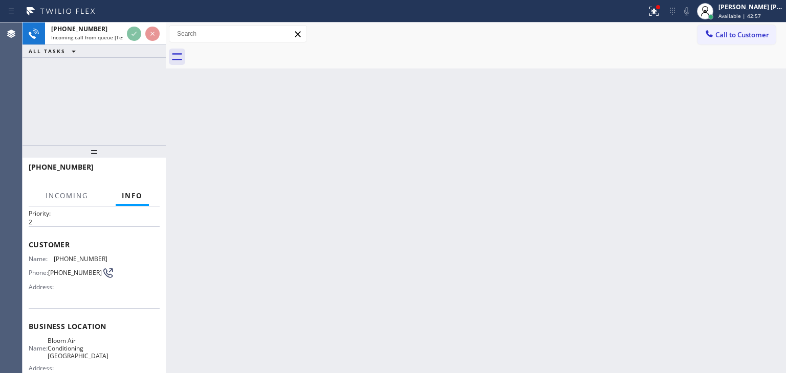
scroll to position [51, 0]
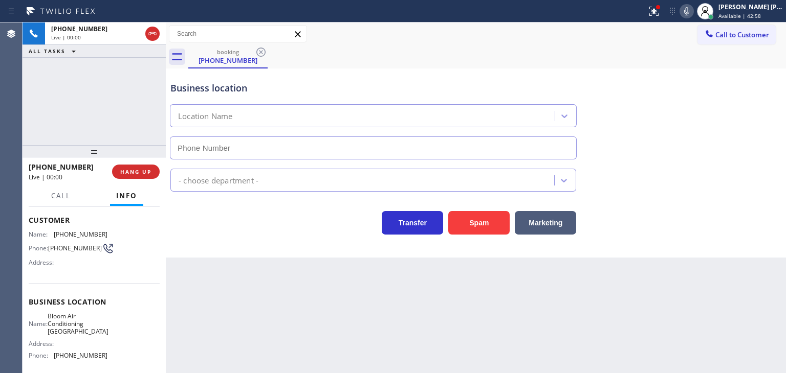
type input "[PHONE_NUMBER]"
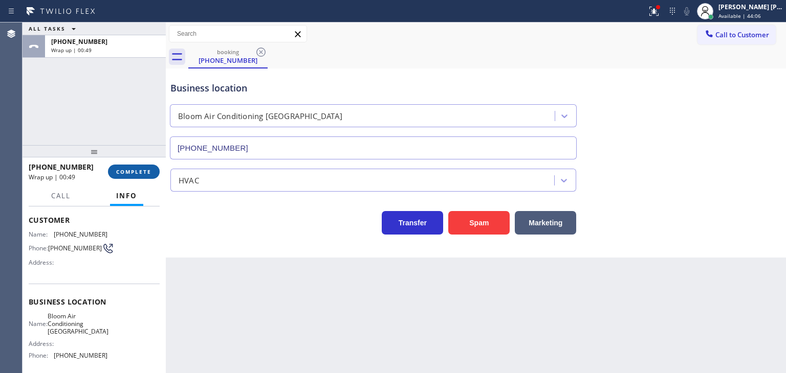
click at [147, 168] on button "COMPLETE" at bounding box center [134, 172] width 52 height 14
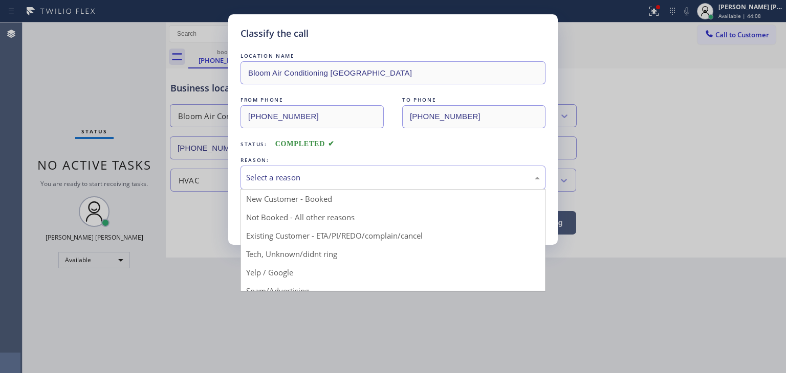
click at [295, 174] on div "Select a reason" at bounding box center [393, 178] width 294 height 12
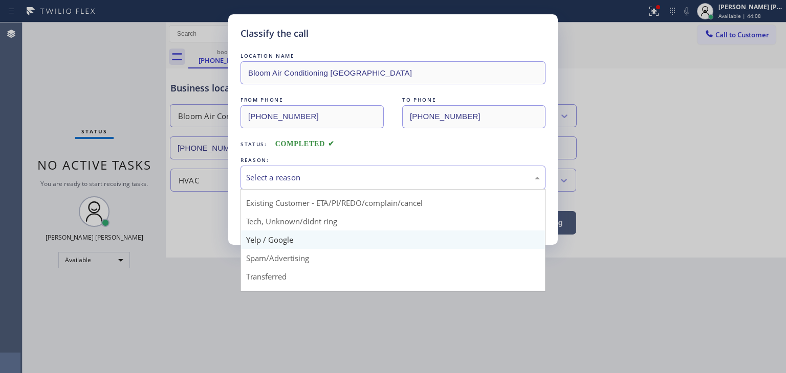
scroll to position [51, 0]
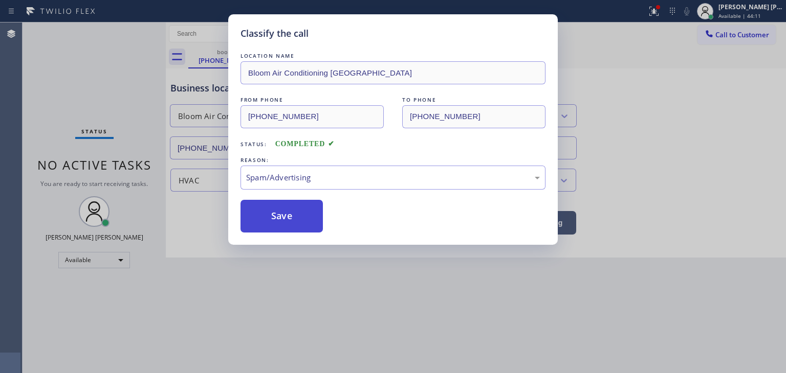
click at [286, 219] on button "Save" at bounding box center [281, 216] width 82 height 33
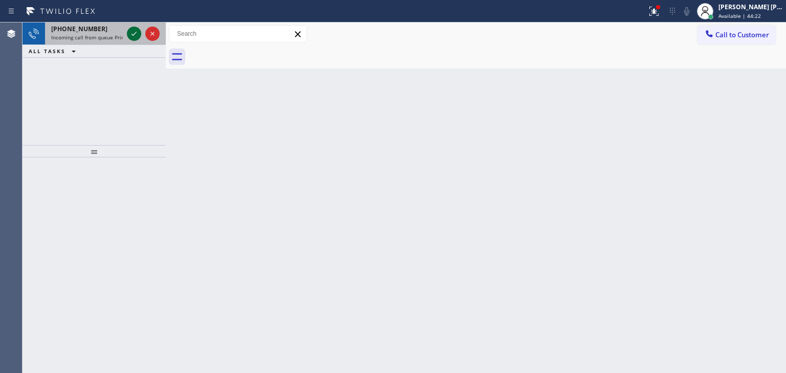
click at [135, 31] on icon at bounding box center [134, 34] width 12 height 12
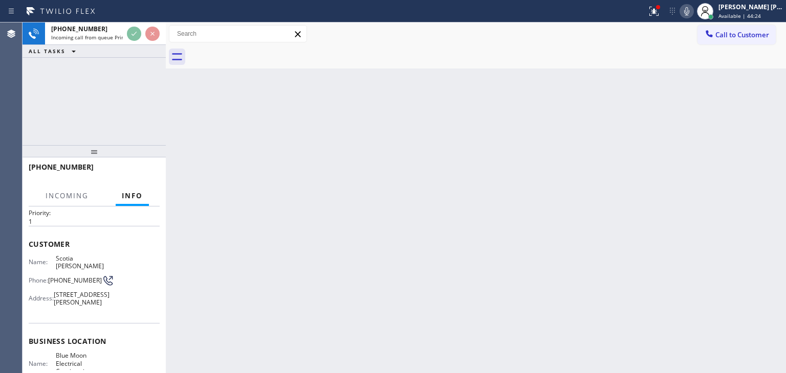
scroll to position [51, 0]
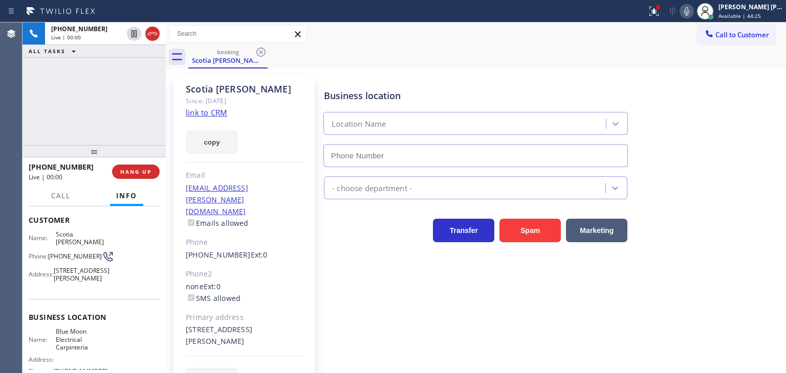
type input "[PHONE_NUMBER]"
click at [203, 114] on link "link to CRM" at bounding box center [206, 112] width 41 height 10
click at [693, 12] on icon at bounding box center [686, 11] width 12 height 12
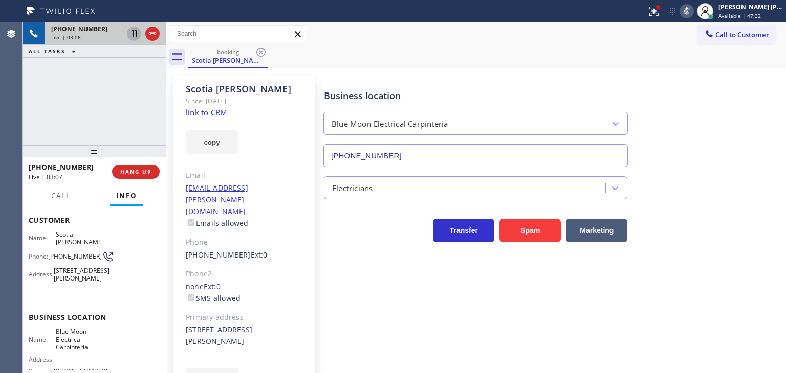
click at [136, 35] on icon at bounding box center [133, 33] width 5 height 7
click at [693, 11] on icon at bounding box center [686, 11] width 12 height 12
click at [133, 35] on icon at bounding box center [134, 34] width 12 height 12
click at [132, 66] on icon at bounding box center [134, 69] width 12 height 12
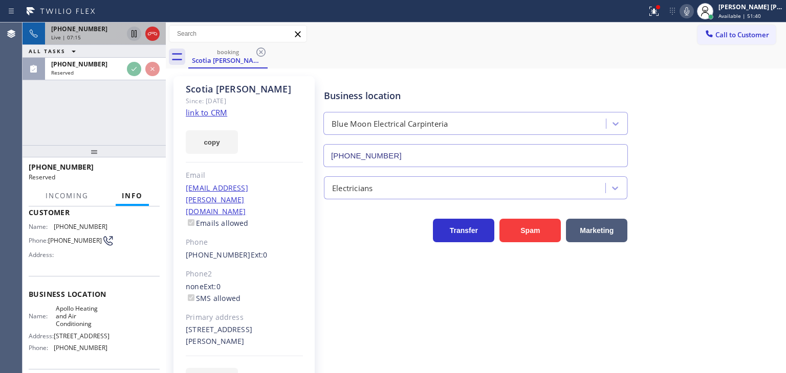
scroll to position [59, 0]
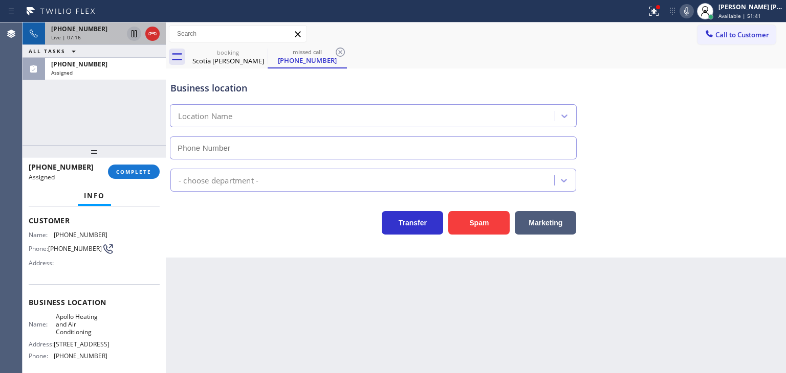
type input "[PHONE_NUMBER]"
drag, startPoint x: 113, startPoint y: 68, endPoint x: 108, endPoint y: 82, distance: 14.4
click at [113, 68] on div "[PHONE_NUMBER] Assigned" at bounding box center [103, 69] width 117 height 23
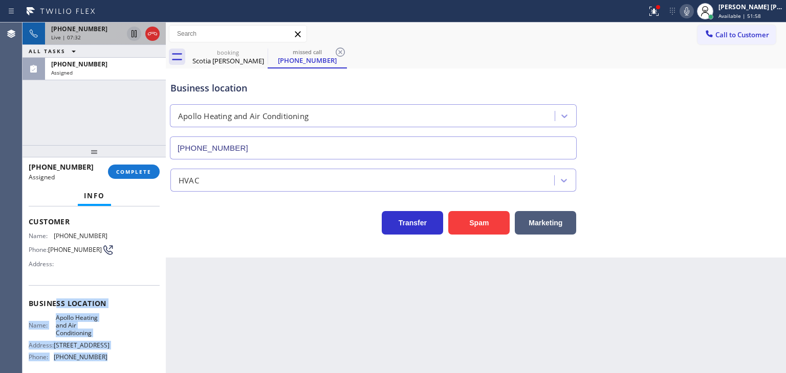
scroll to position [58, 0]
drag, startPoint x: 100, startPoint y: 327, endPoint x: 24, endPoint y: 236, distance: 119.1
click at [24, 236] on div "Context Queue: HVAC Priority: 0 Task Age: Customer Name: [PHONE_NUMBER] Phone: …" at bounding box center [94, 290] width 143 height 167
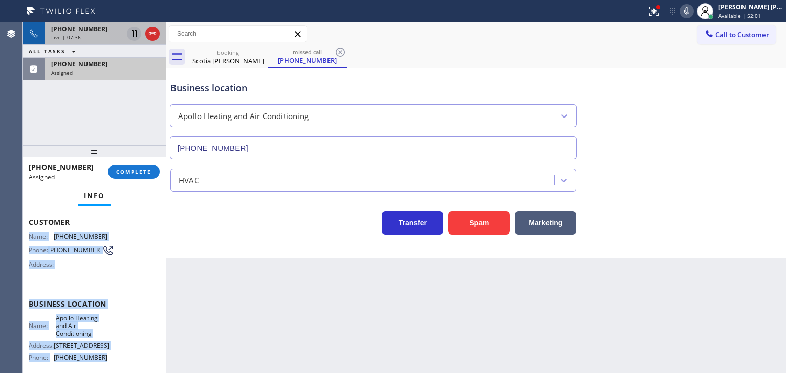
click at [123, 76] on div "[PHONE_NUMBER] Assigned" at bounding box center [103, 69] width 117 height 23
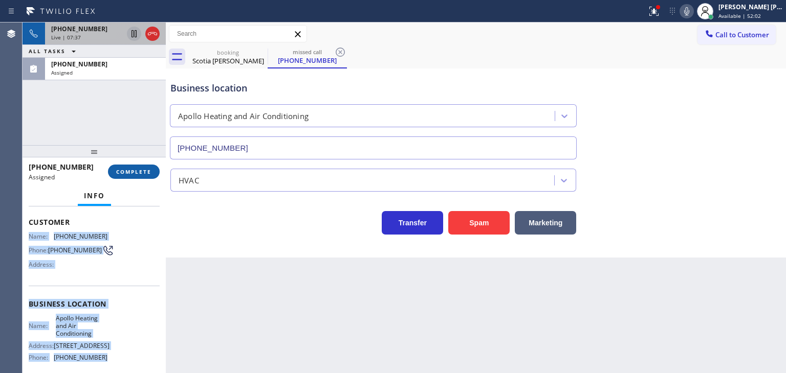
click at [148, 165] on button "COMPLETE" at bounding box center [134, 172] width 52 height 14
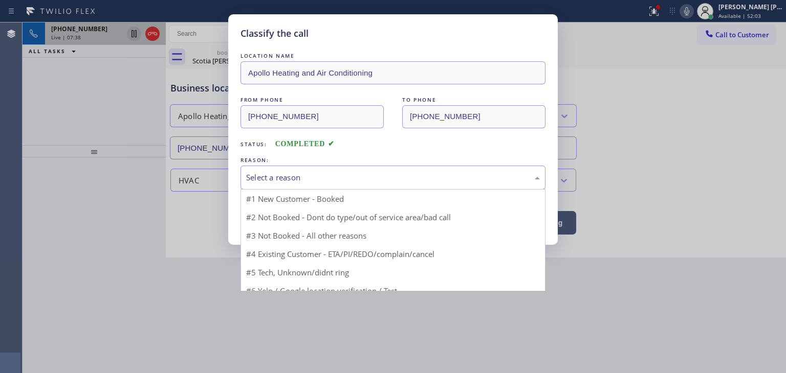
click at [299, 181] on div "Select a reason" at bounding box center [393, 178] width 294 height 12
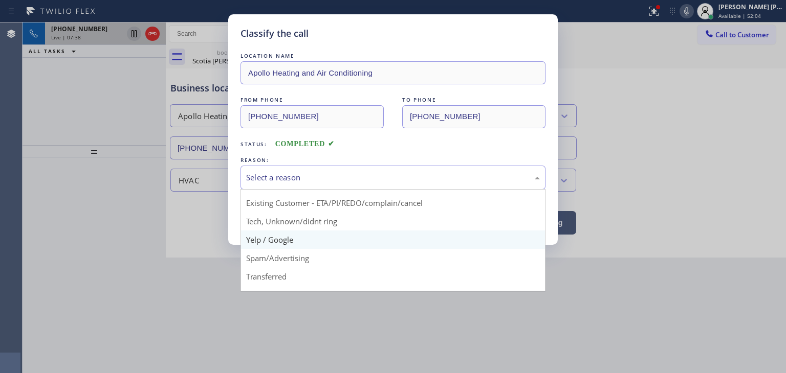
scroll to position [51, 0]
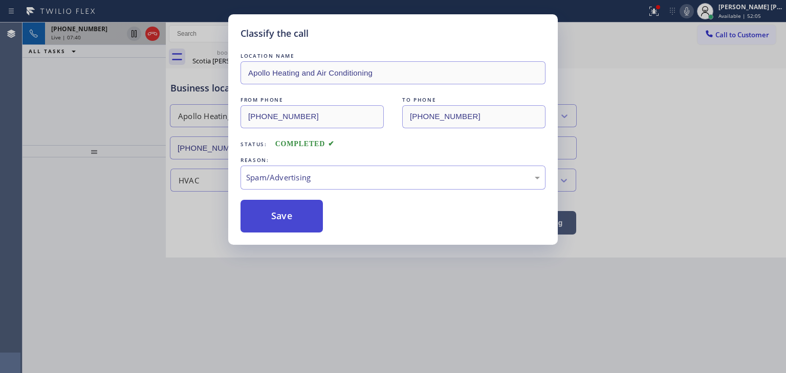
click at [290, 219] on button "Save" at bounding box center [281, 216] width 82 height 33
type input "[PHONE_NUMBER]"
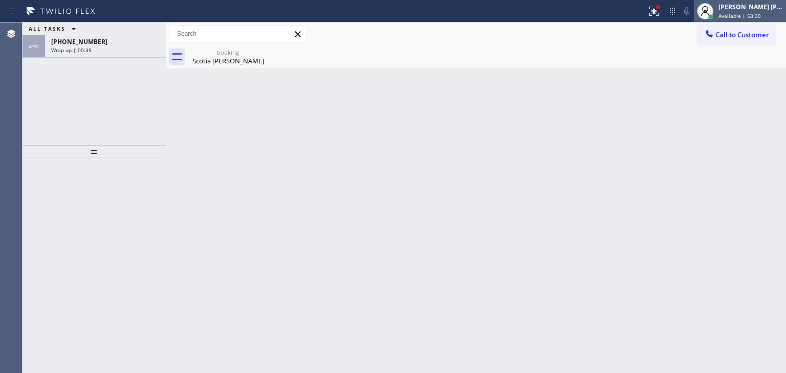
click at [757, 15] on span "Available | 53:30" at bounding box center [739, 15] width 42 height 7
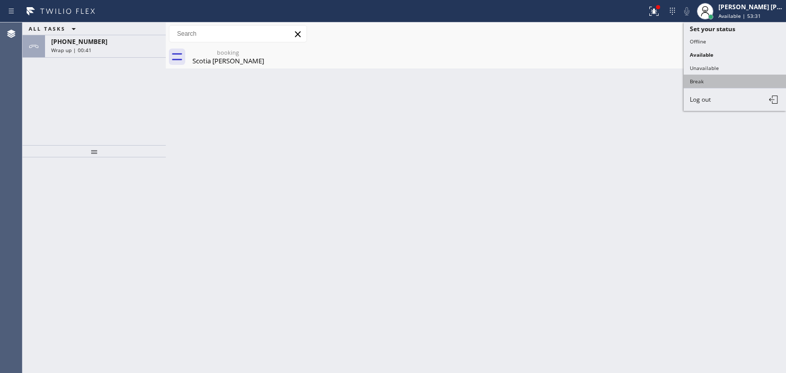
click at [714, 78] on button "Break" at bounding box center [734, 81] width 102 height 13
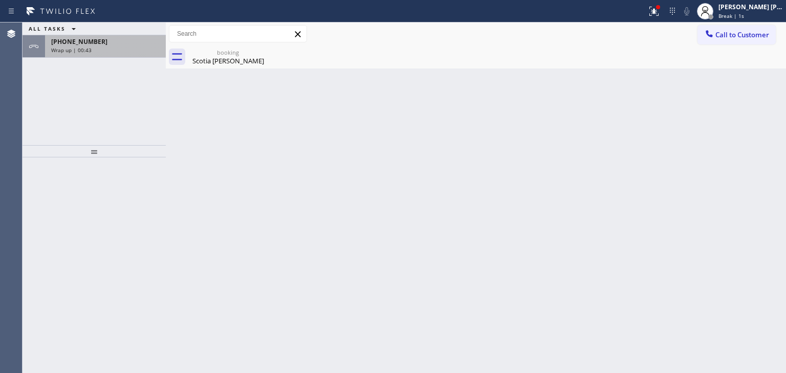
click at [112, 39] on div "[PHONE_NUMBER]" at bounding box center [105, 41] width 108 height 9
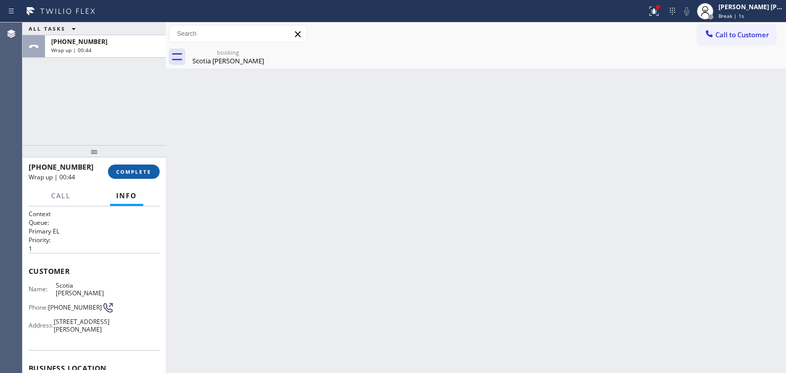
click at [143, 178] on button "COMPLETE" at bounding box center [134, 172] width 52 height 14
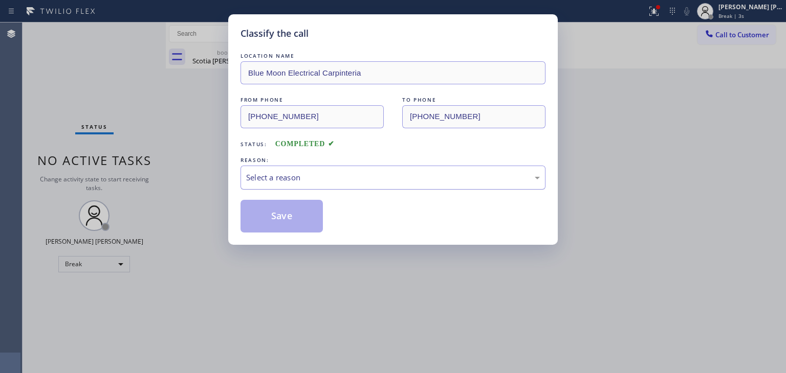
click at [330, 168] on div "Select a reason" at bounding box center [392, 178] width 305 height 24
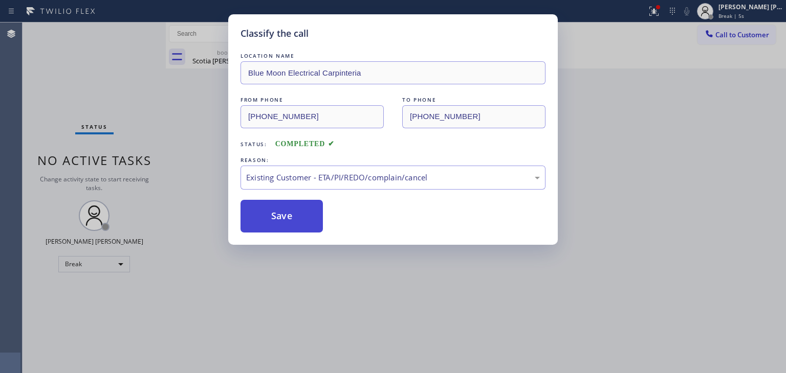
click at [295, 225] on button "Save" at bounding box center [281, 216] width 82 height 33
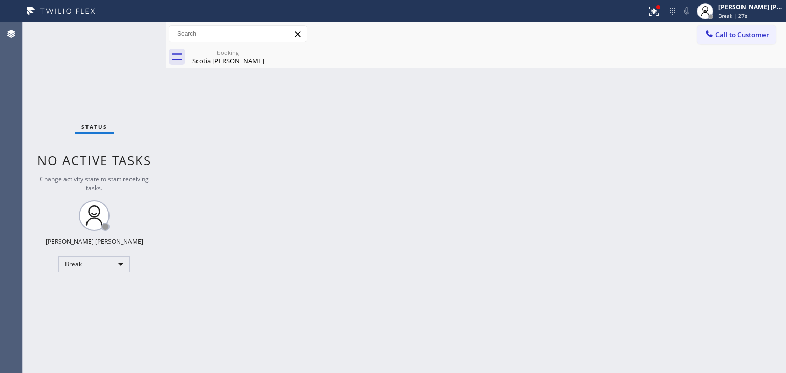
click at [711, 216] on div "Back to Dashboard Change Sender ID Customers Technicians Select a contact Outbo…" at bounding box center [476, 198] width 620 height 351
